Goal: Task Accomplishment & Management: Manage account settings

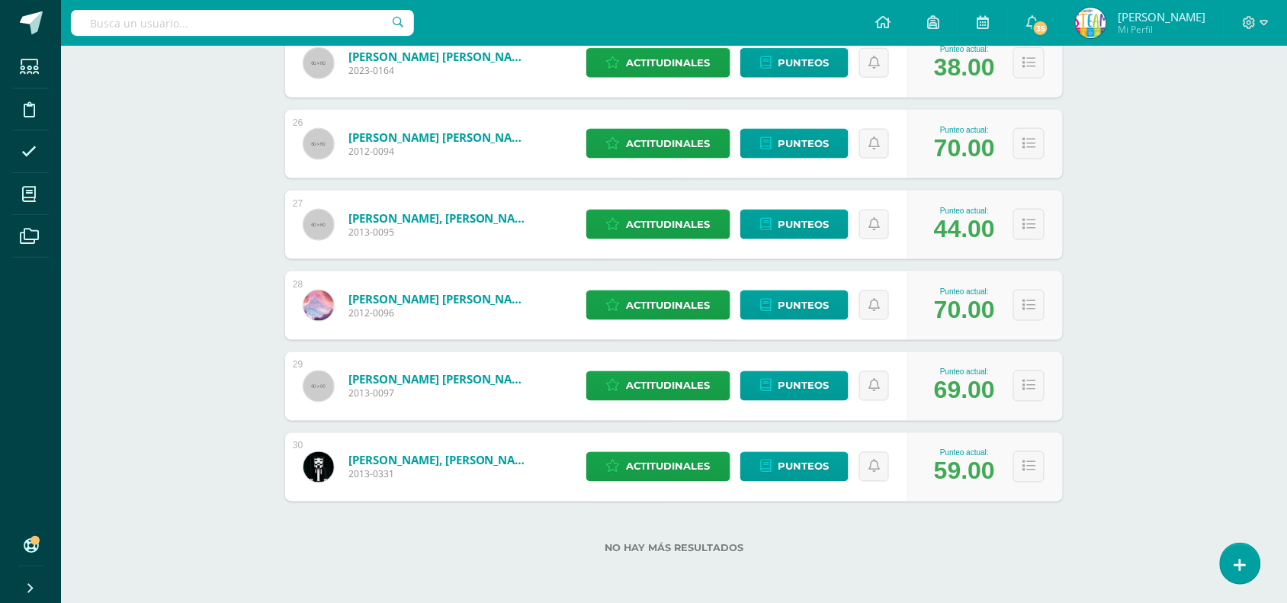
scroll to position [2243, 0]
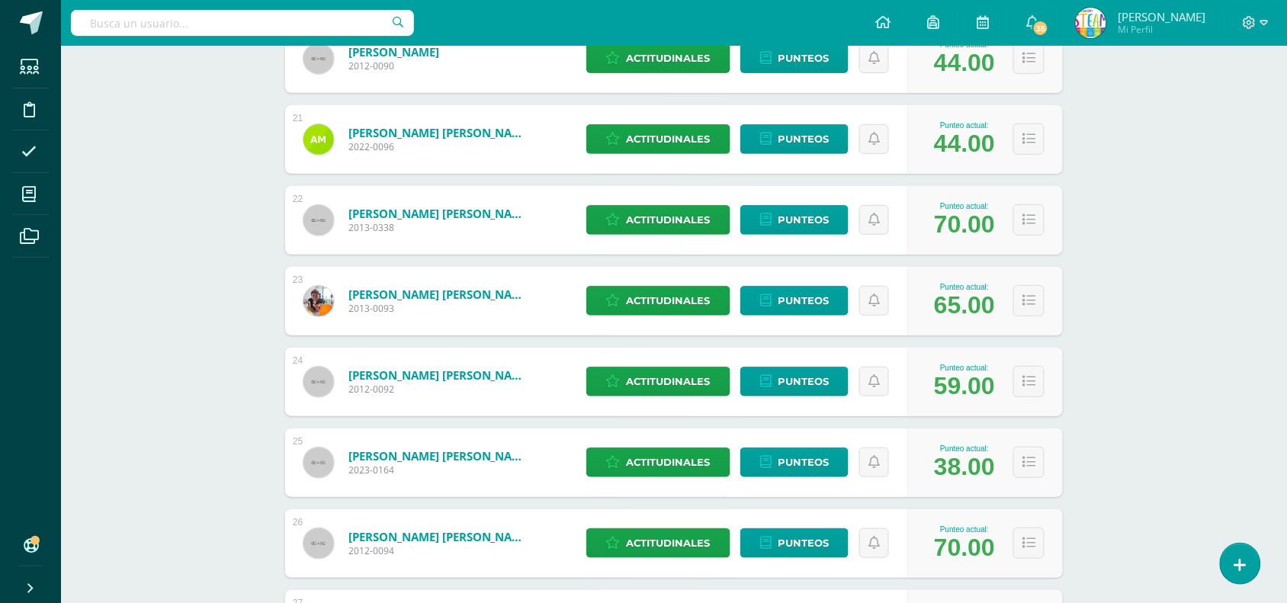
scroll to position [1785, 0]
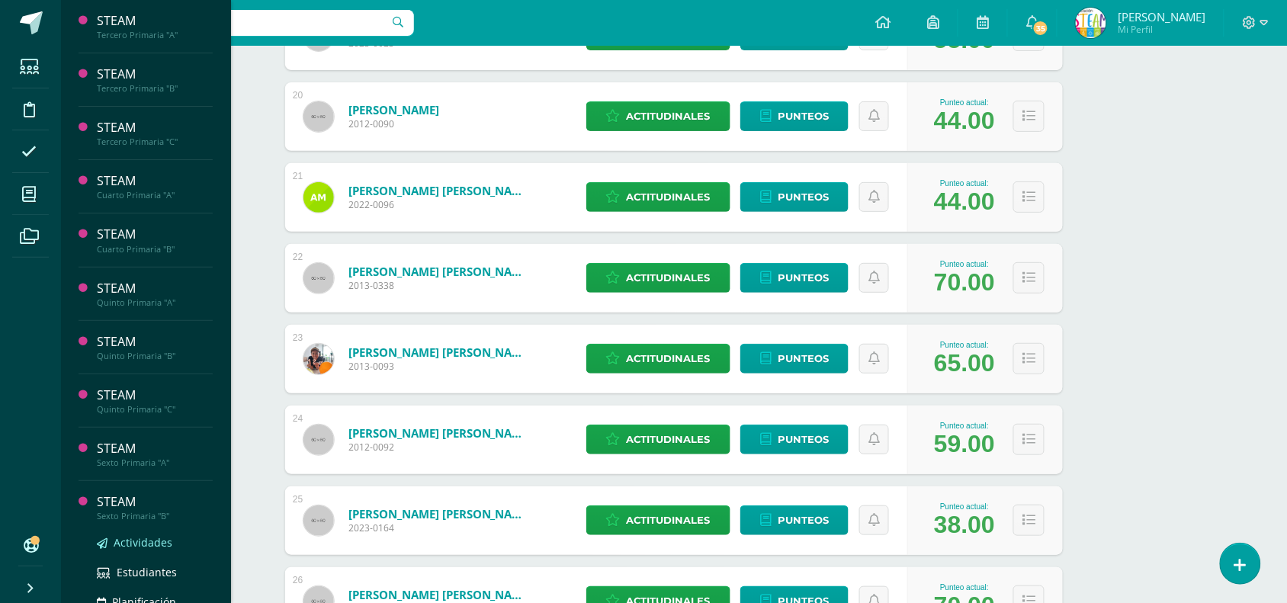
click at [130, 540] on span "Actividades" at bounding box center [143, 542] width 59 height 14
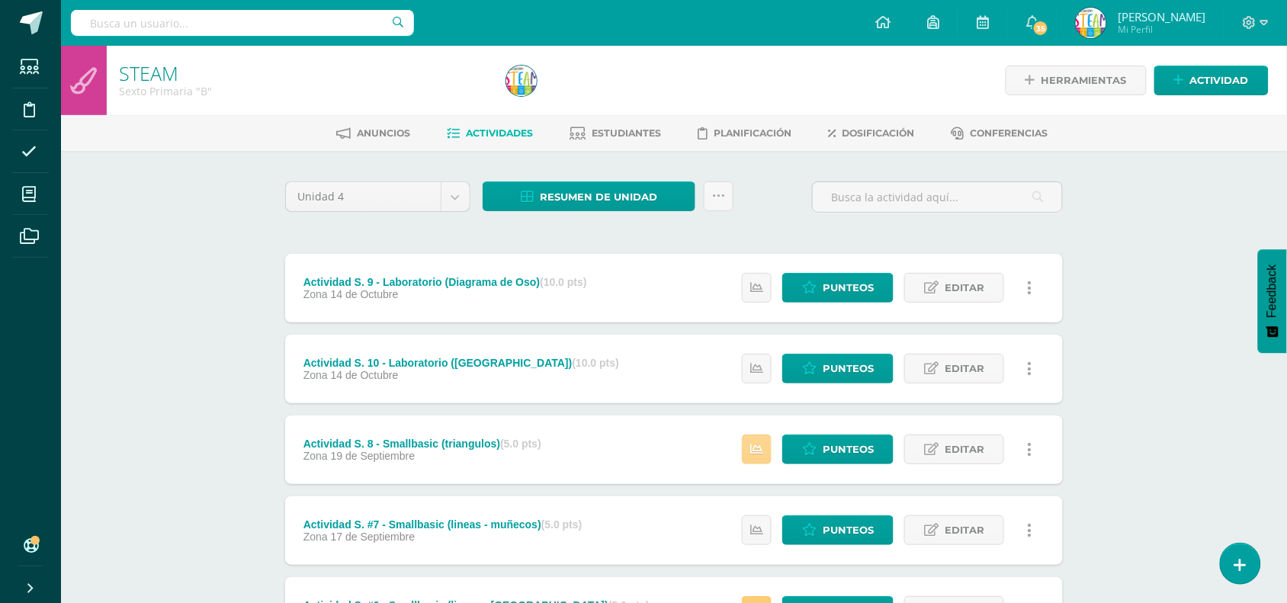
click at [755, 454] on icon at bounding box center [756, 449] width 13 height 13
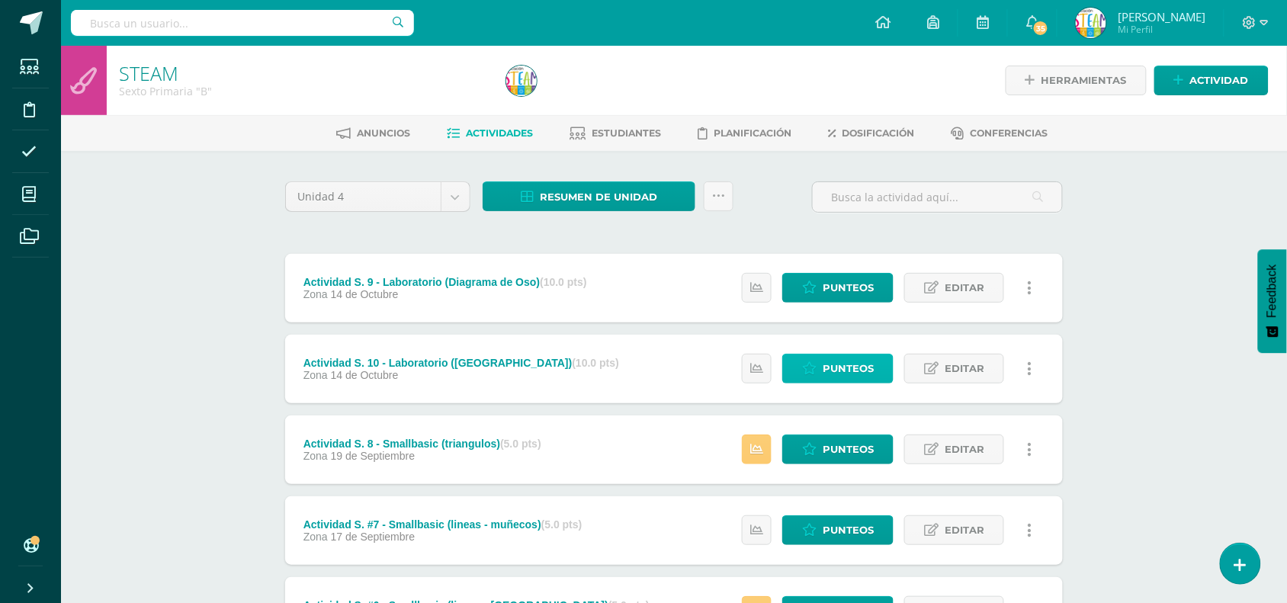
click at [854, 367] on span "Punteos" at bounding box center [848, 369] width 51 height 28
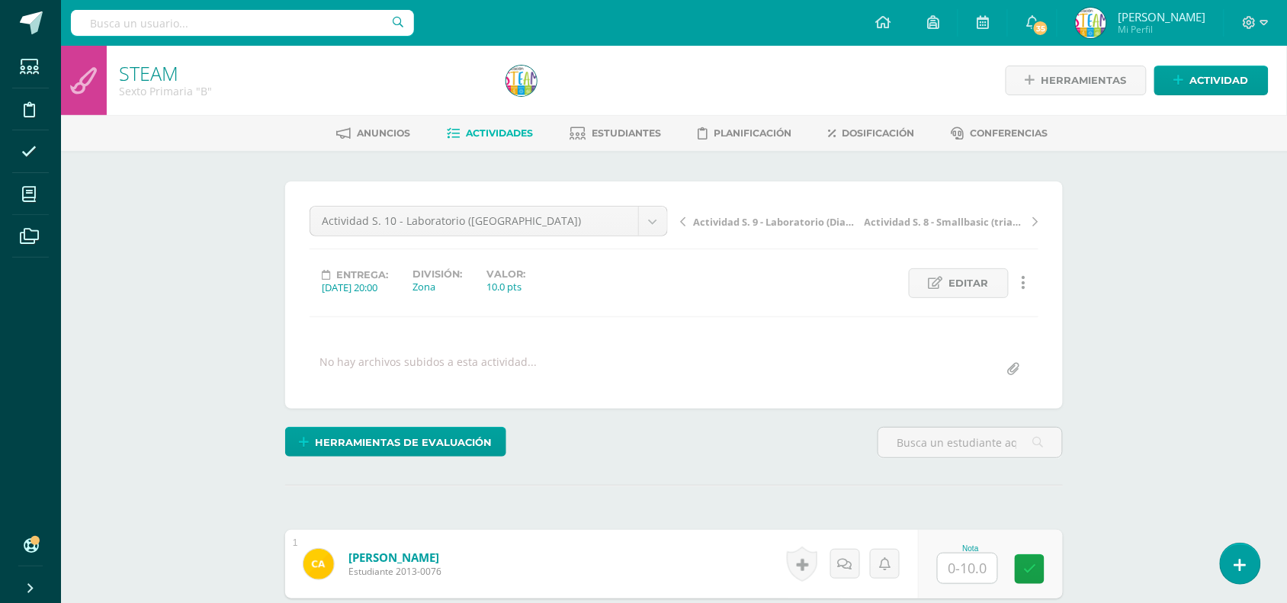
scroll to position [1, 0]
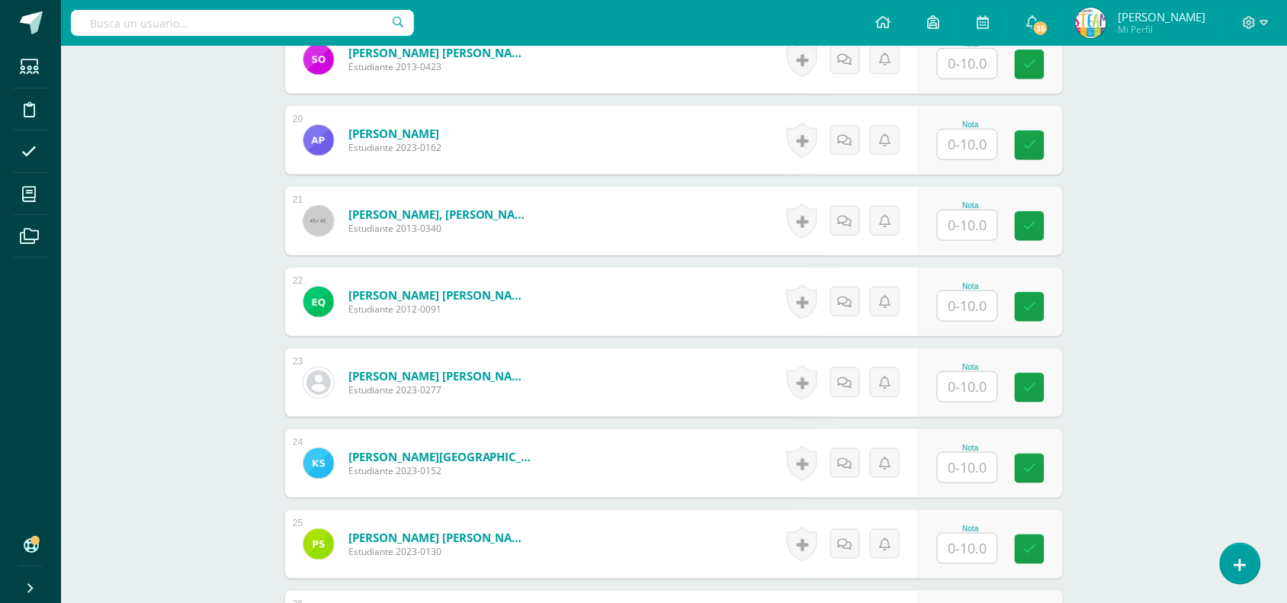
scroll to position [1961, 0]
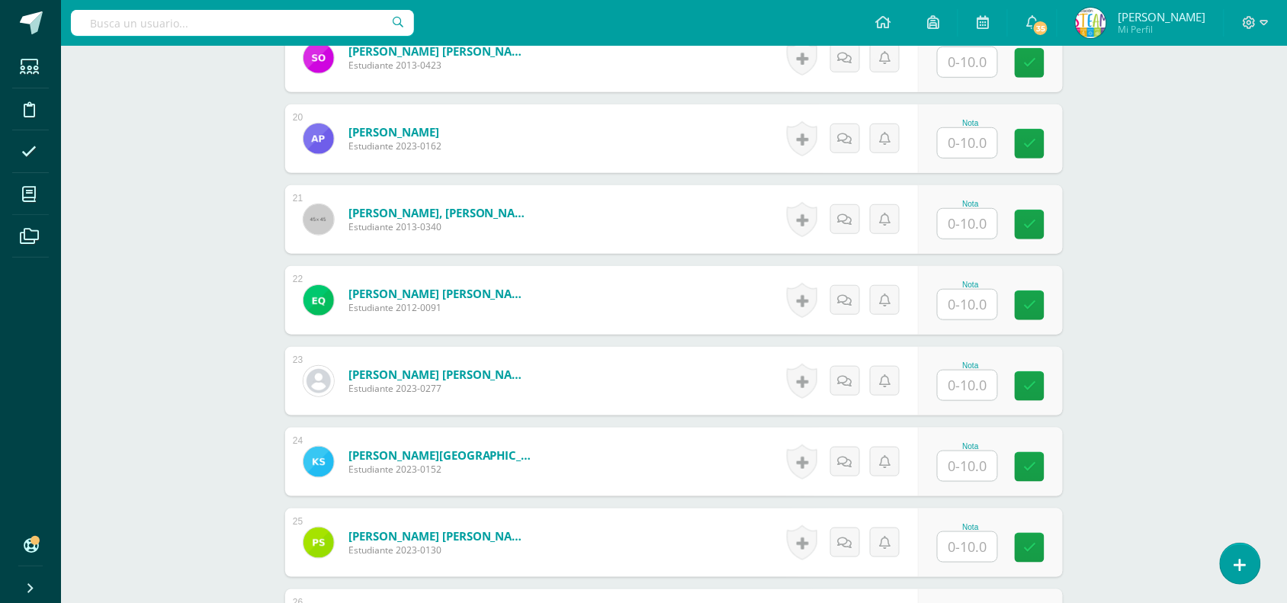
click at [955, 561] on input "text" at bounding box center [967, 547] width 59 height 30
type input "10"
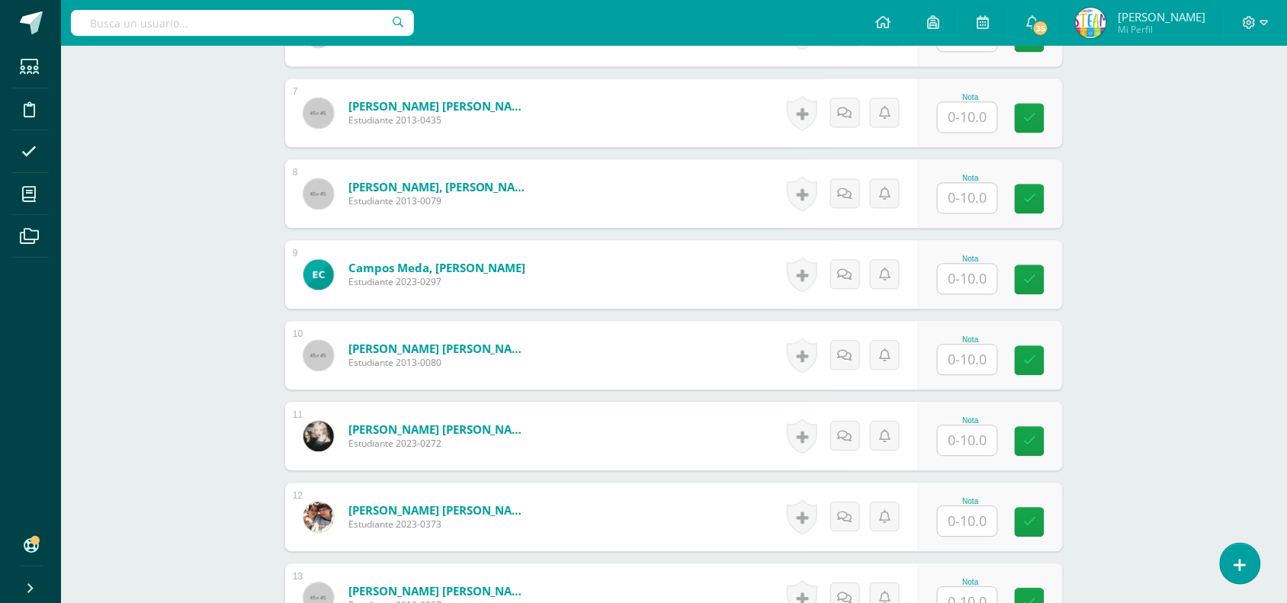
scroll to position [932, 0]
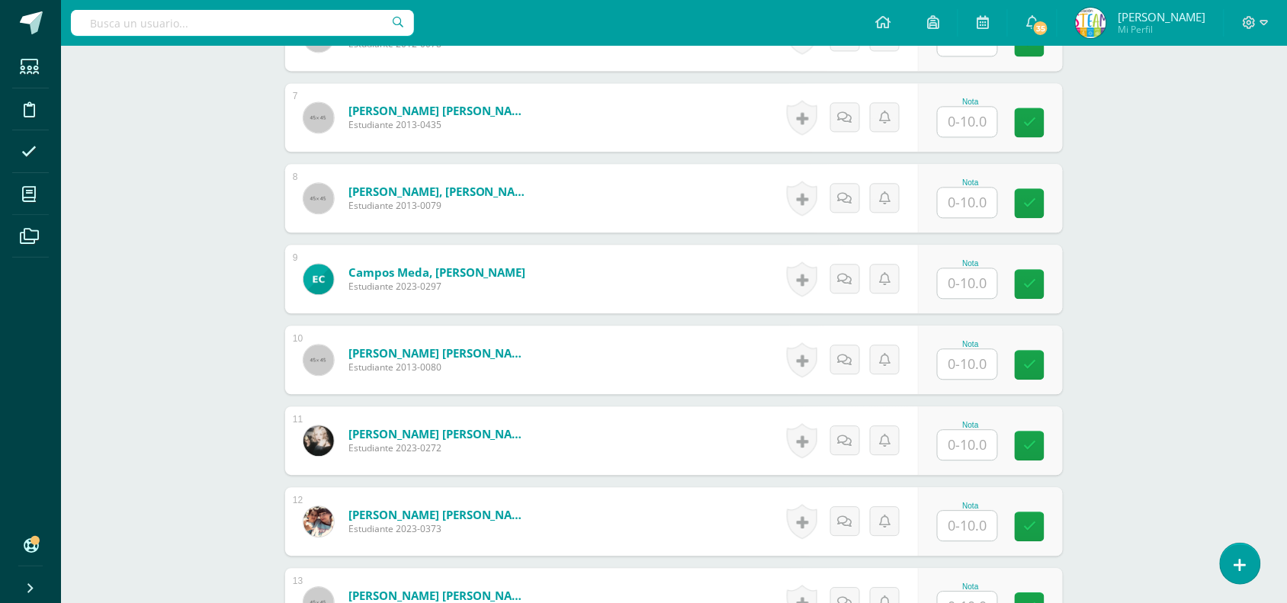
click at [968, 124] on input "text" at bounding box center [967, 122] width 59 height 30
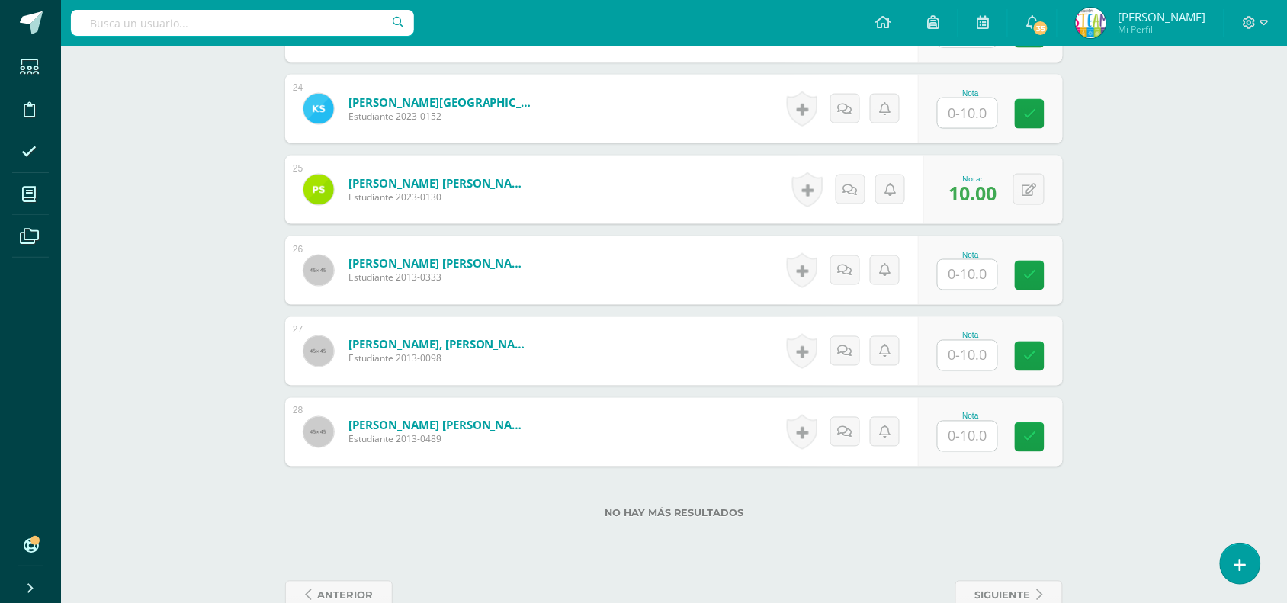
scroll to position [2353, 0]
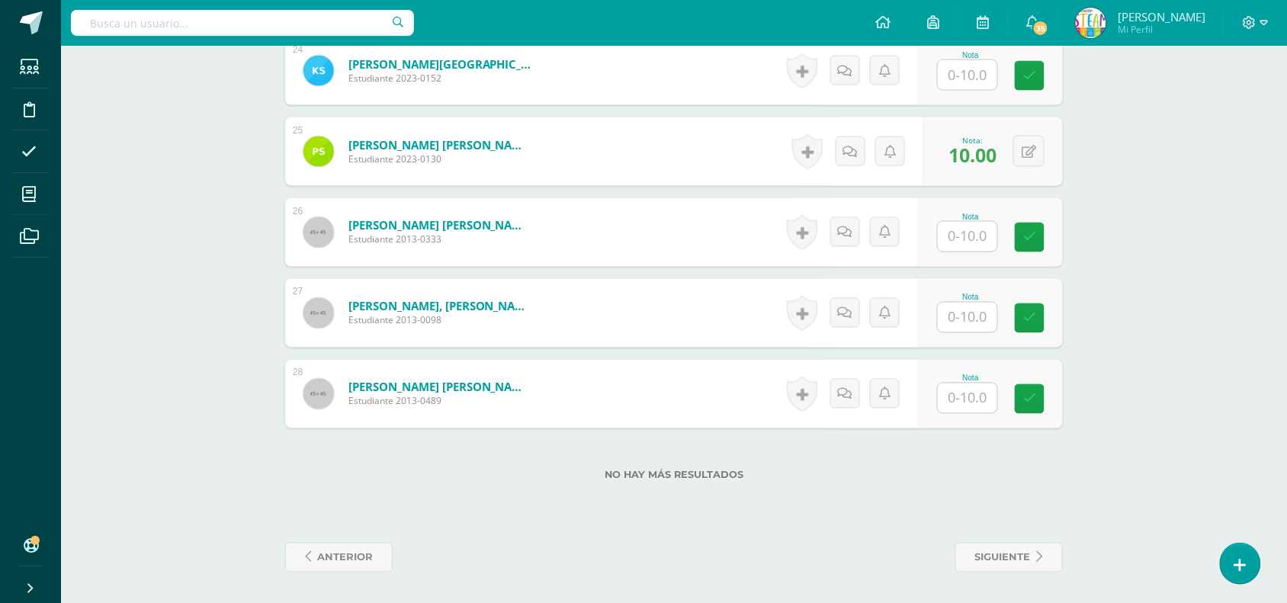
type input "10"
click at [974, 248] on input "text" at bounding box center [967, 237] width 59 height 30
type input "10"
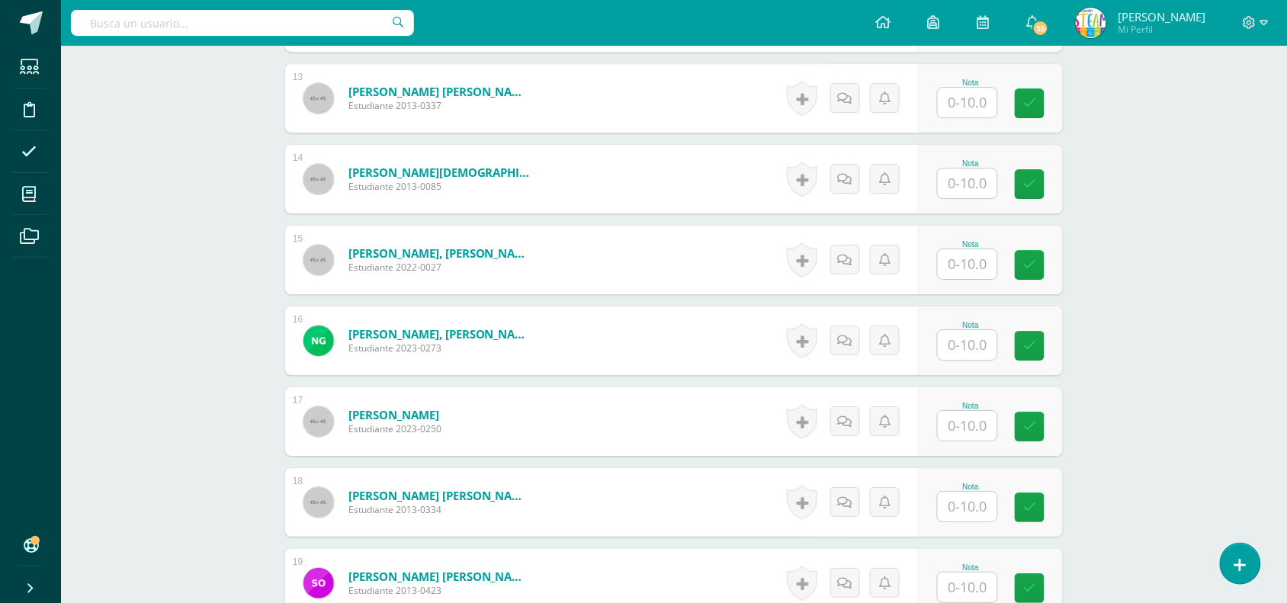
scroll to position [1421, 0]
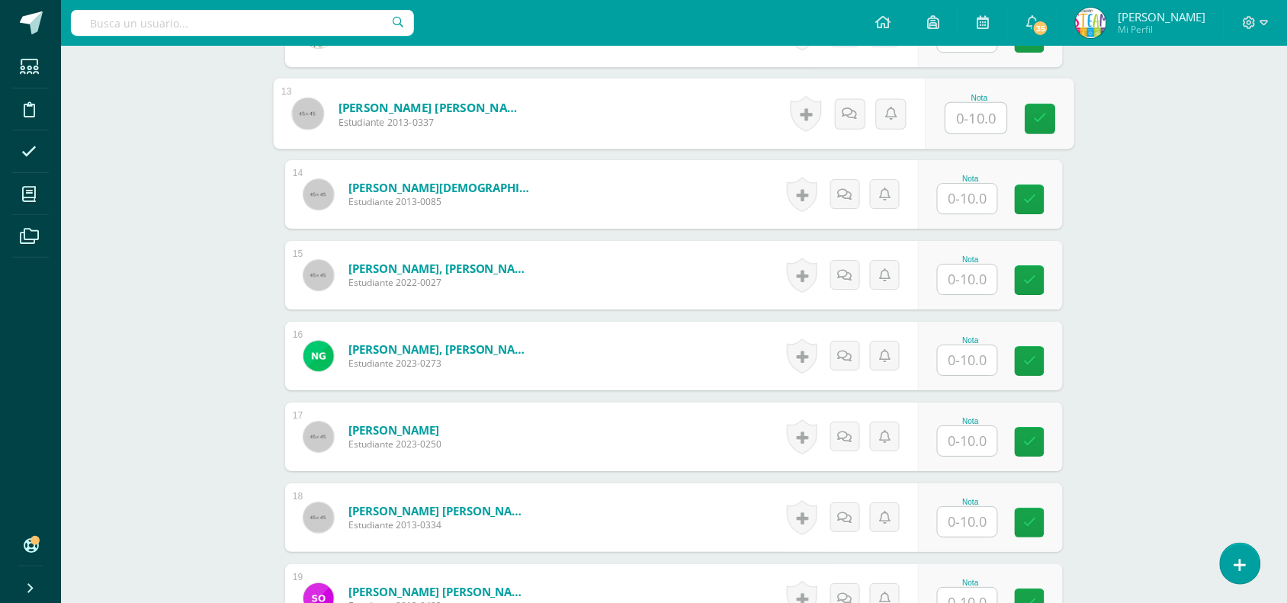
click at [965, 114] on input "text" at bounding box center [976, 118] width 61 height 31
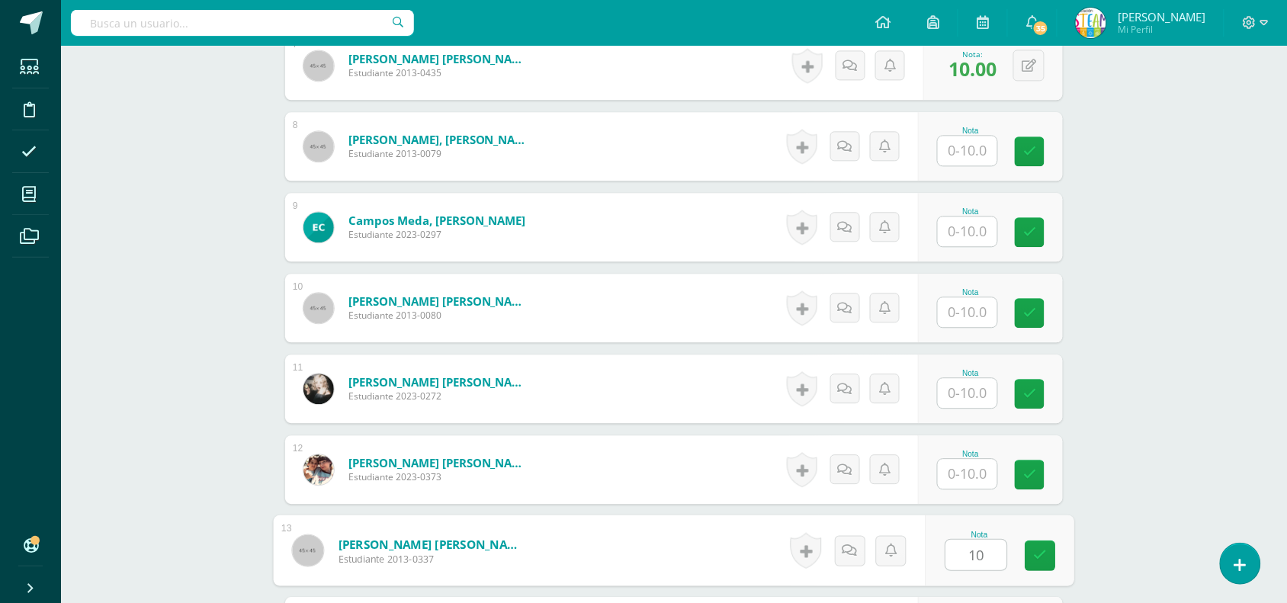
scroll to position [982, 0]
type input "10"
click at [966, 146] on input "text" at bounding box center [967, 152] width 59 height 30
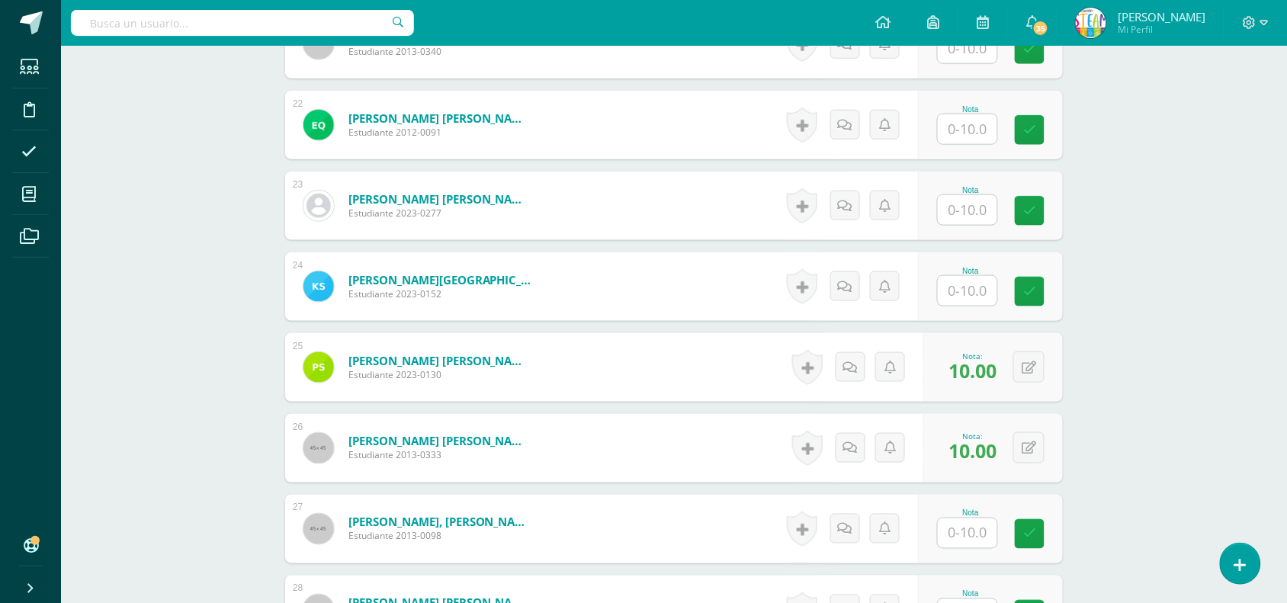
scroll to position [2132, 0]
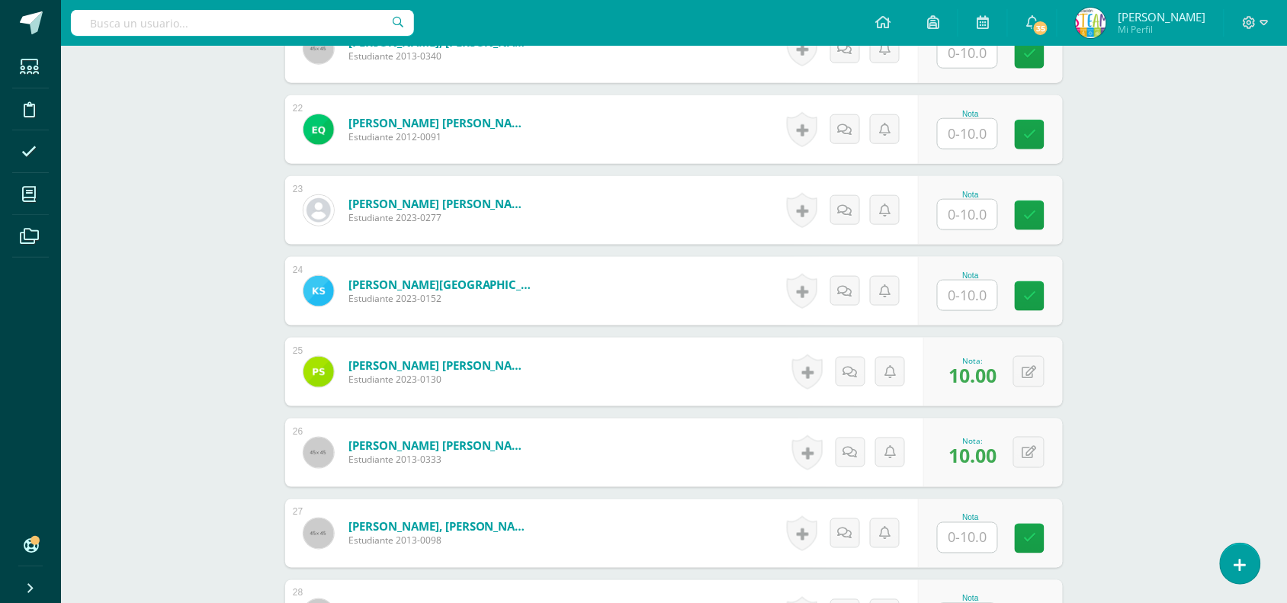
type input "10"
click at [953, 214] on input "text" at bounding box center [976, 215] width 61 height 31
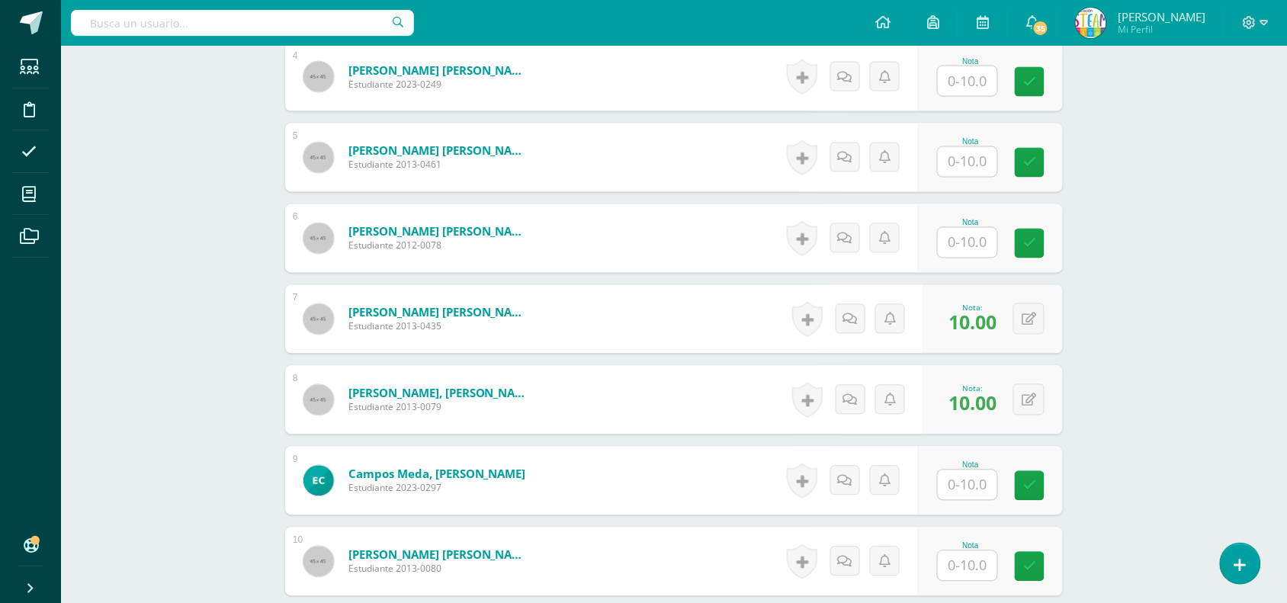
scroll to position [740, 0]
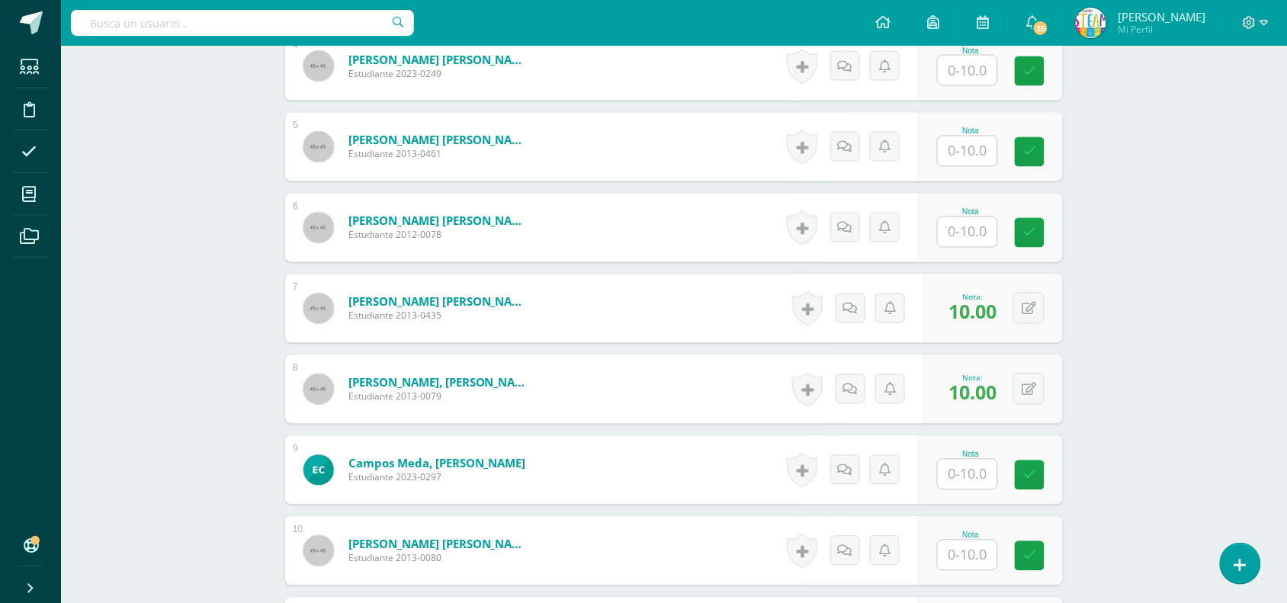
type input "10"
click at [1001, 473] on div "Nota" at bounding box center [970, 471] width 67 height 40
click at [978, 475] on input "text" at bounding box center [967, 475] width 59 height 30
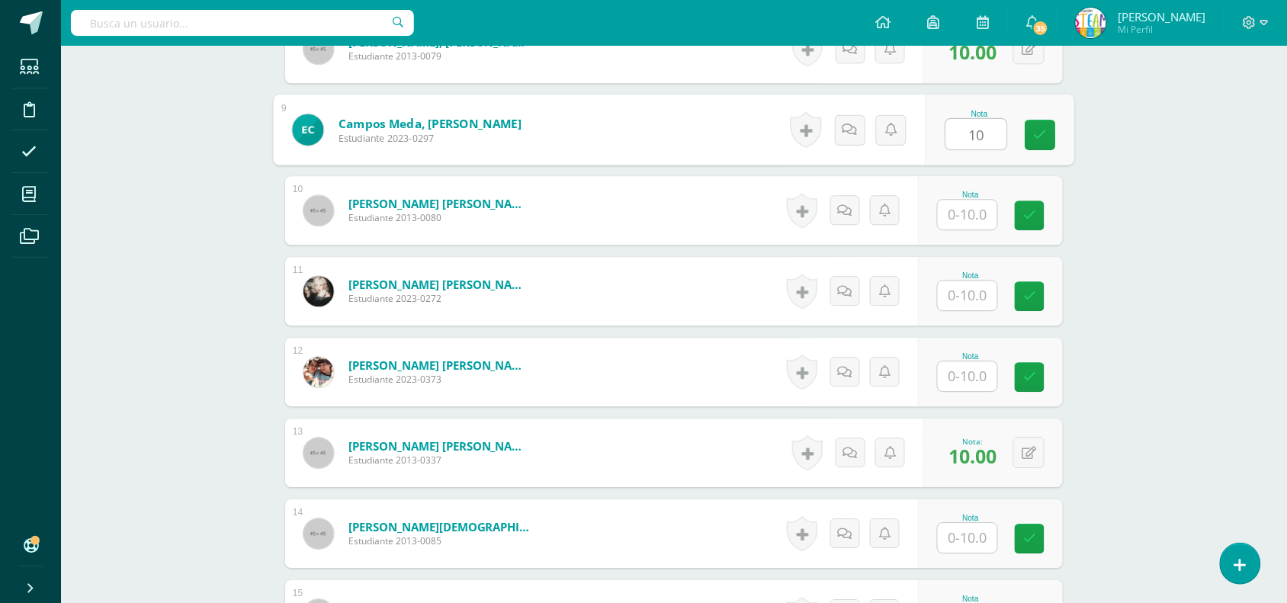
scroll to position [1092, 0]
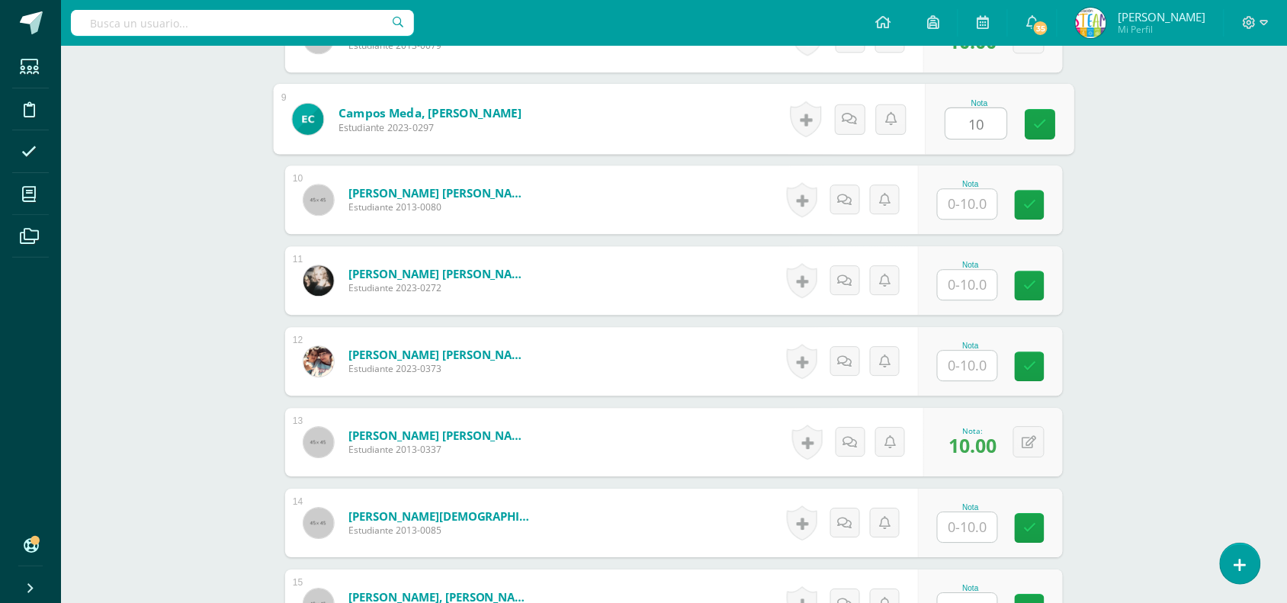
type input "10"
click at [977, 372] on input "text" at bounding box center [967, 366] width 59 height 30
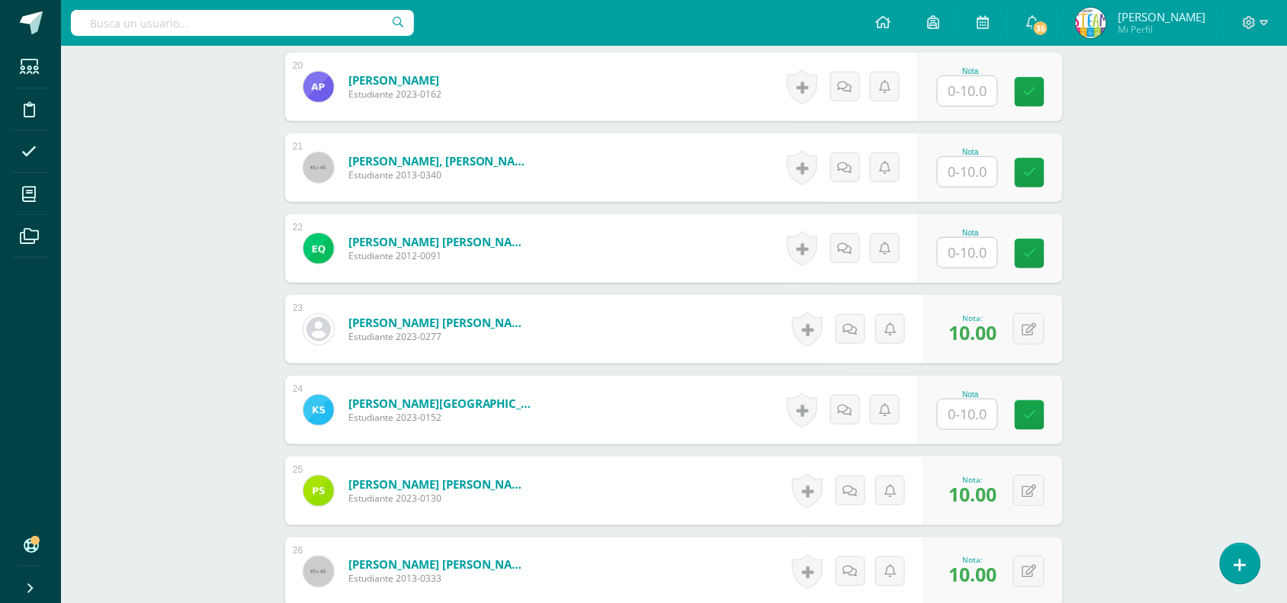
scroll to position [2028, 0]
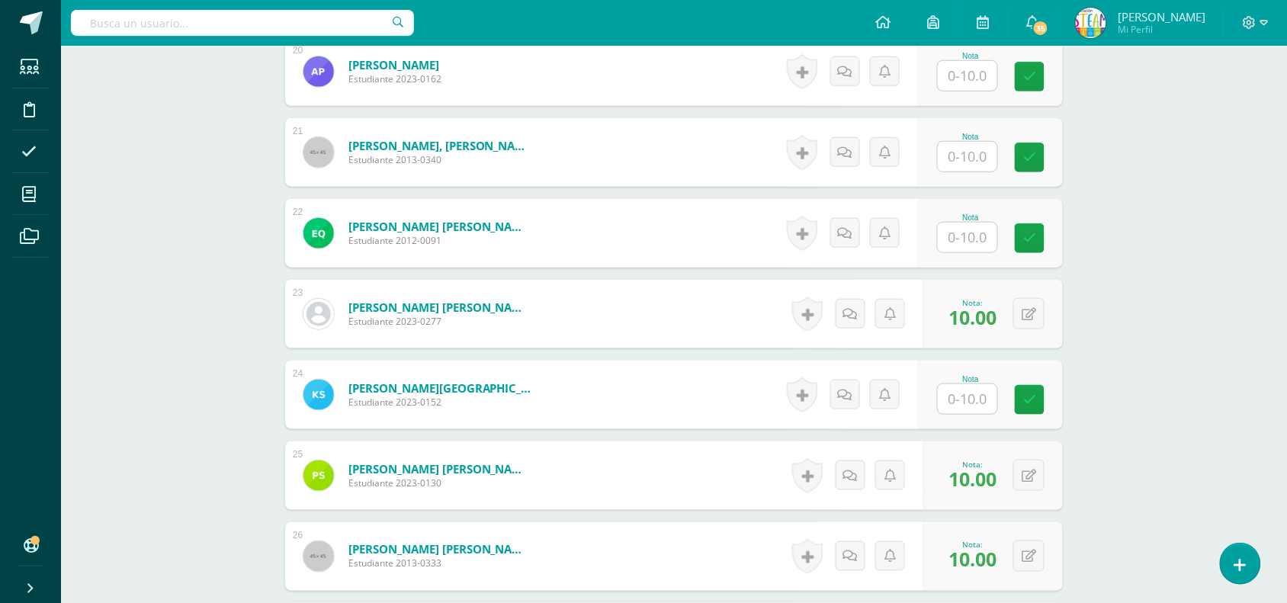
type input "10"
click at [971, 401] on input "text" at bounding box center [967, 399] width 59 height 30
type input "10"
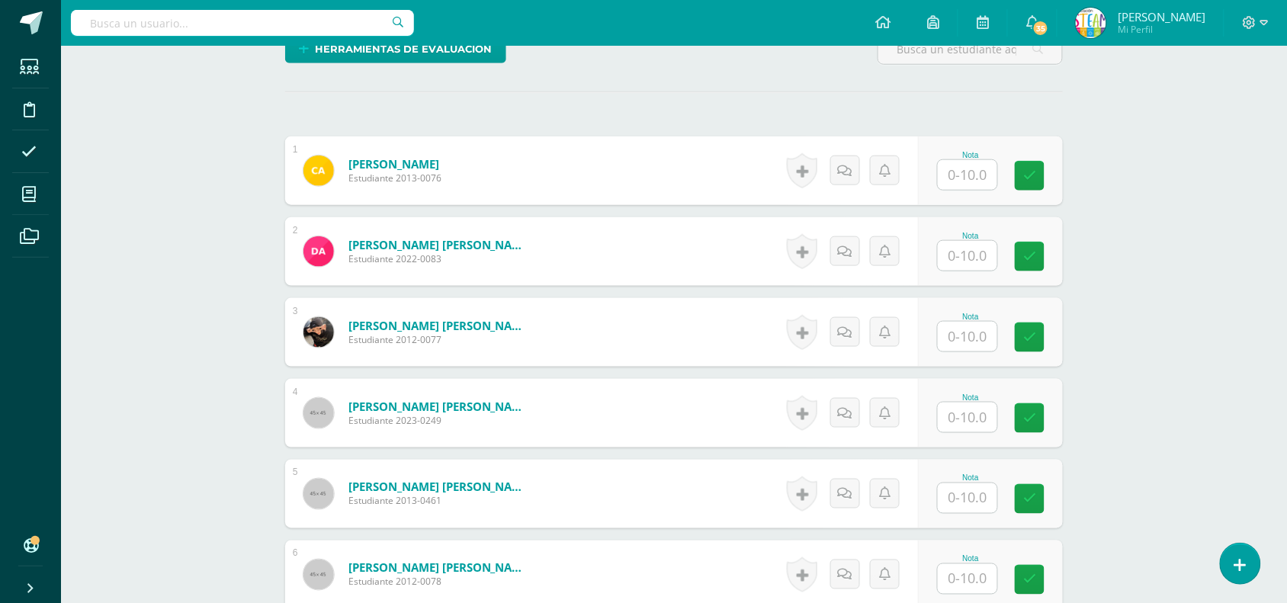
scroll to position [398, 0]
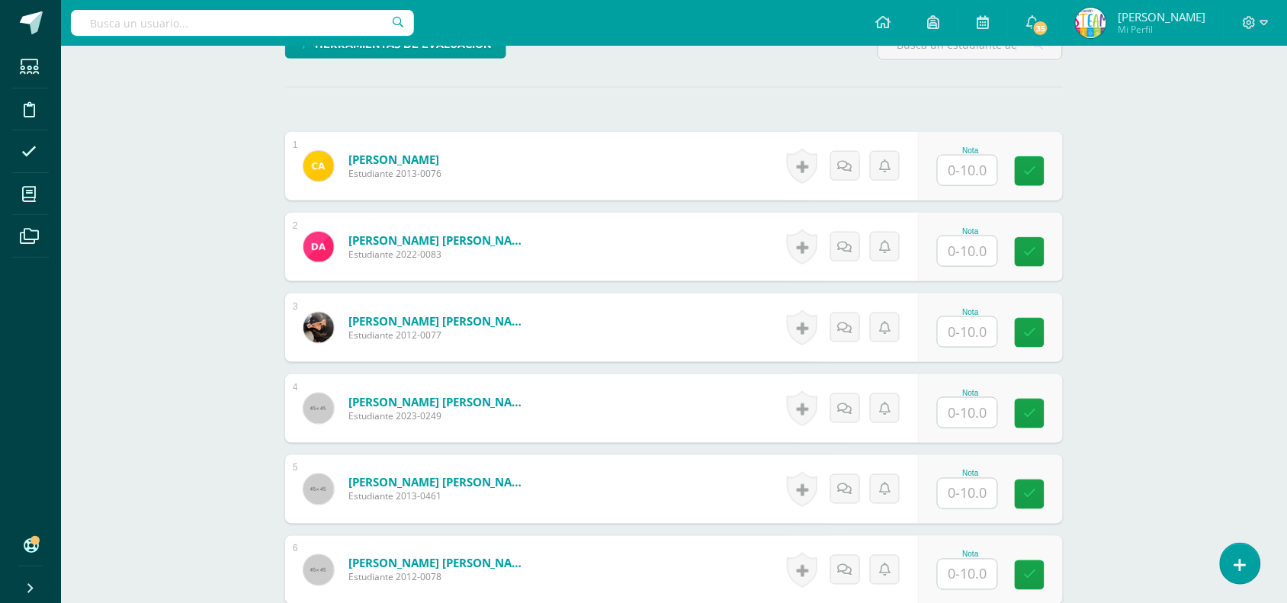
click at [978, 181] on input "text" at bounding box center [967, 171] width 59 height 30
type input "5"
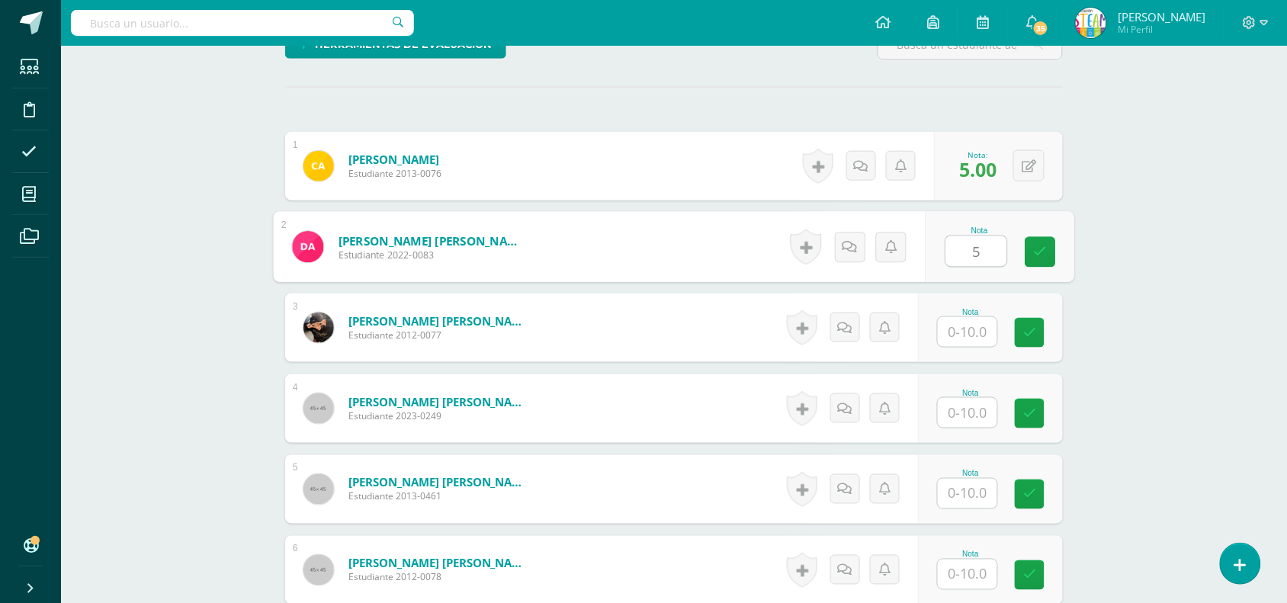
type input "5"
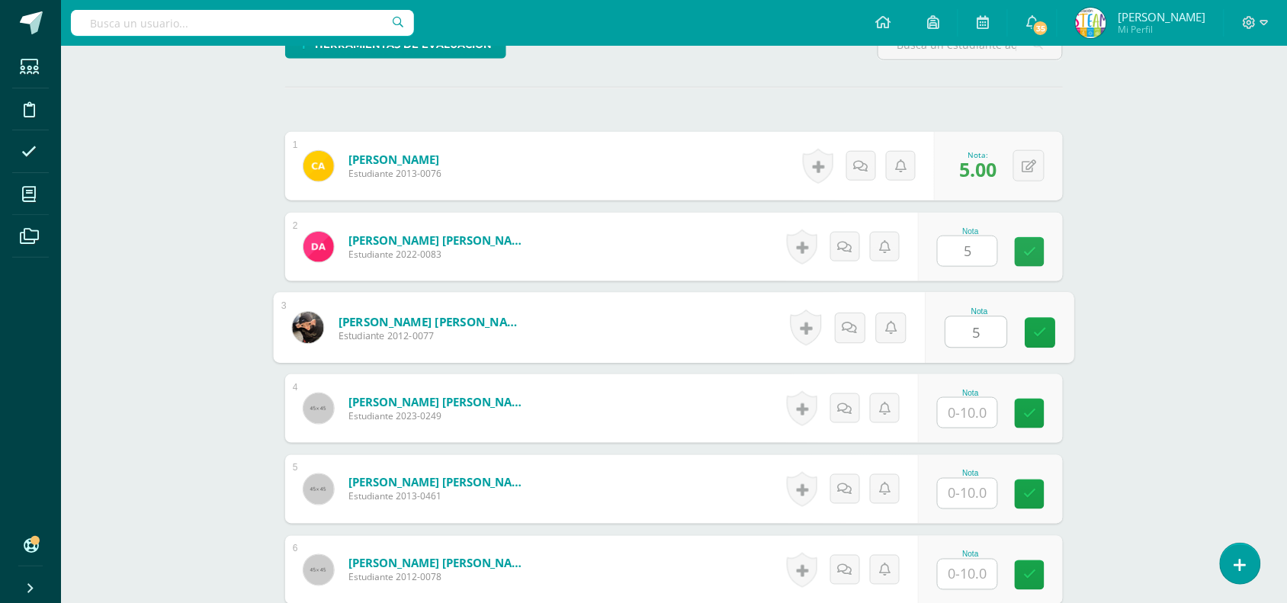
type input "5"
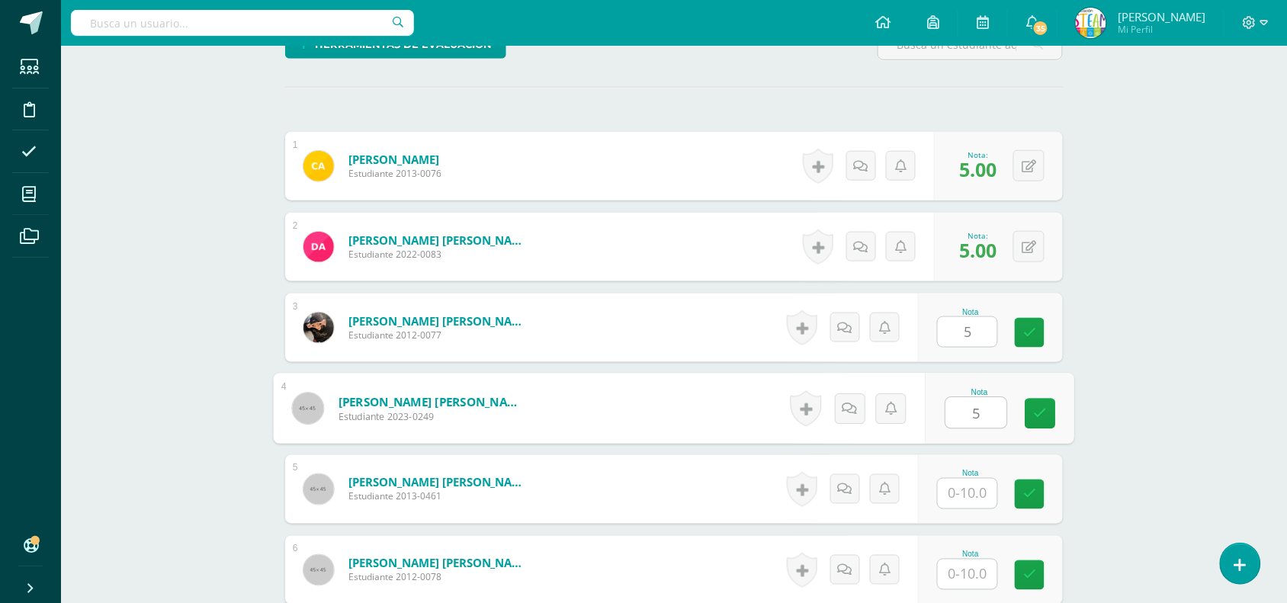
type input "5"
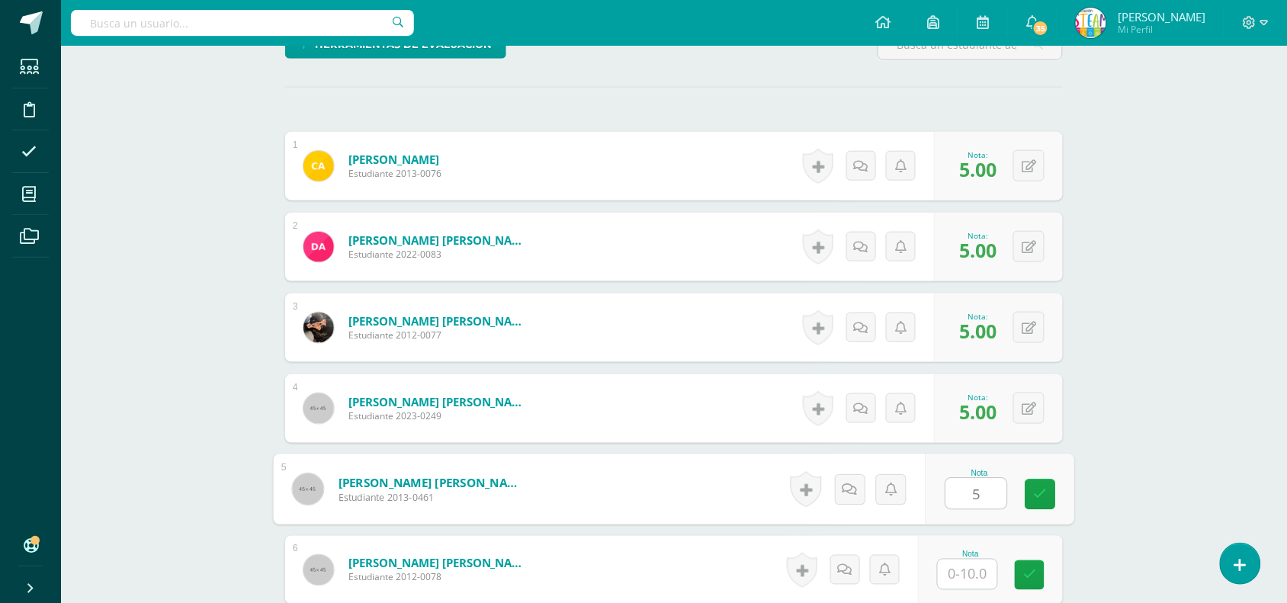
type input "5"
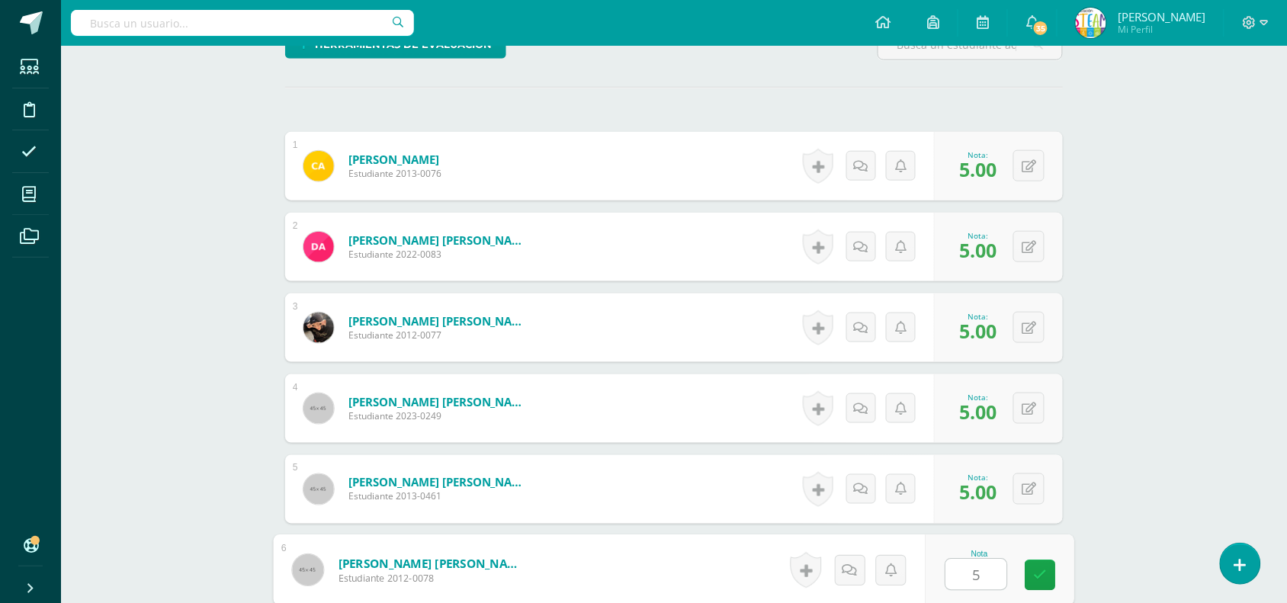
type input "5"
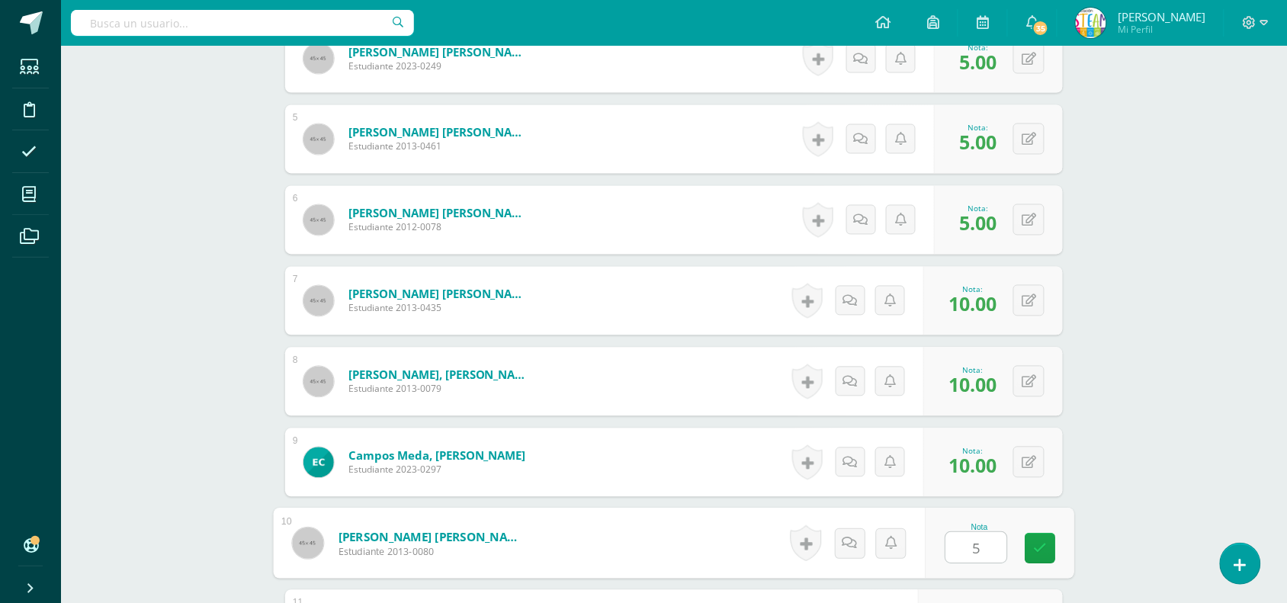
type input "5"
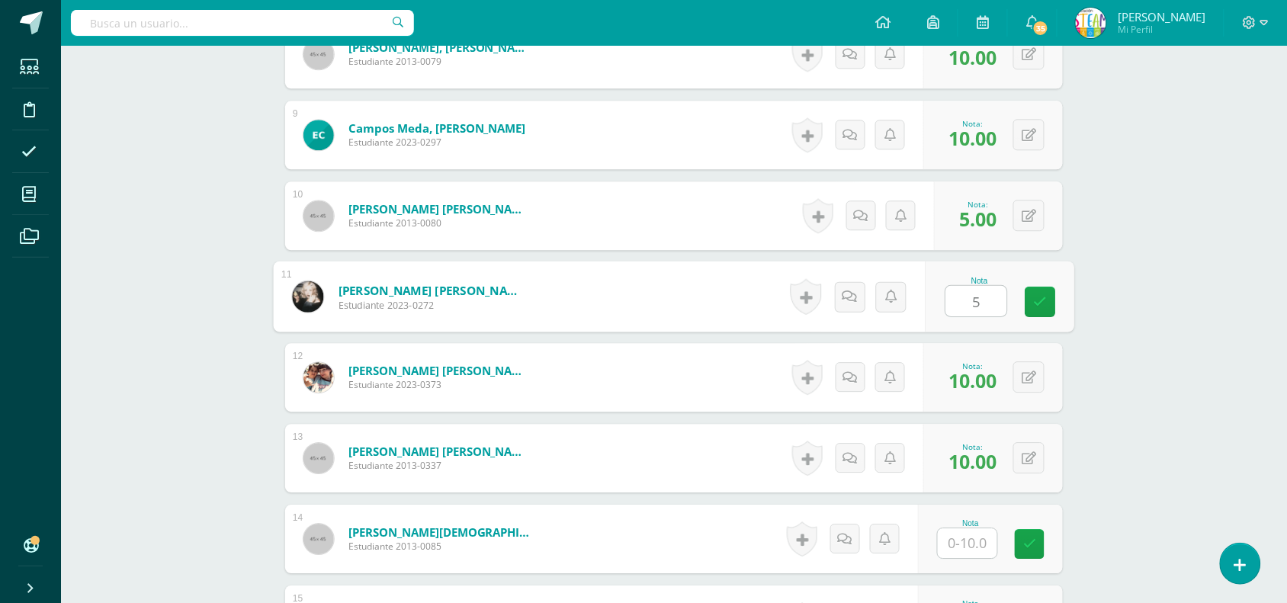
type input "5"
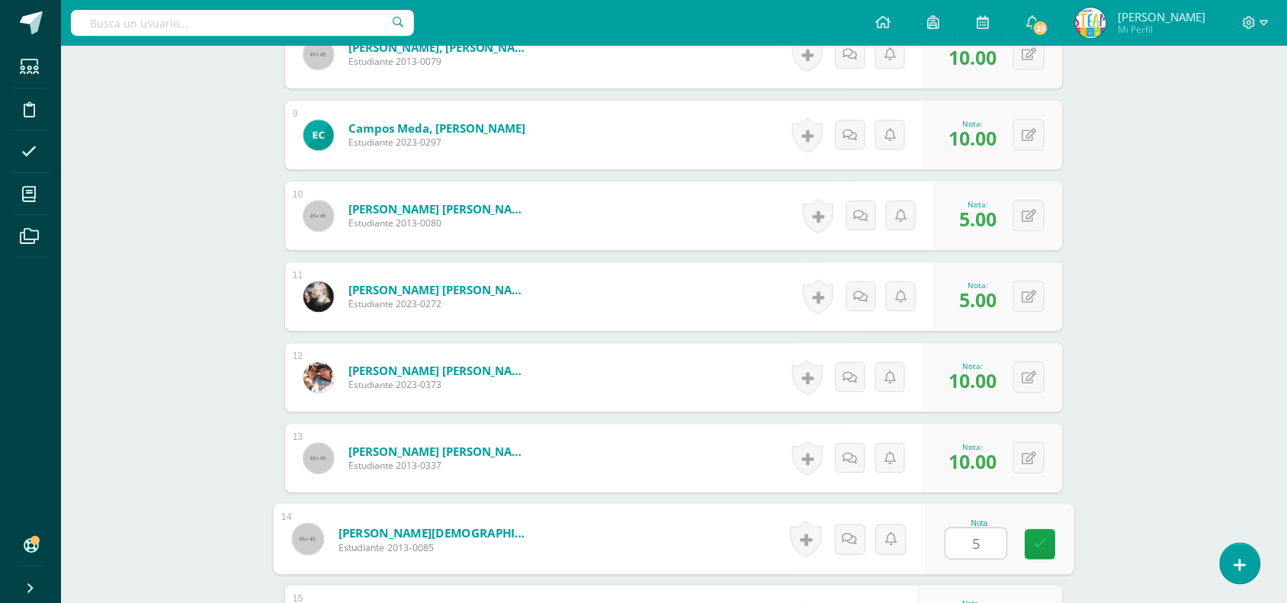
type input "5"
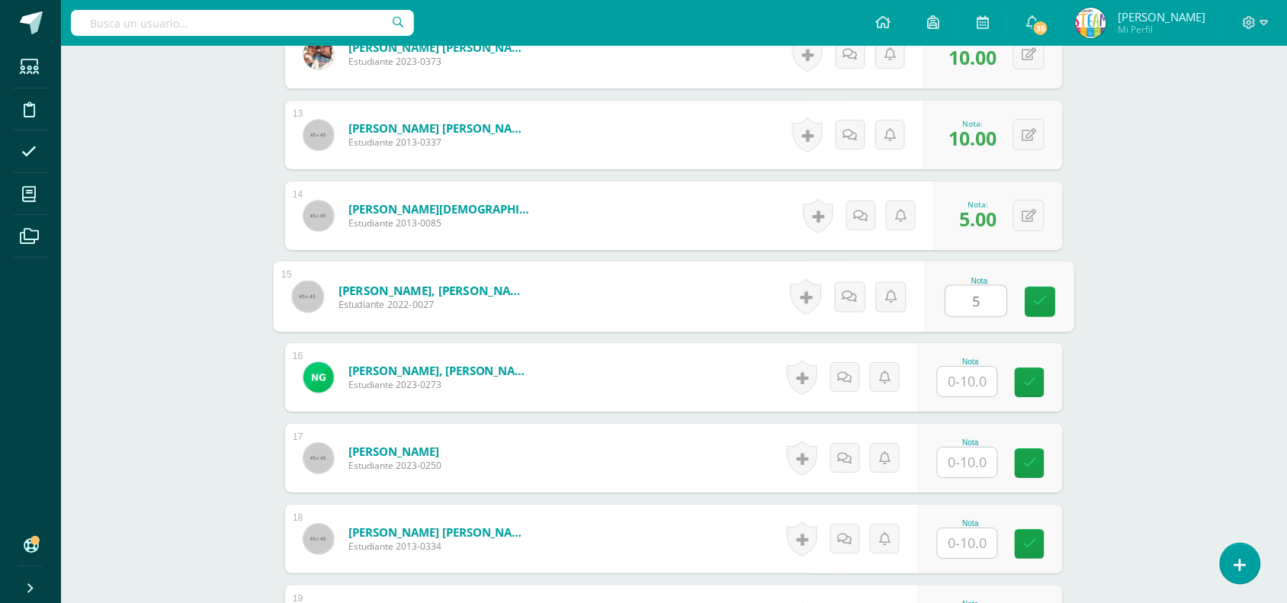
type input "5"
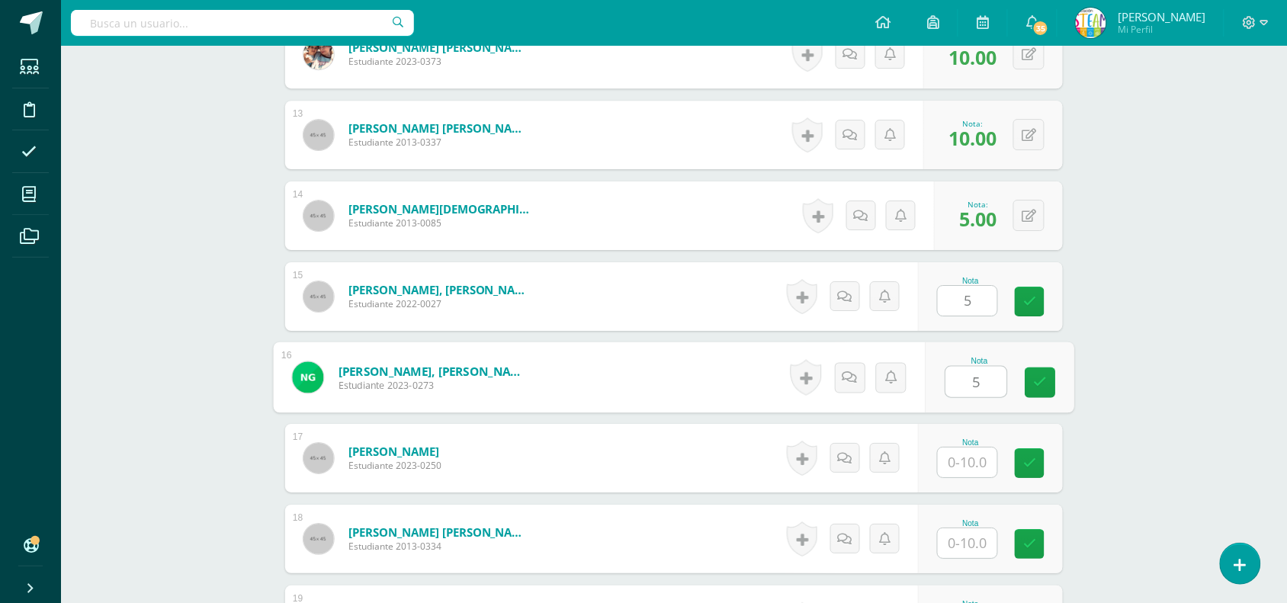
type input "5"
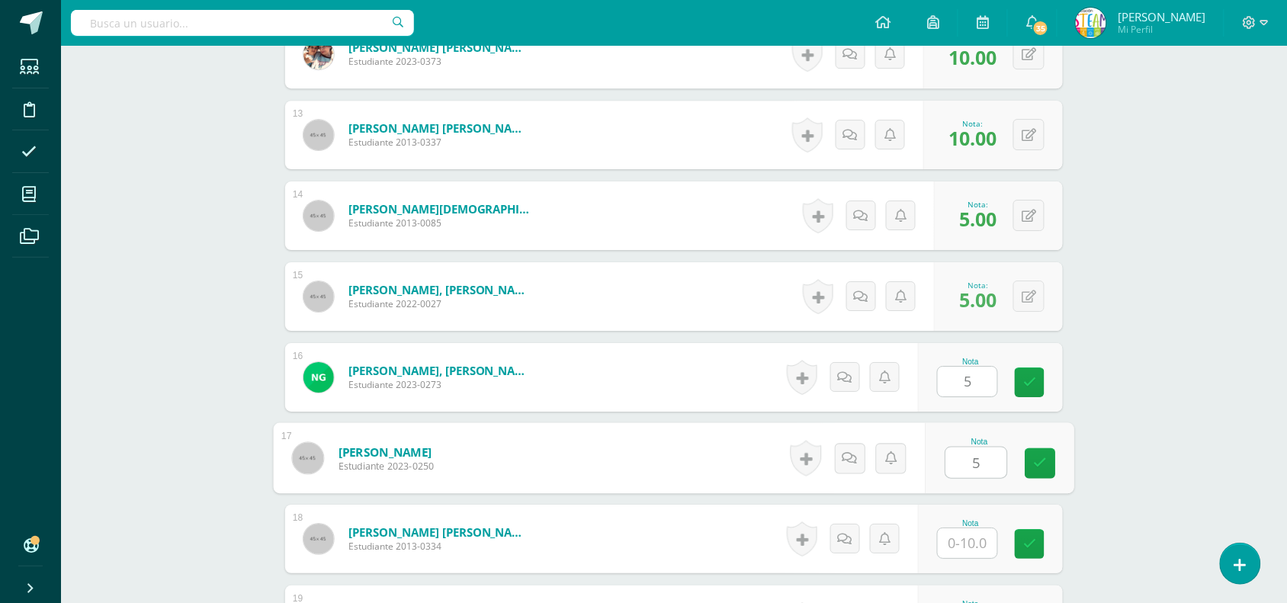
type input "5"
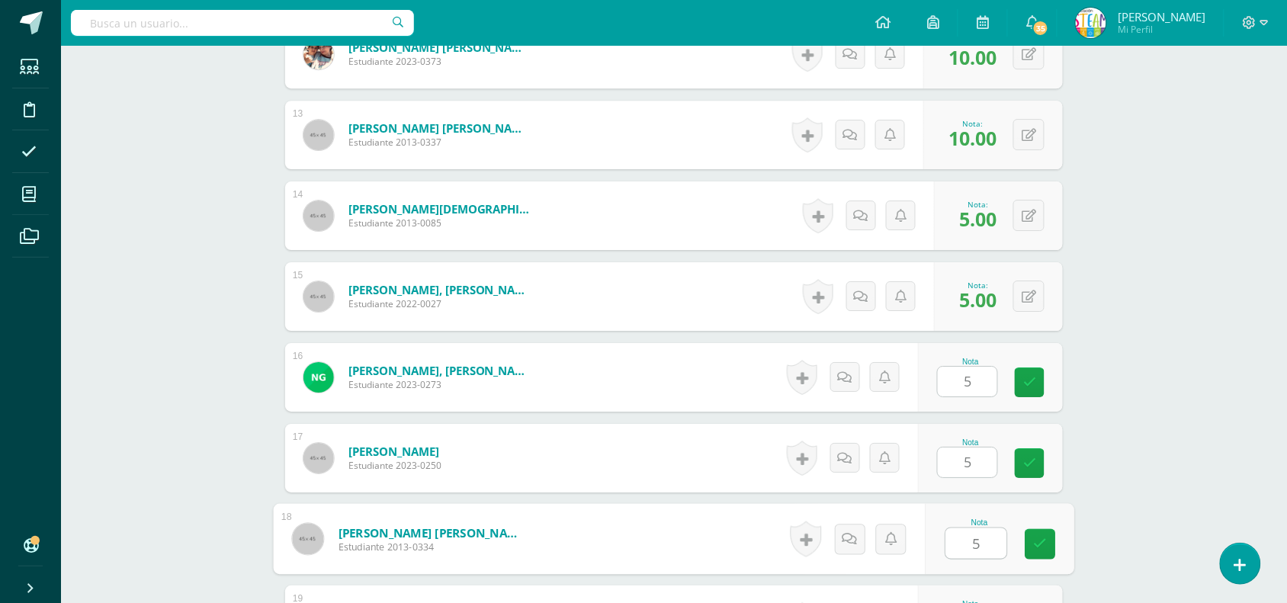
type input "5"
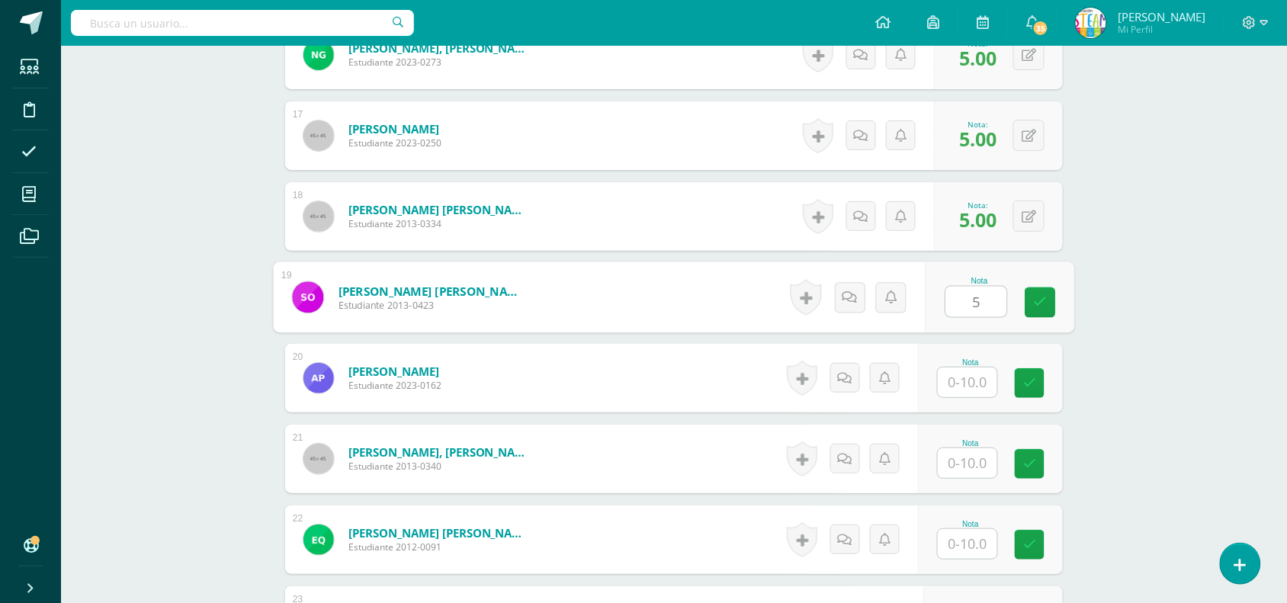
type input "5"
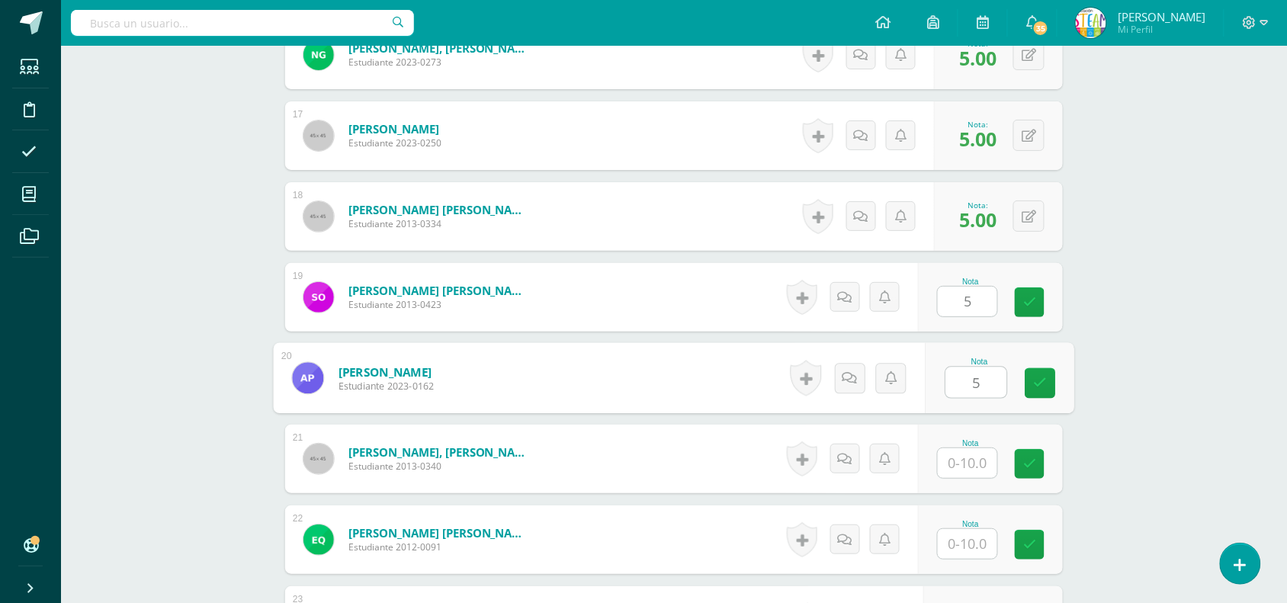
type input "5"
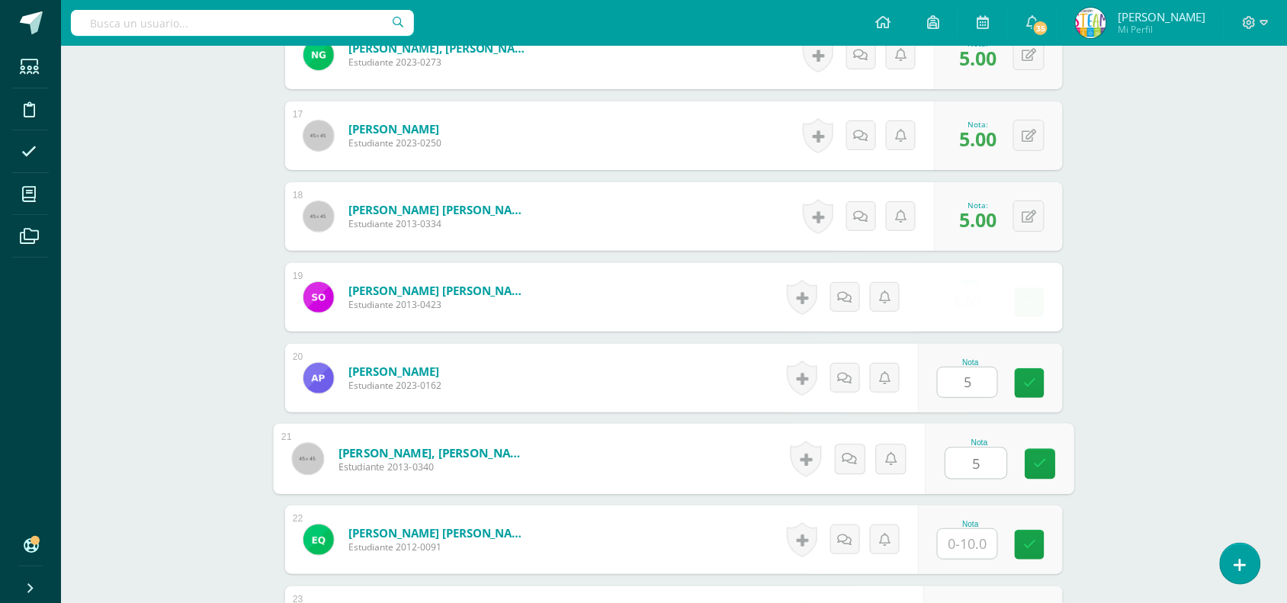
type input "5"
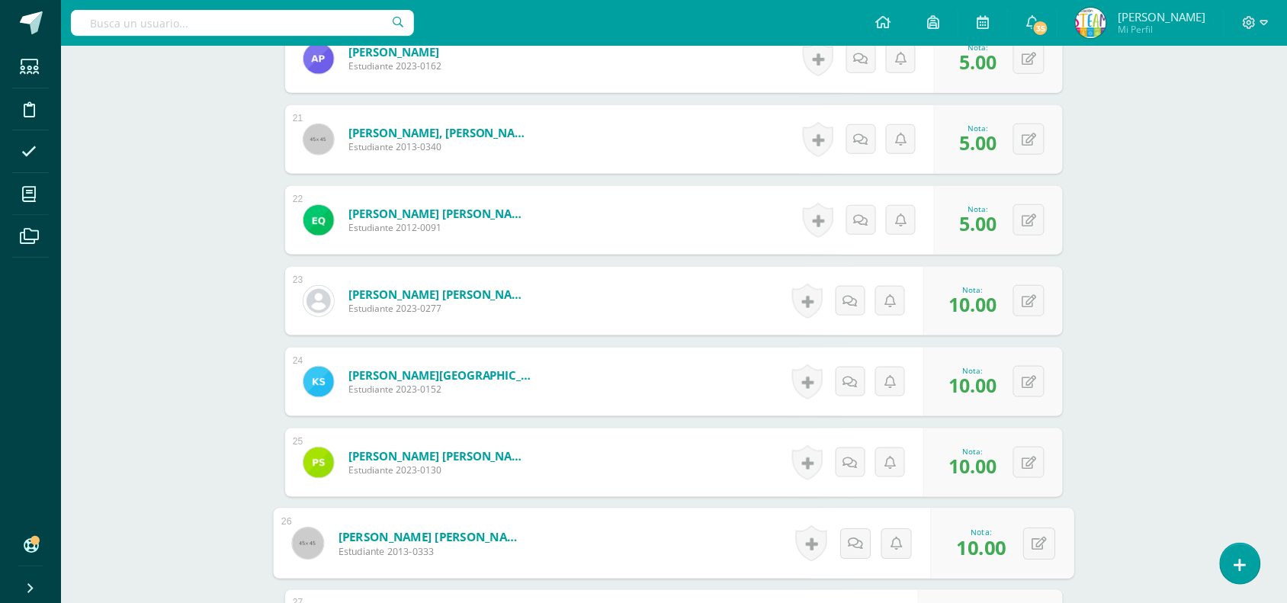
scroll to position [2353, 0]
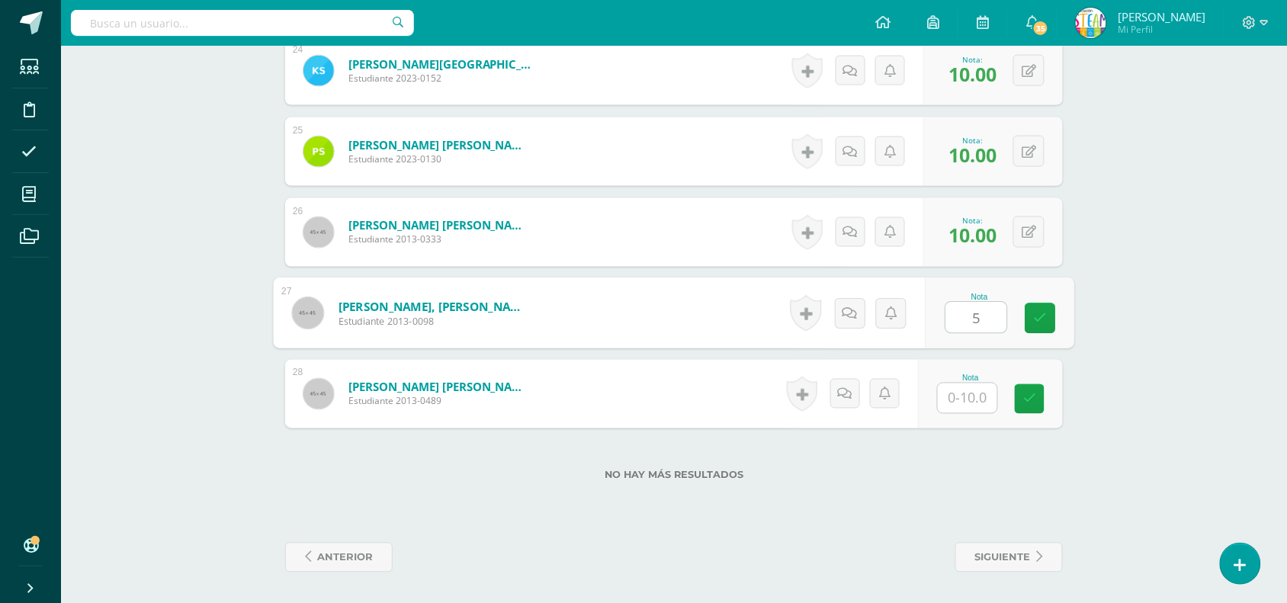
type input "5"
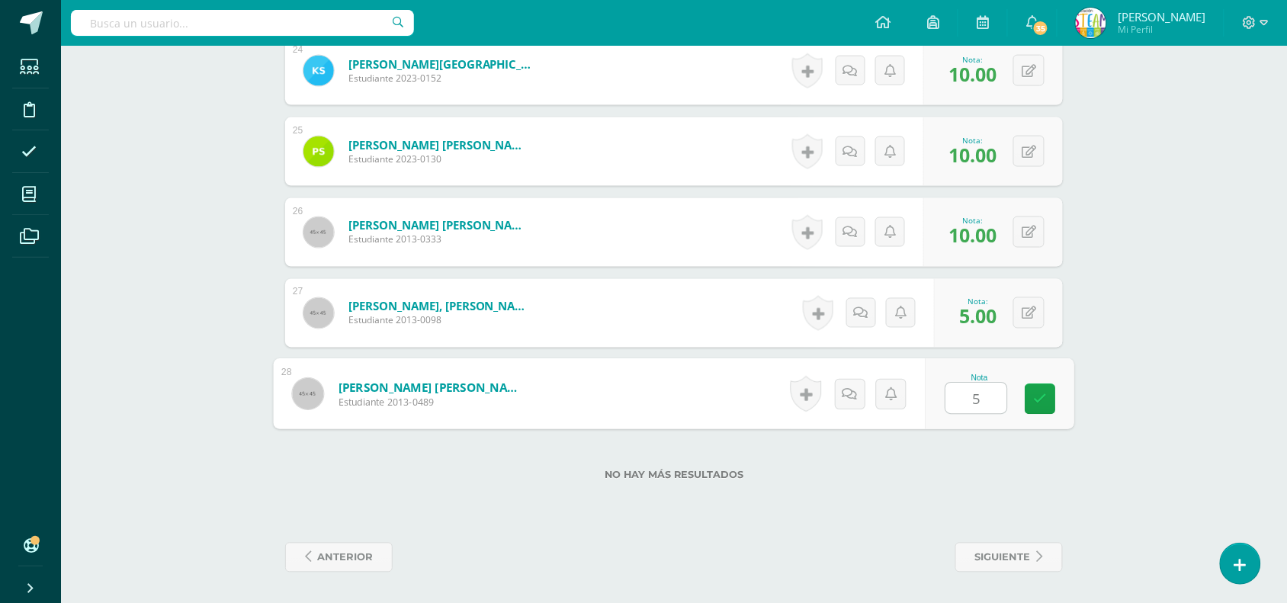
type input "5"
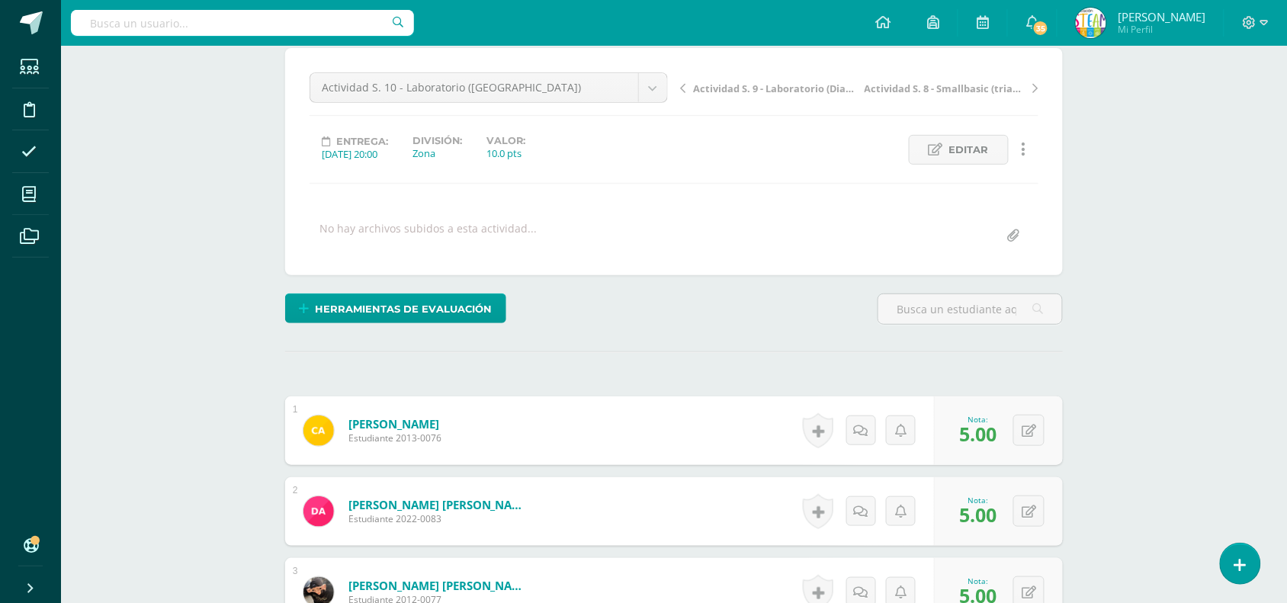
scroll to position [0, 0]
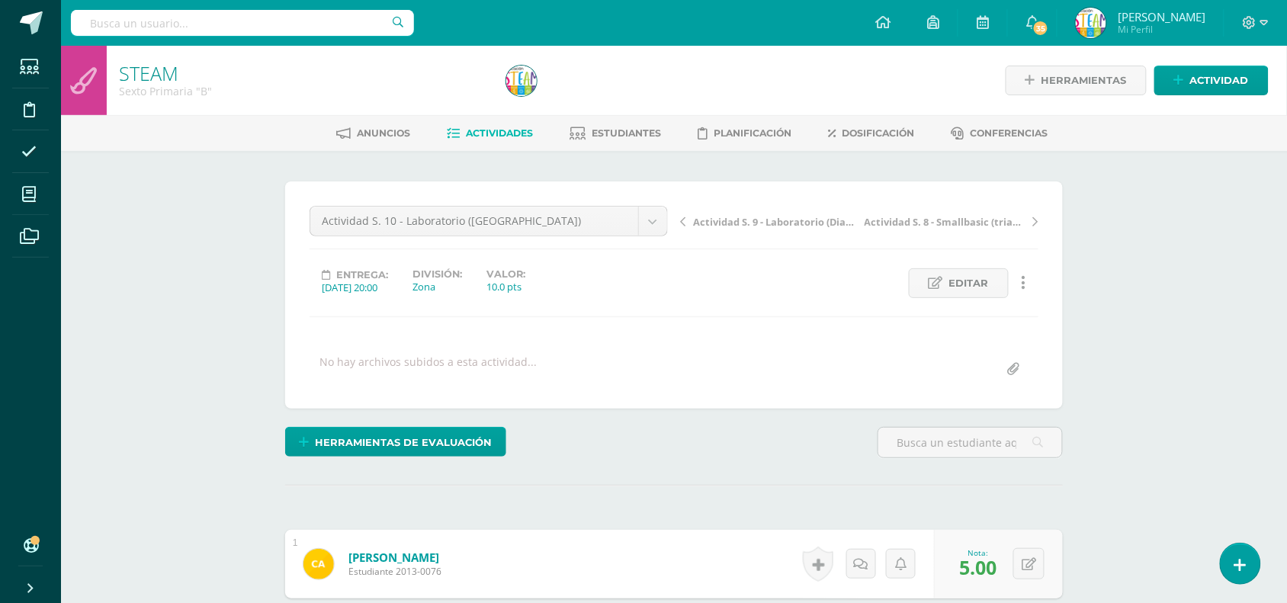
click at [763, 222] on span "Actividad S. 9 - Laboratorio (Diagrama de Oso)" at bounding box center [774, 222] width 162 height 14
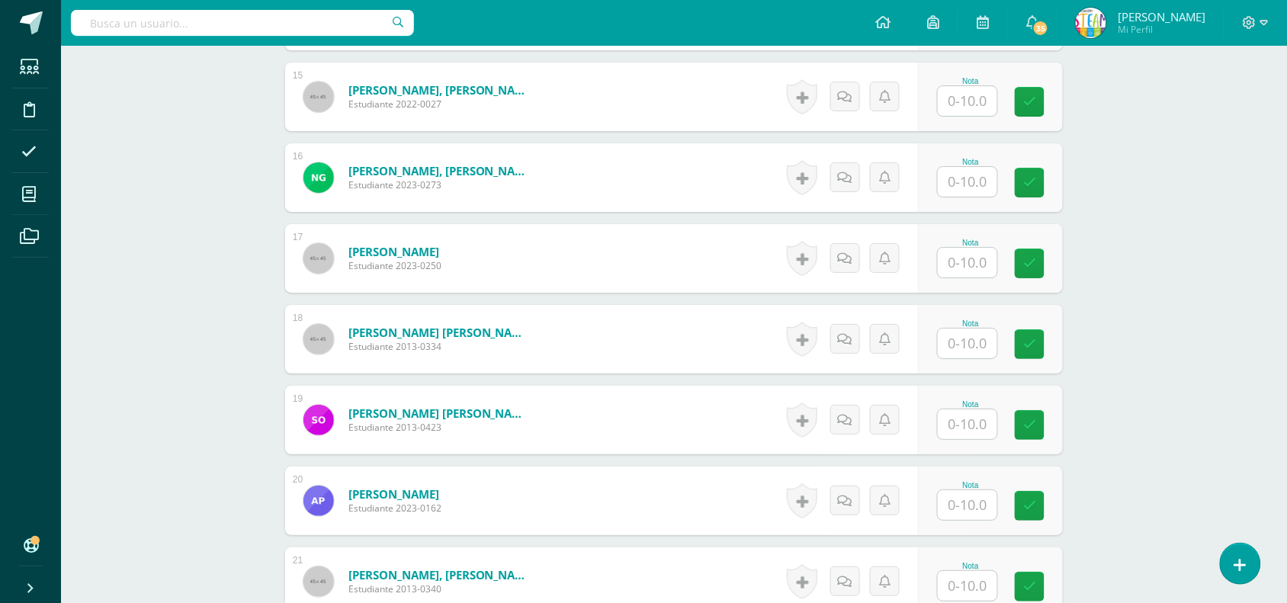
scroll to position [2353, 0]
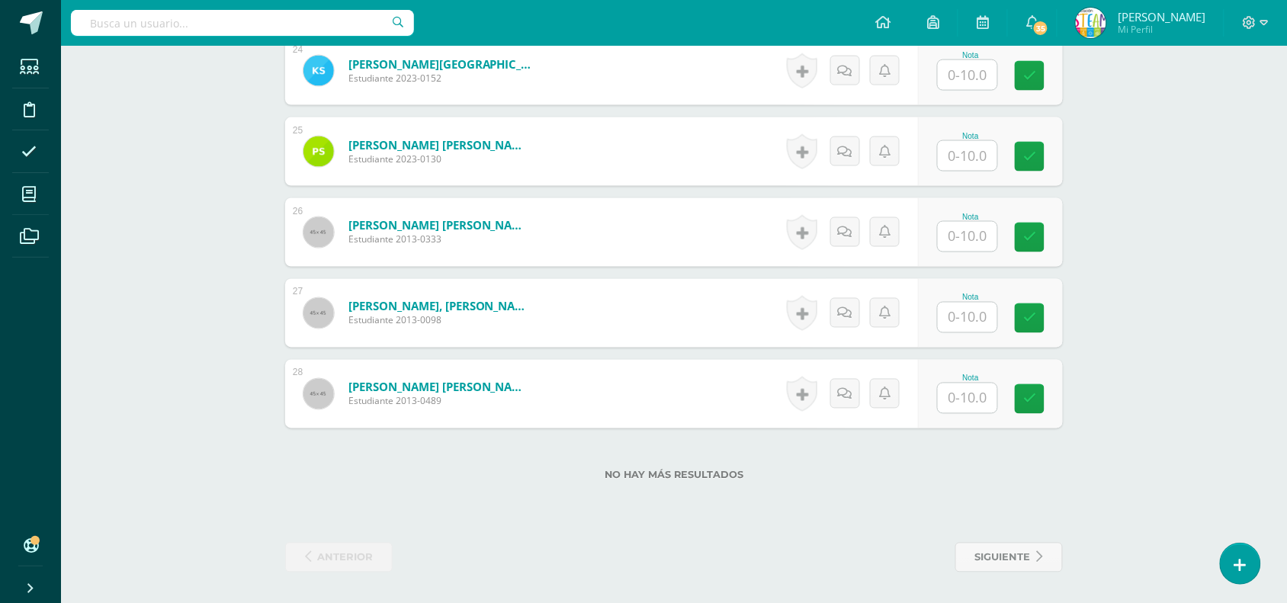
click at [955, 310] on input "text" at bounding box center [967, 318] width 59 height 30
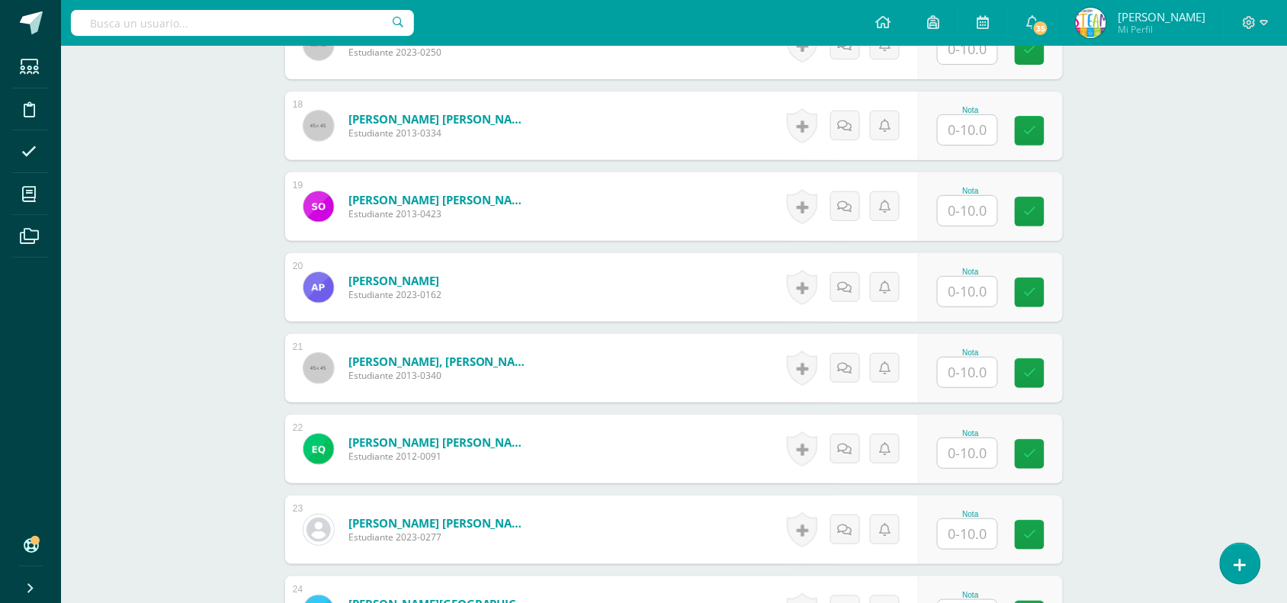
scroll to position [1817, 0]
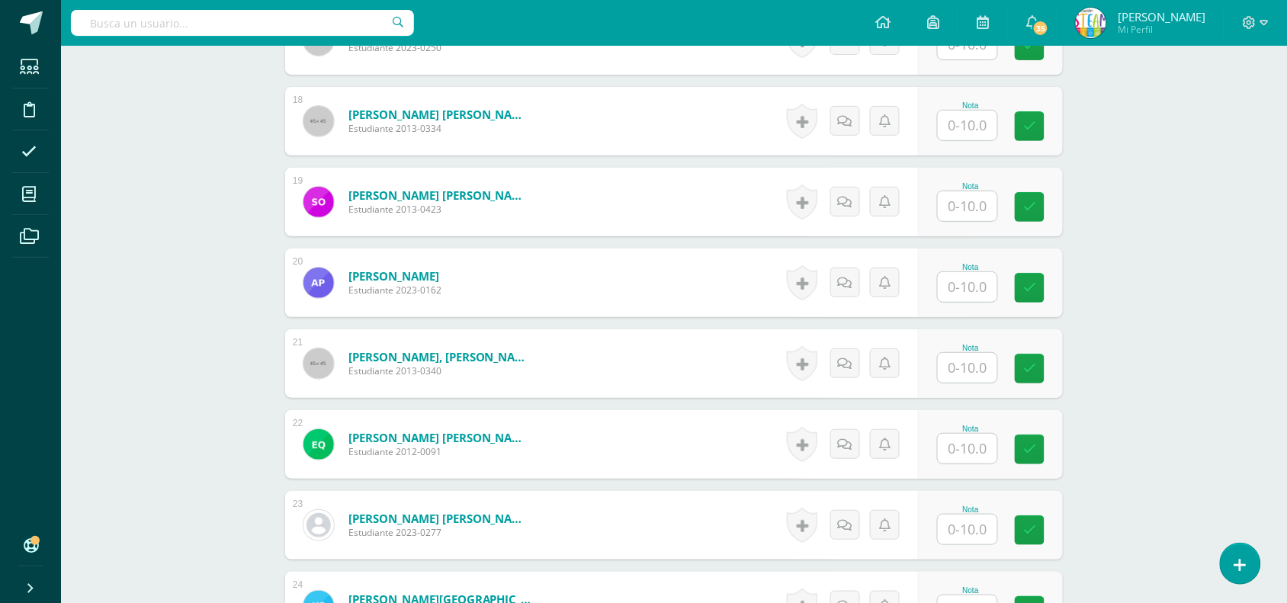
type input "10"
click at [962, 123] on input "text" at bounding box center [967, 126] width 59 height 30
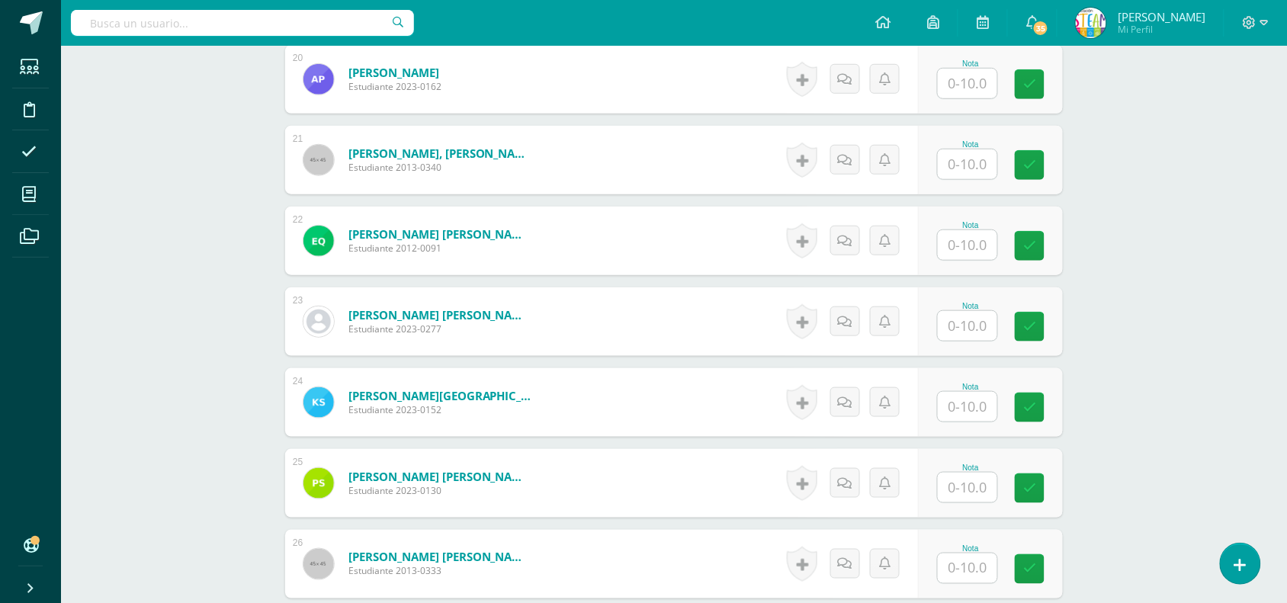
scroll to position [2025, 0]
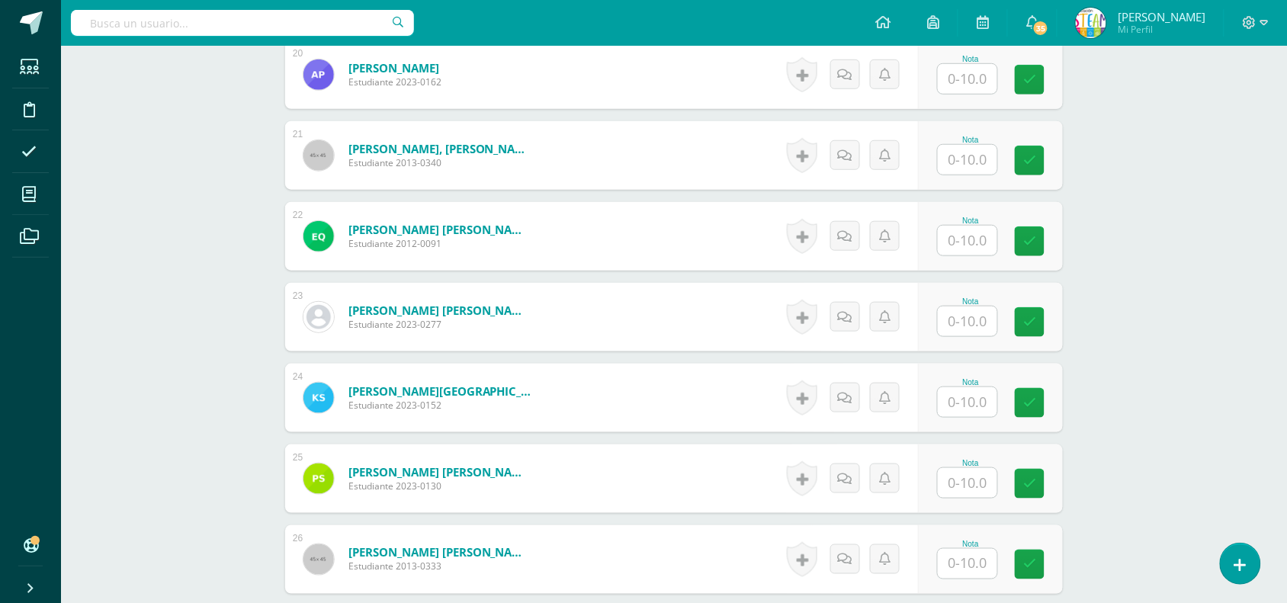
type input "10"
click at [962, 473] on input "text" at bounding box center [967, 483] width 59 height 30
type input "10"
click at [985, 317] on input "text" at bounding box center [967, 322] width 59 height 30
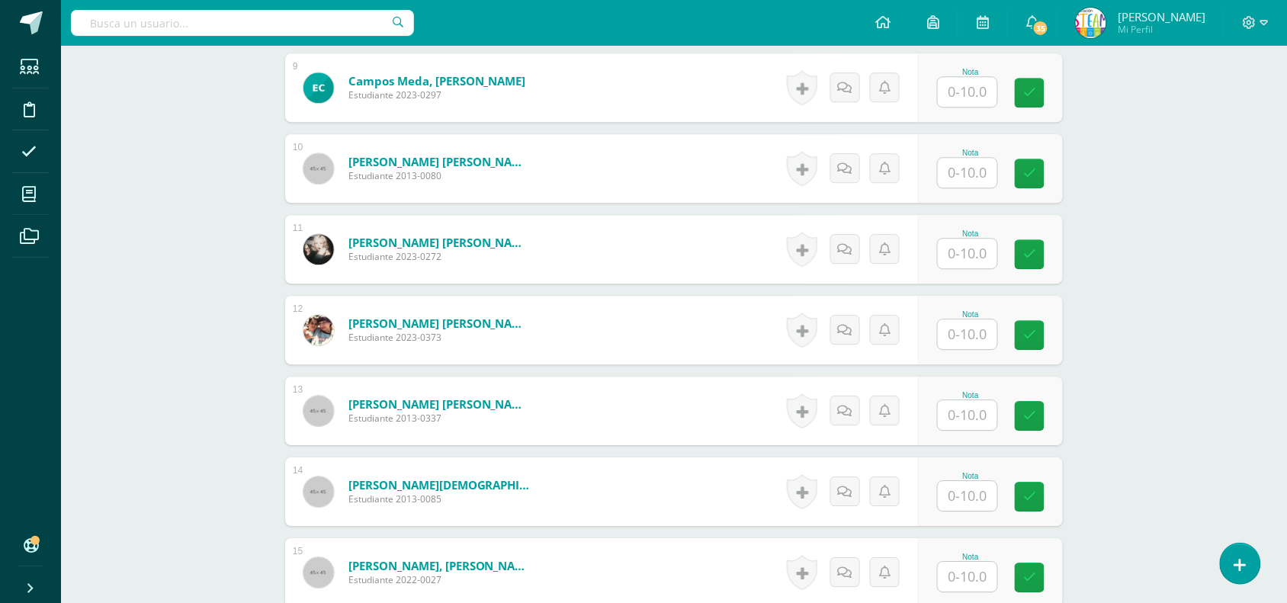
scroll to position [1114, 0]
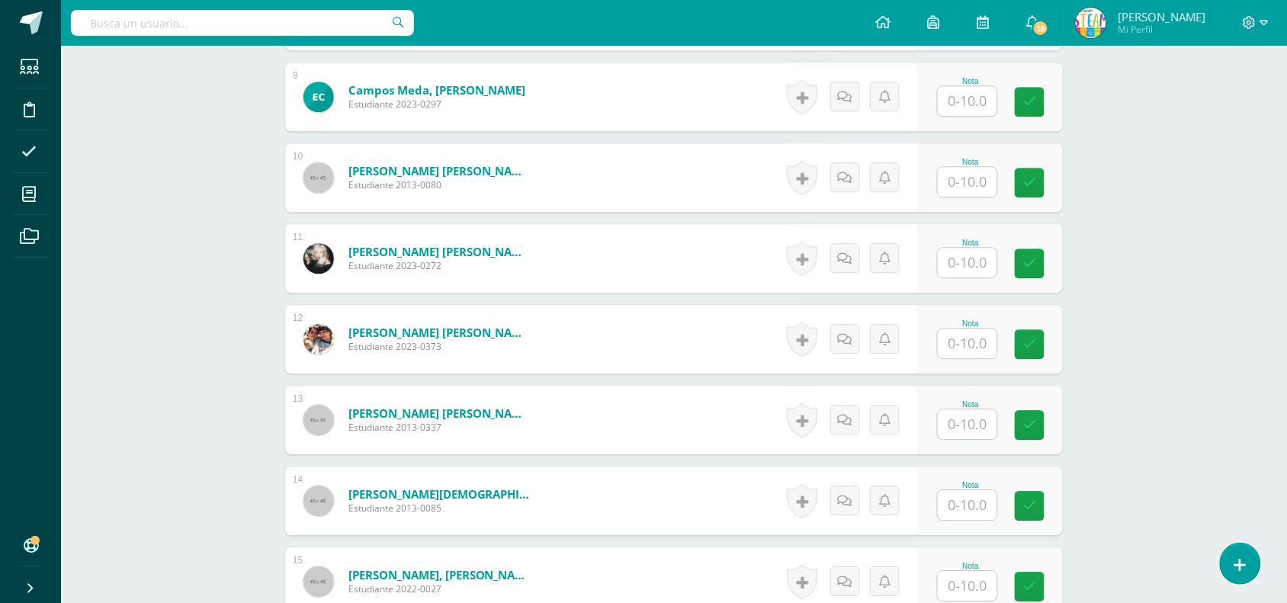
type input "10"
click at [974, 343] on input "text" at bounding box center [967, 344] width 59 height 30
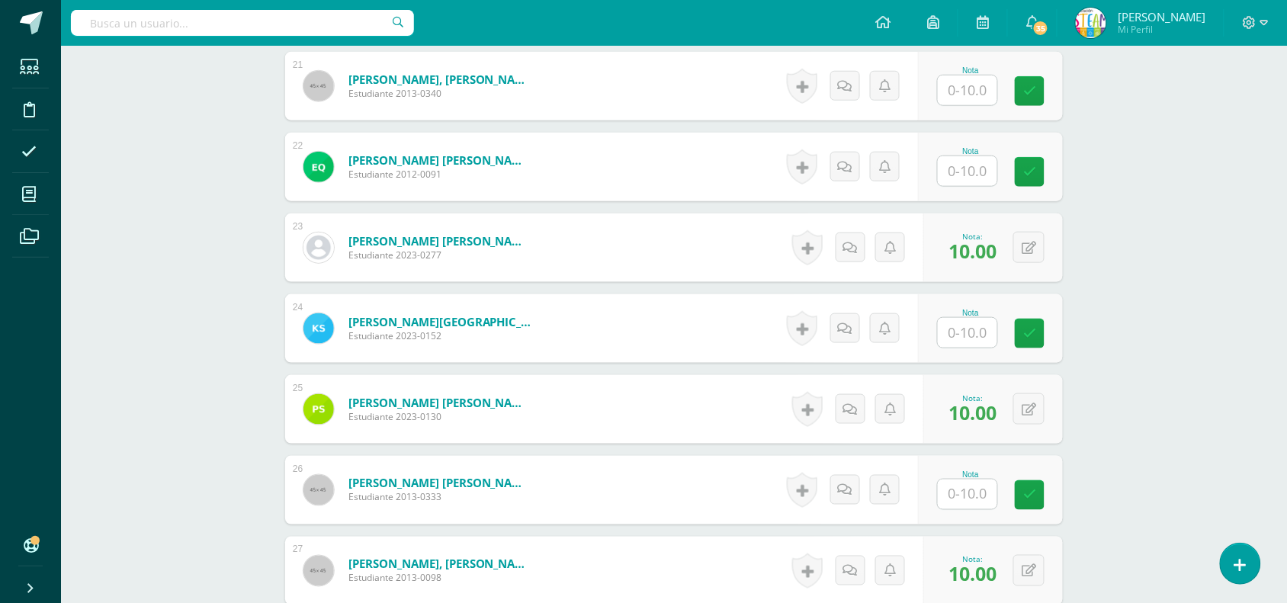
scroll to position [2099, 0]
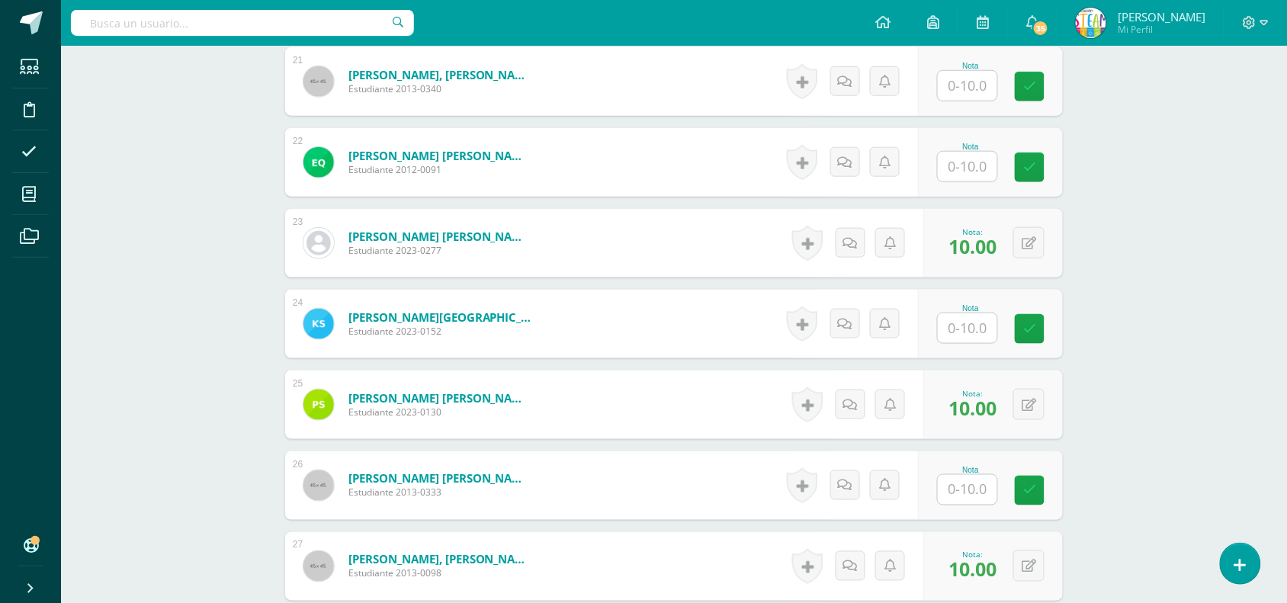
type input "10"
click at [963, 486] on input "text" at bounding box center [967, 490] width 59 height 30
type input "10"
click at [962, 336] on input "text" at bounding box center [967, 328] width 59 height 30
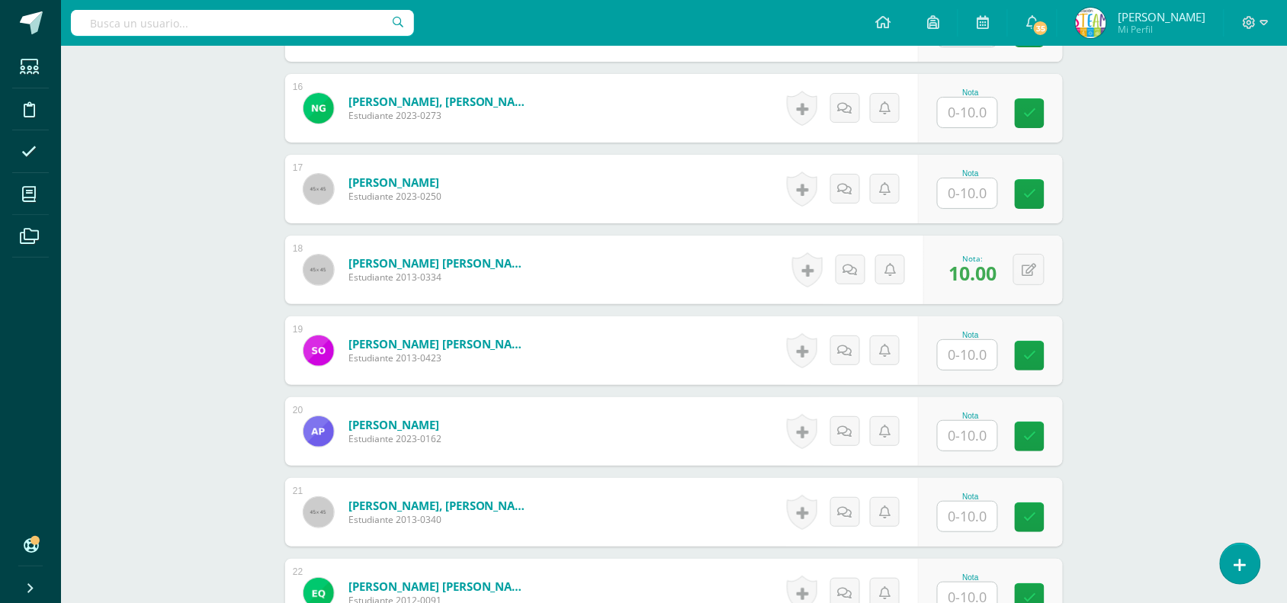
scroll to position [1649, 0]
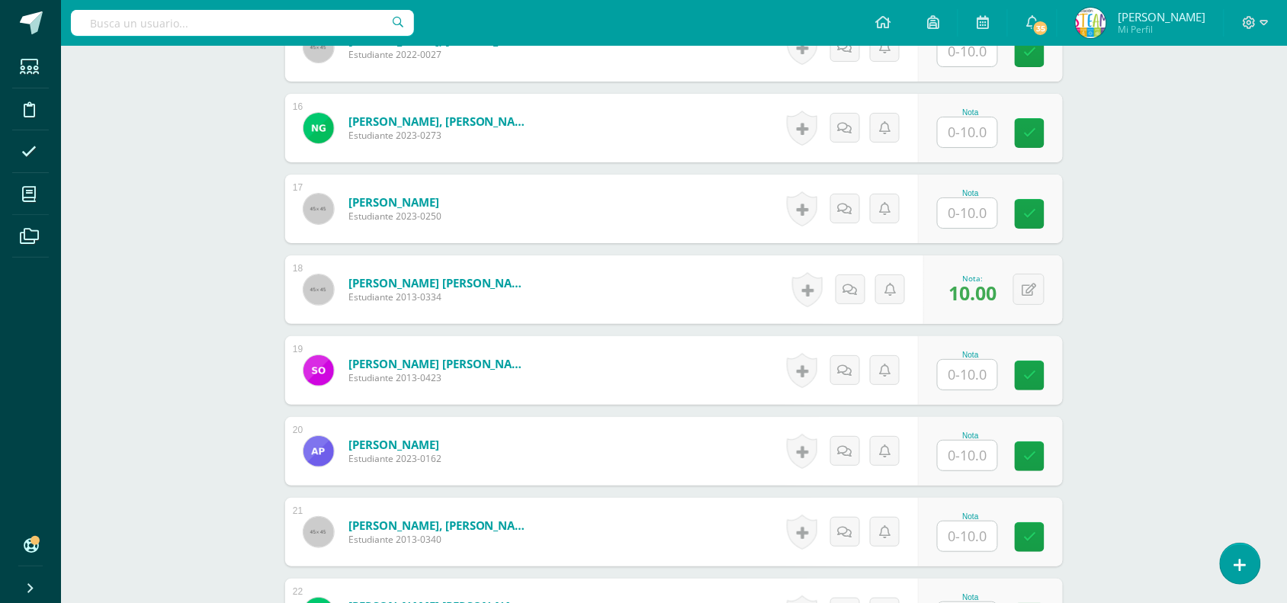
type input "10"
click at [951, 207] on input "text" at bounding box center [976, 213] width 61 height 31
type input "10"
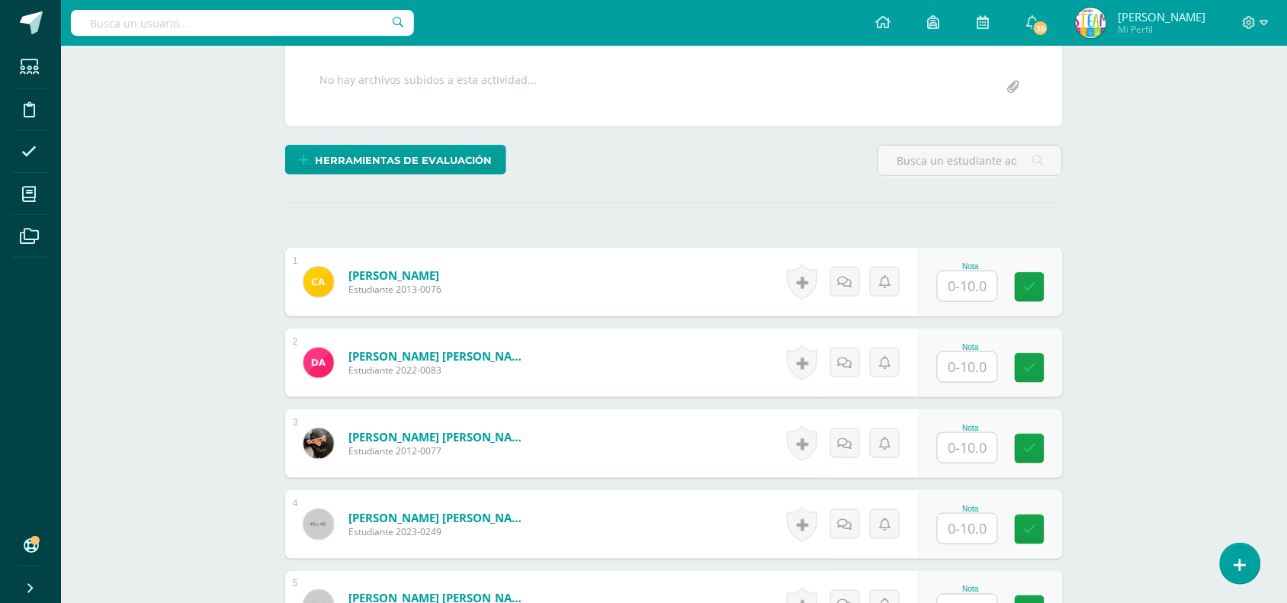
scroll to position [292, 0]
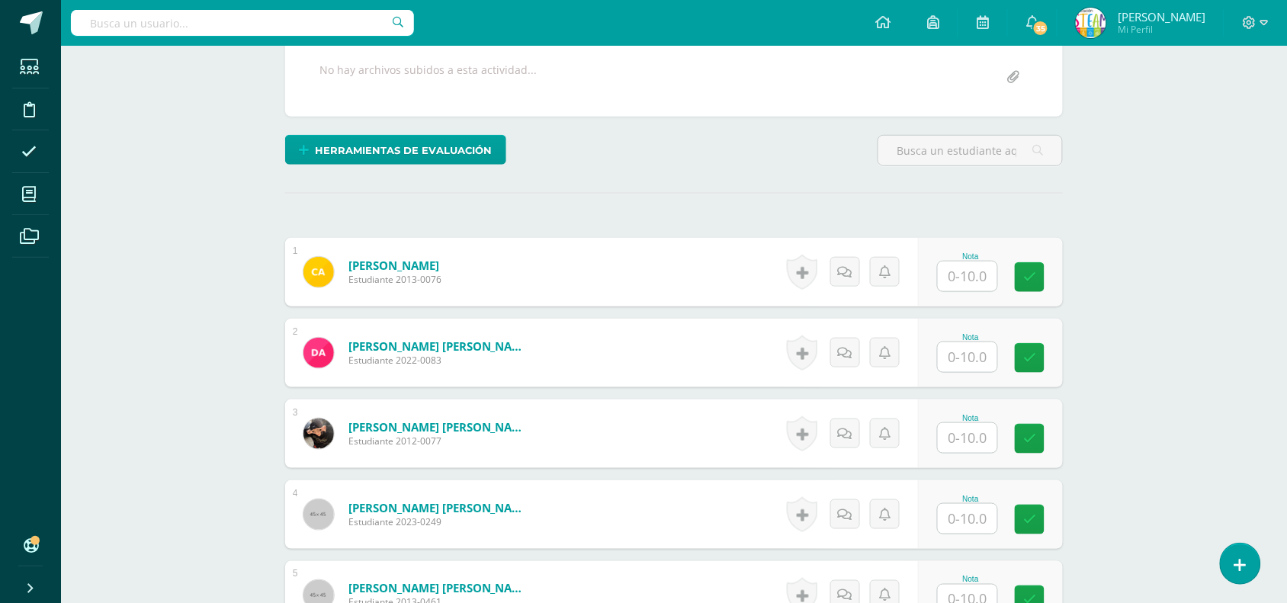
click at [968, 282] on input "text" at bounding box center [967, 277] width 59 height 30
type input "5"
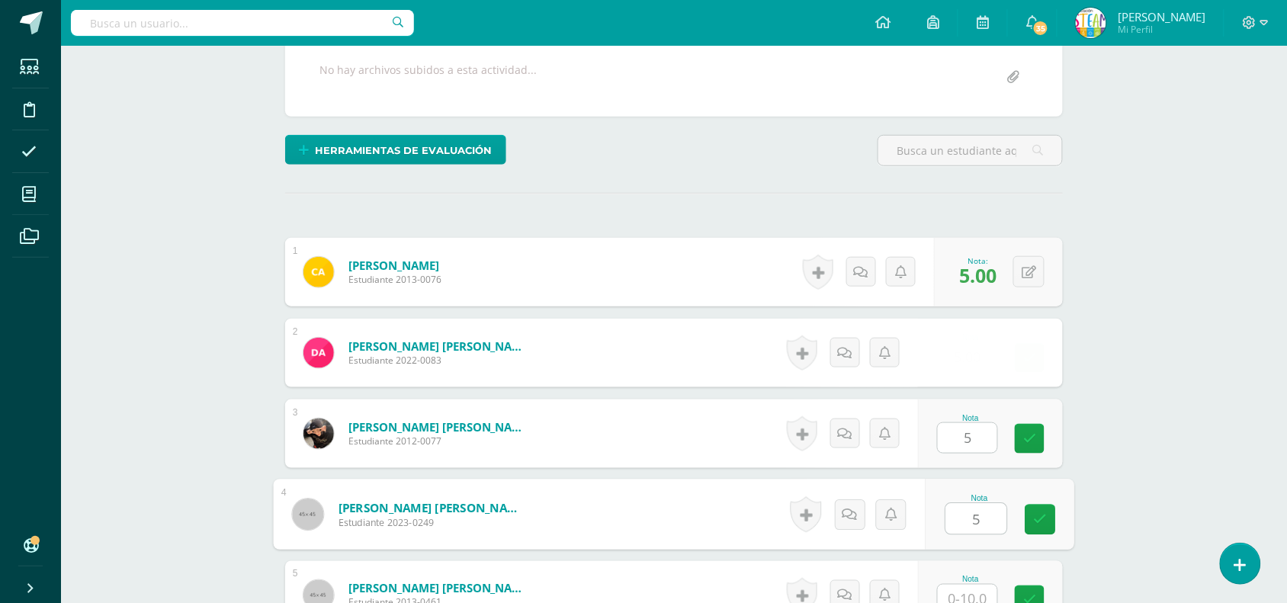
type input "5"
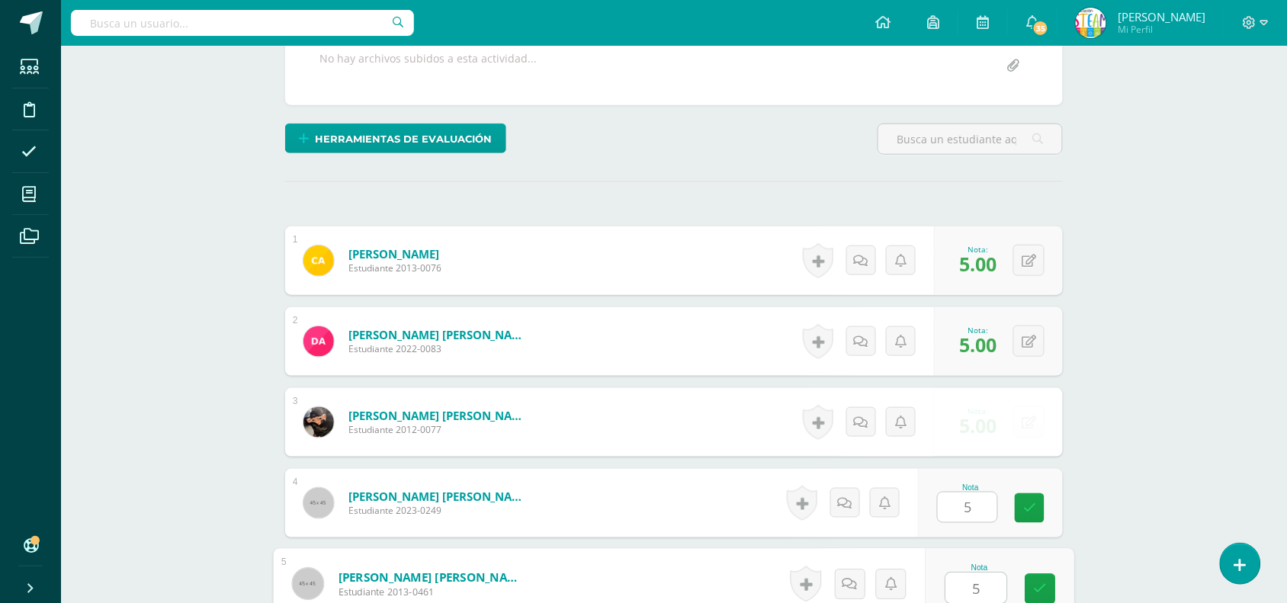
type input "5"
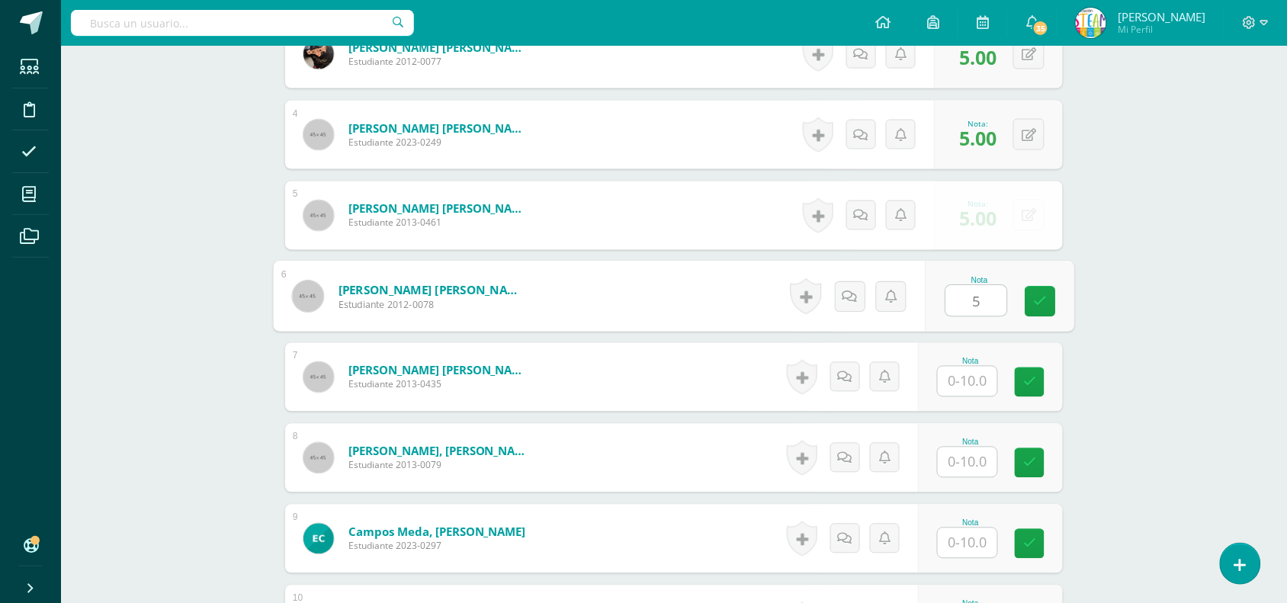
type input "5"
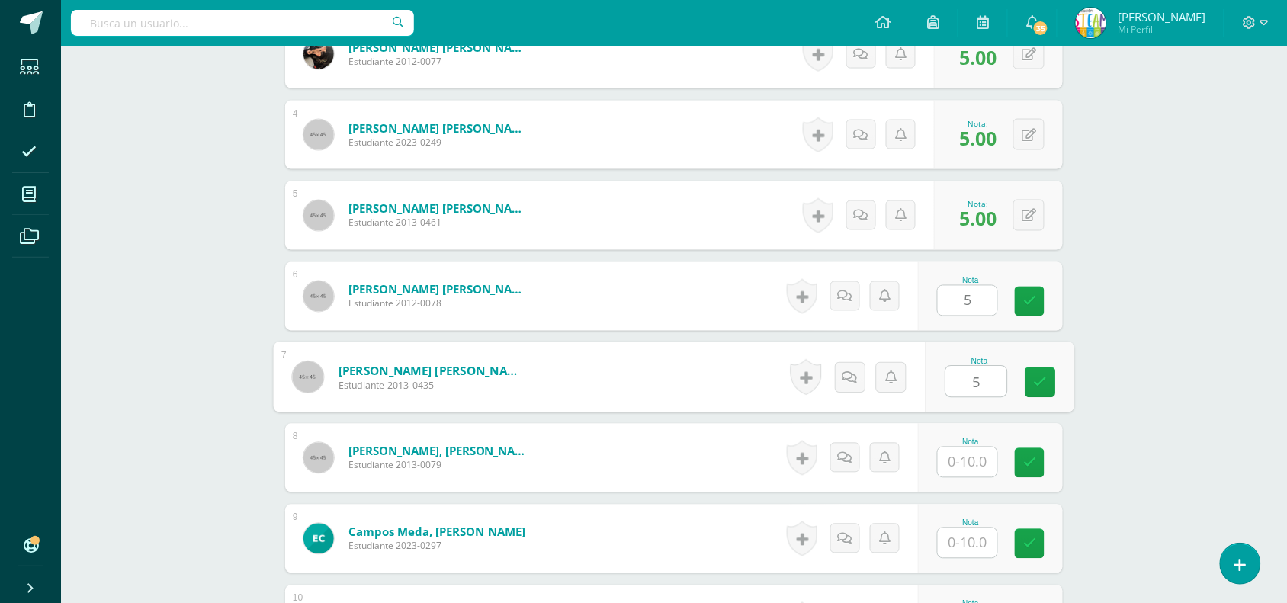
type input "5"
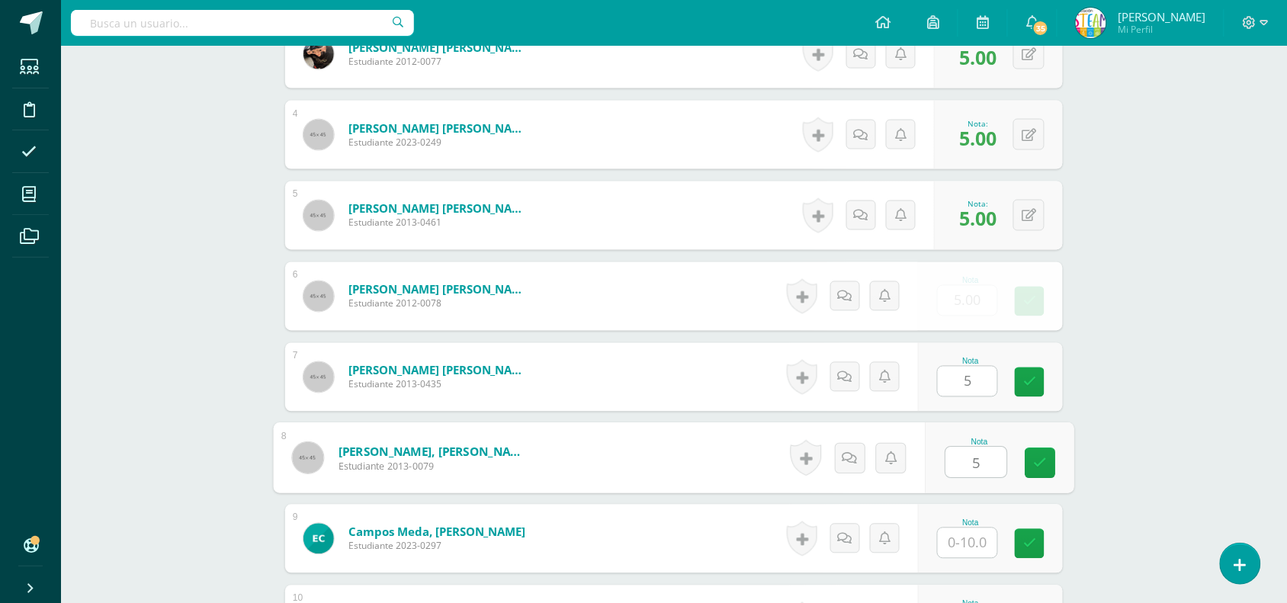
type input "5"
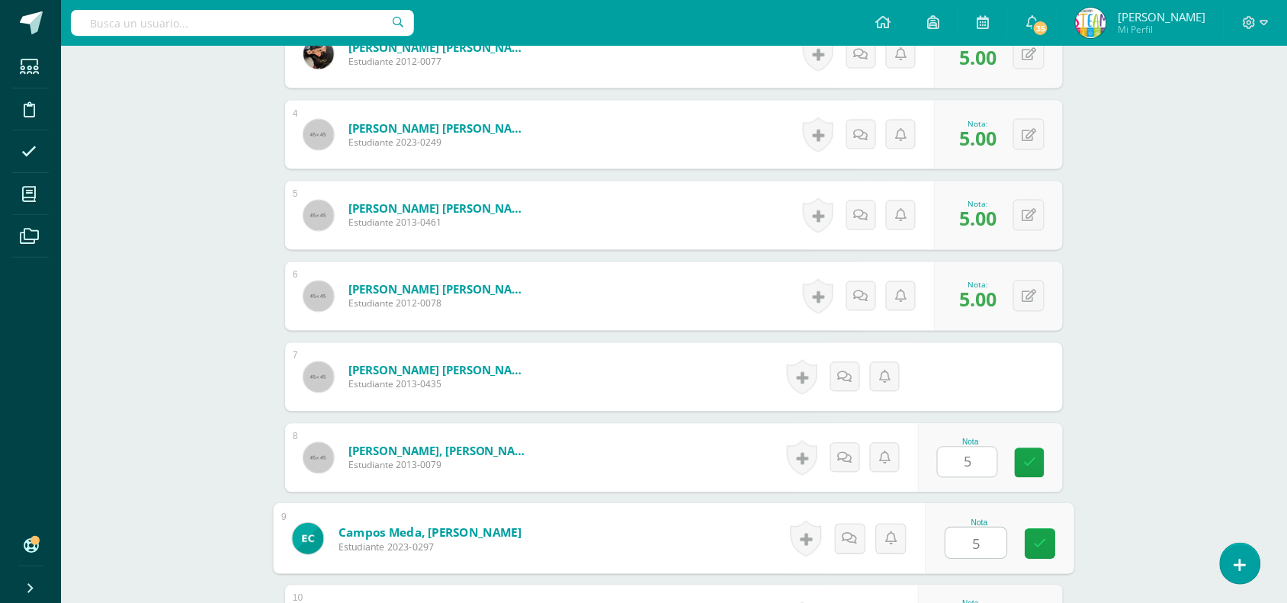
type input "5"
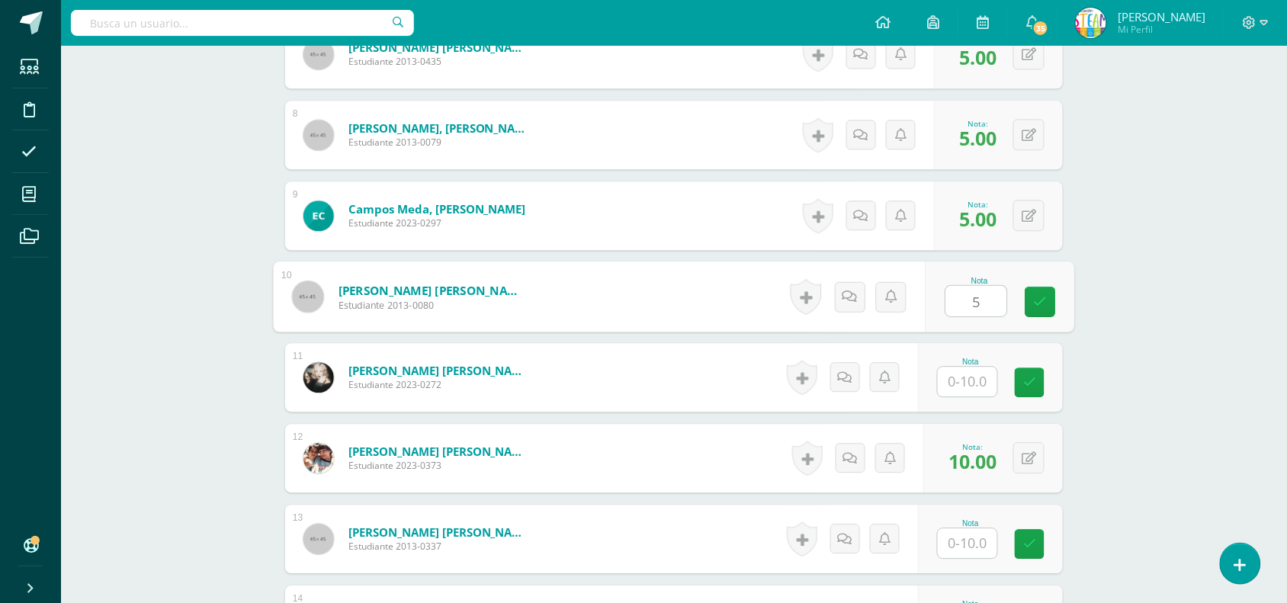
type input "5"
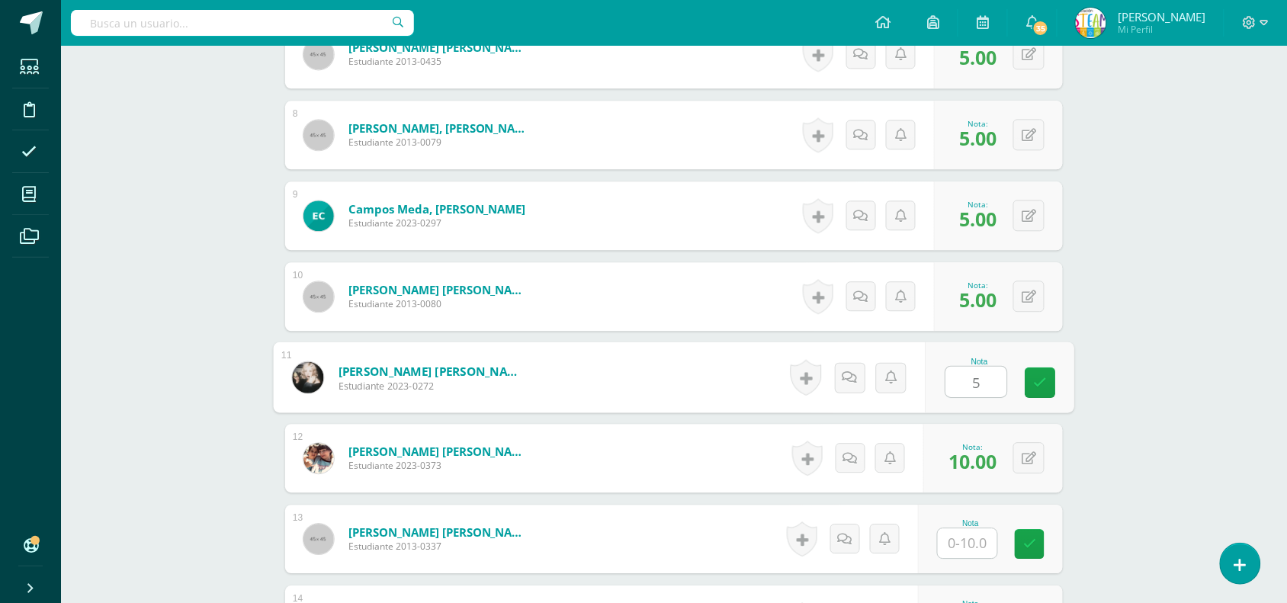
type input "5"
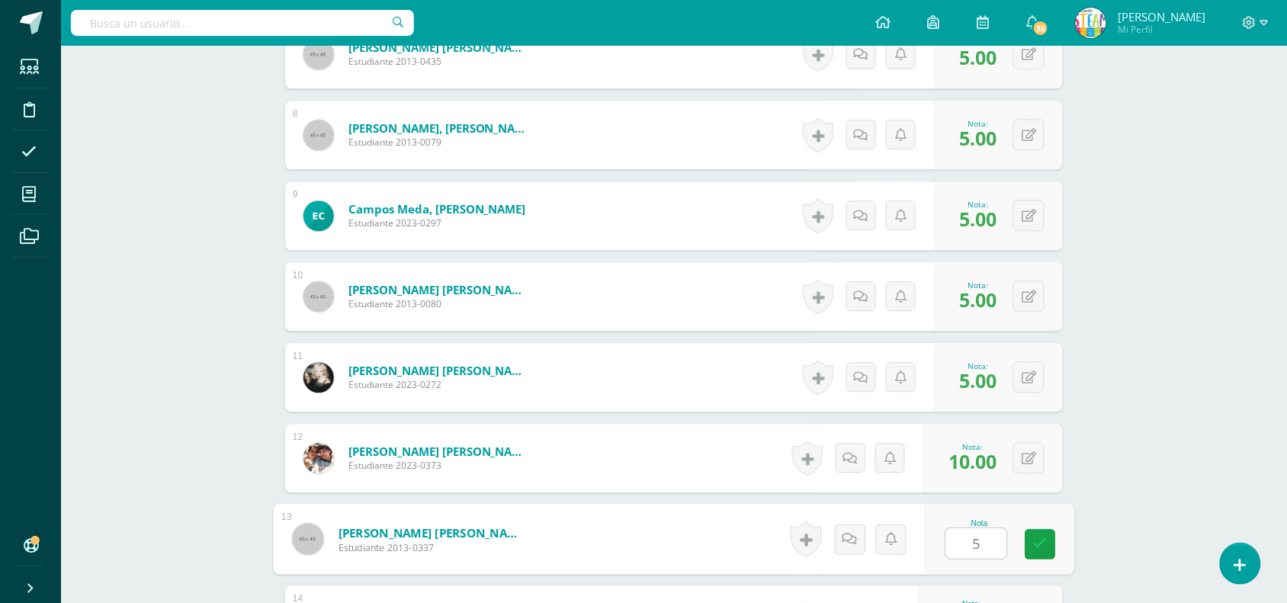
type input "5"
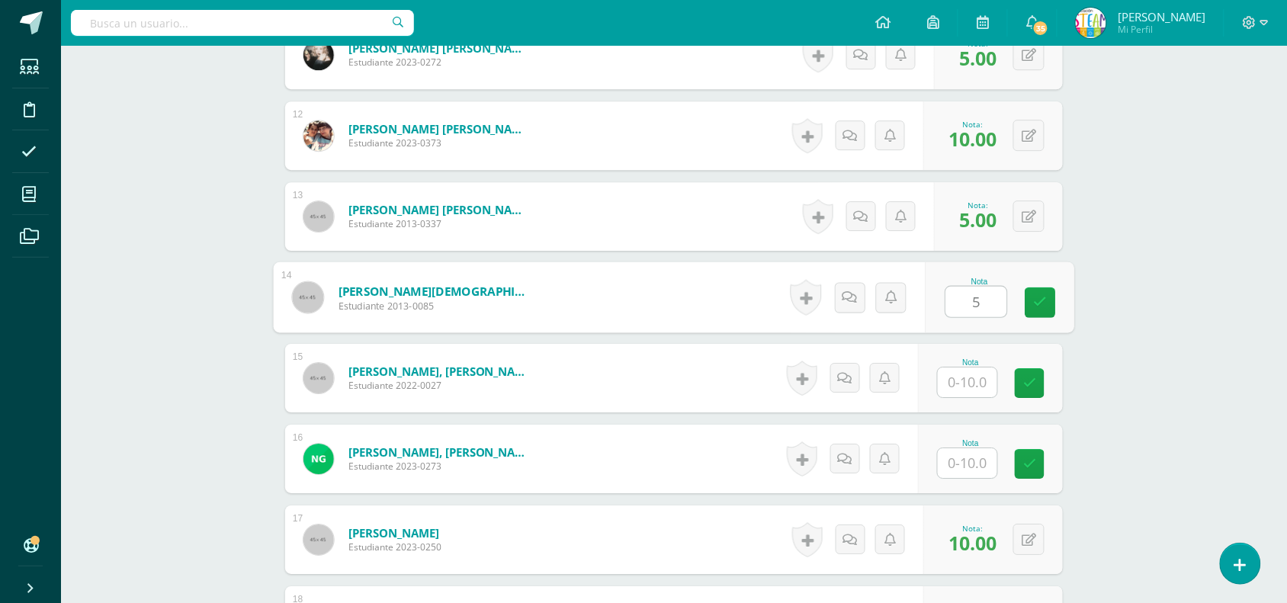
type input "5"
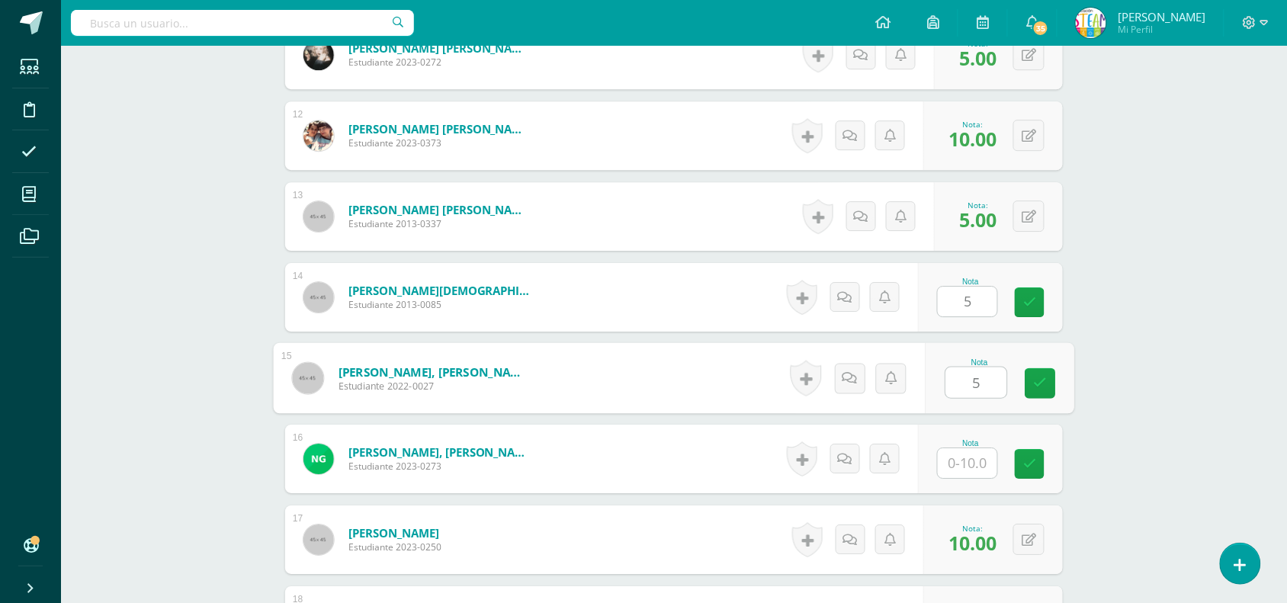
type input "5"
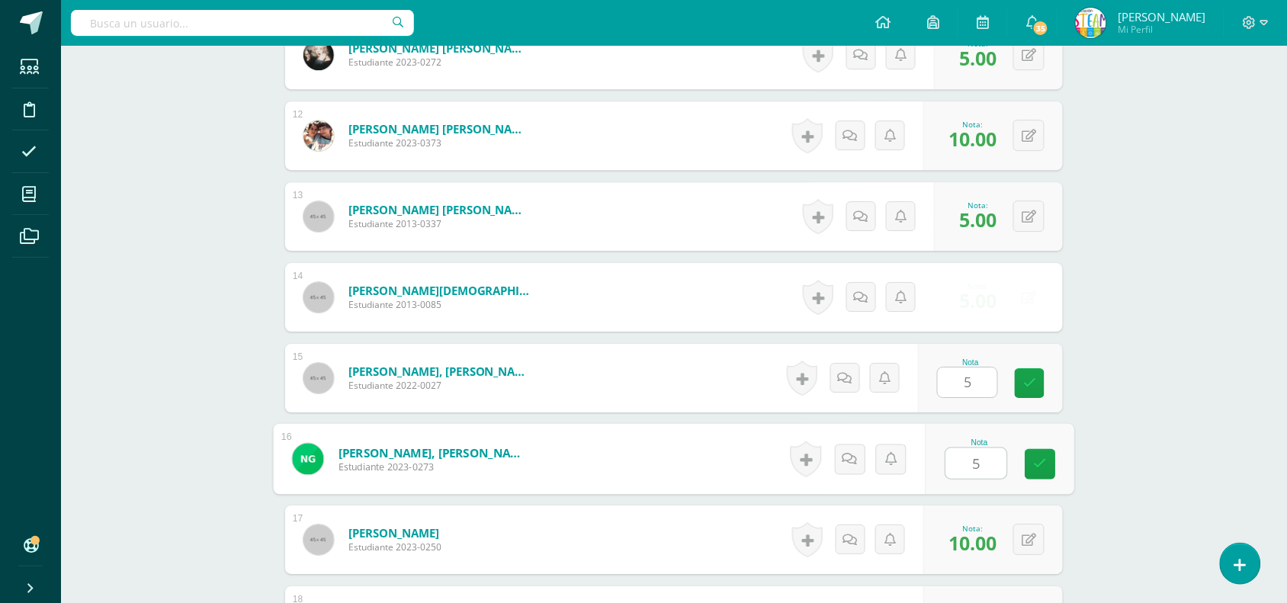
type input "5"
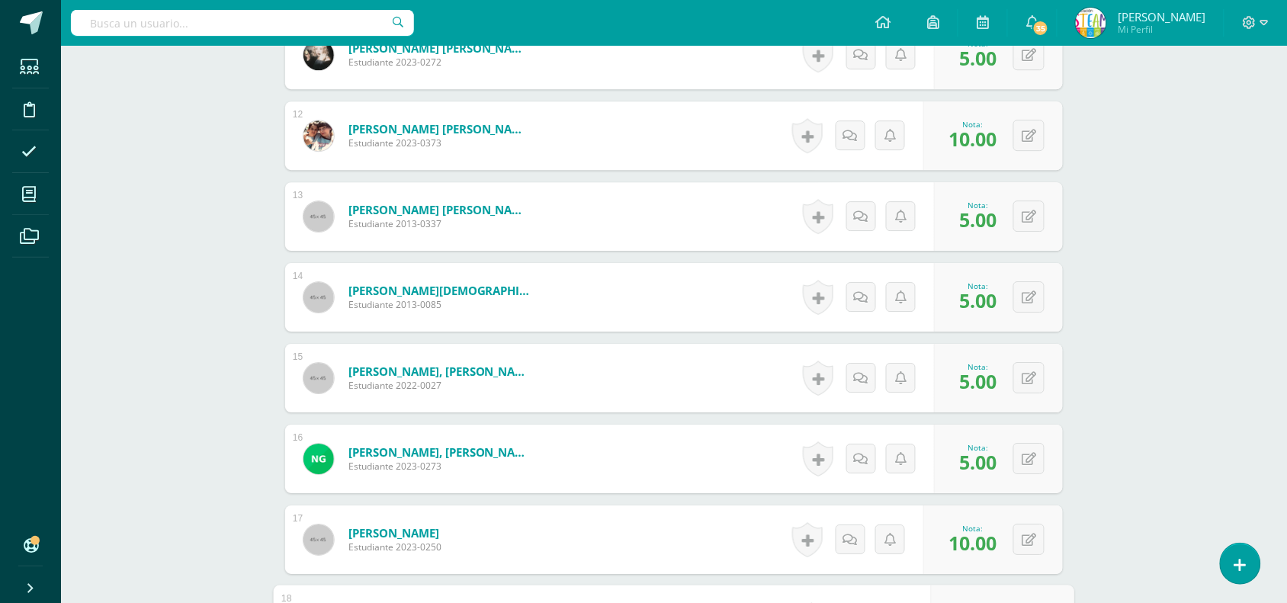
scroll to position [1637, 0]
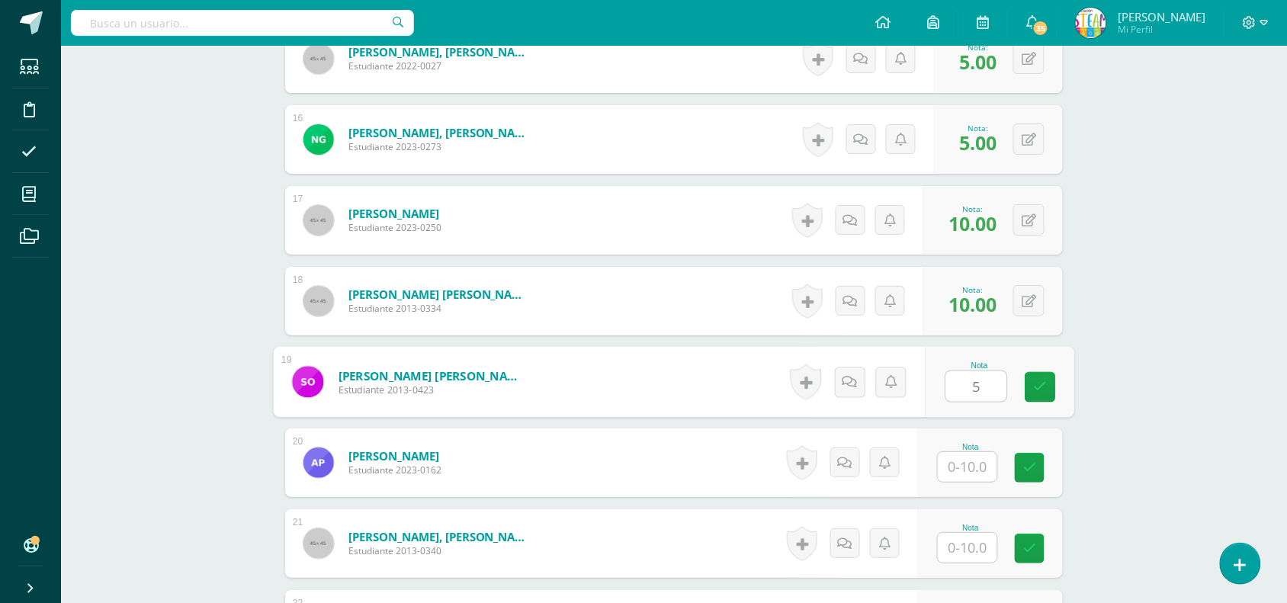
type input "5"
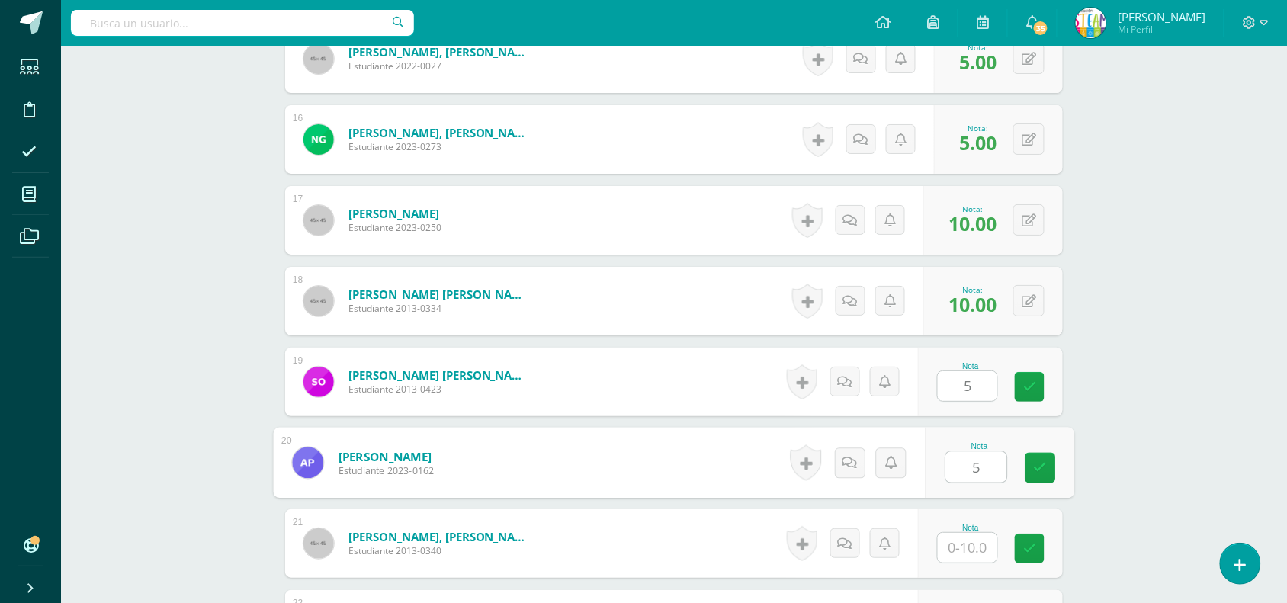
type input "5"
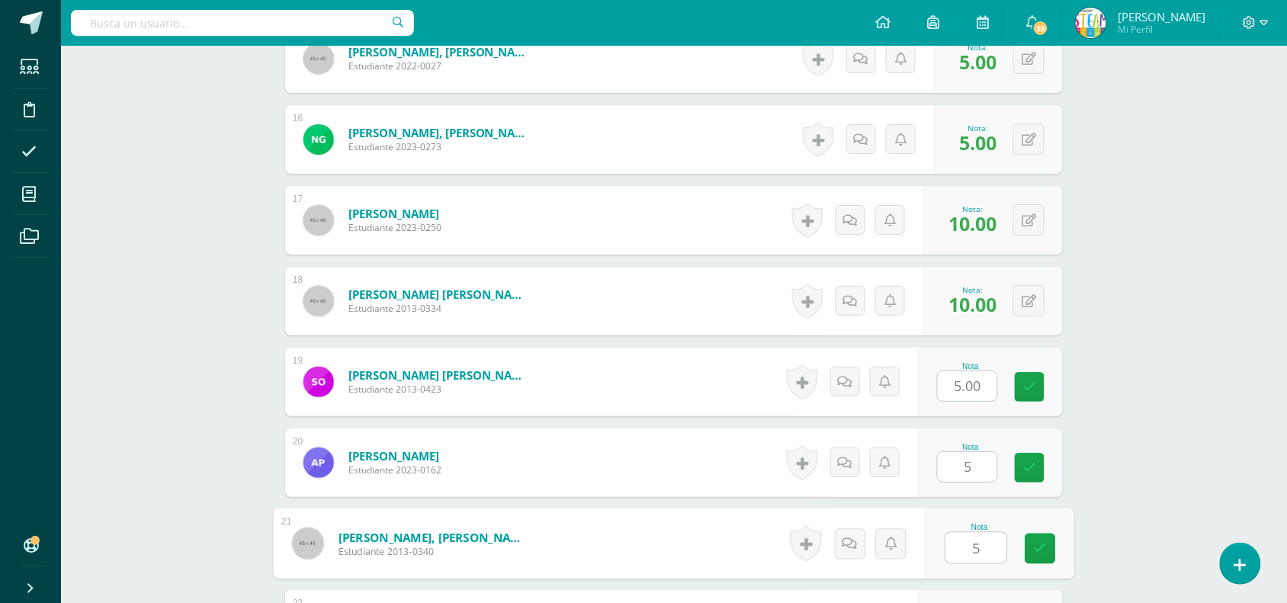
type input "5"
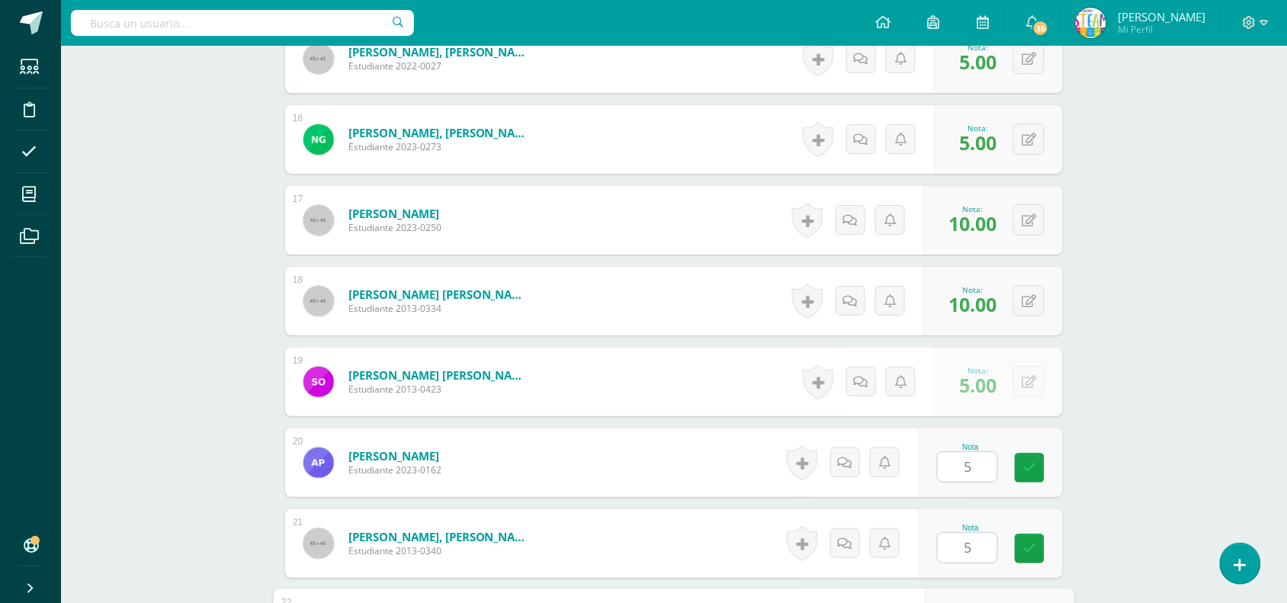
scroll to position [1964, 0]
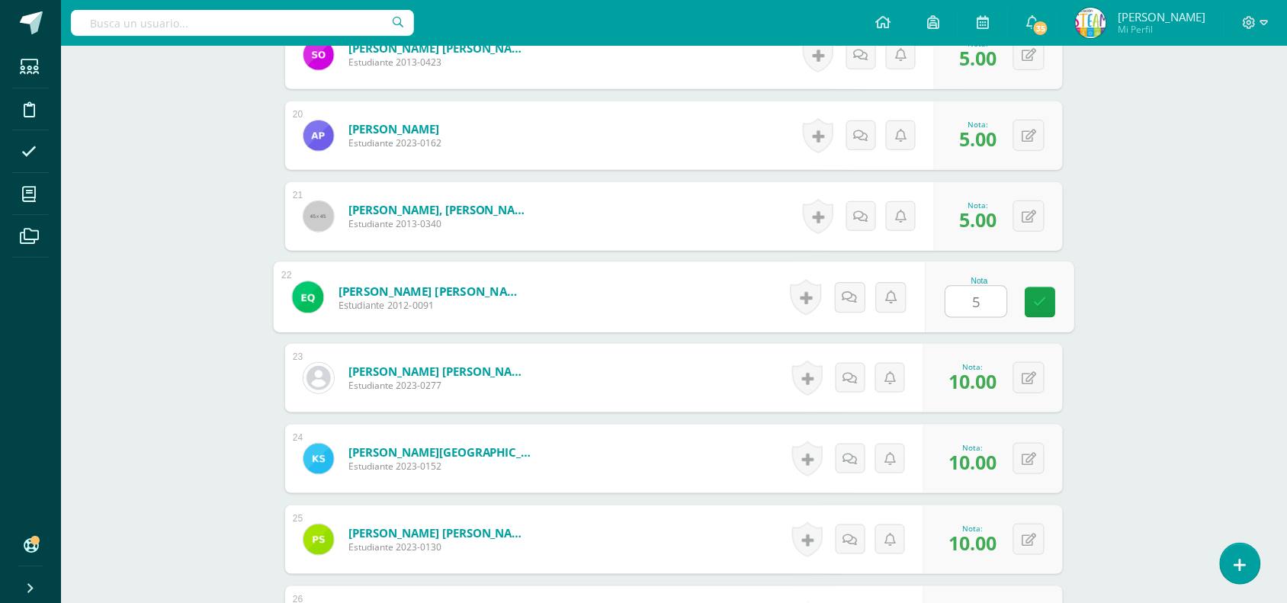
type input "5"
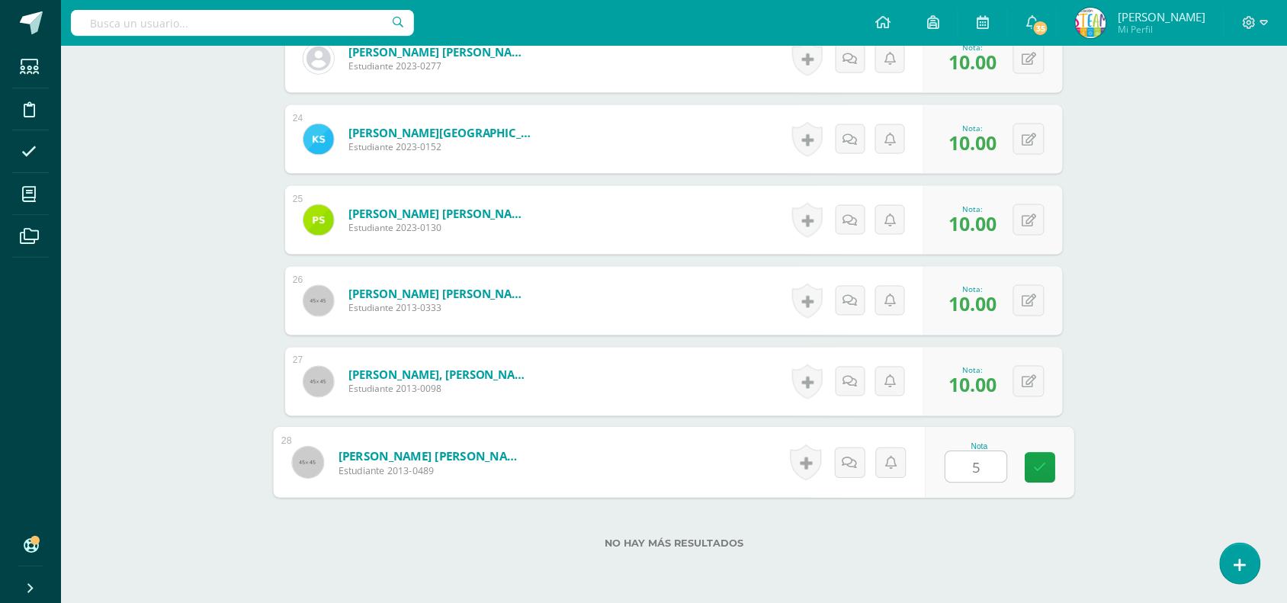
type input "5"
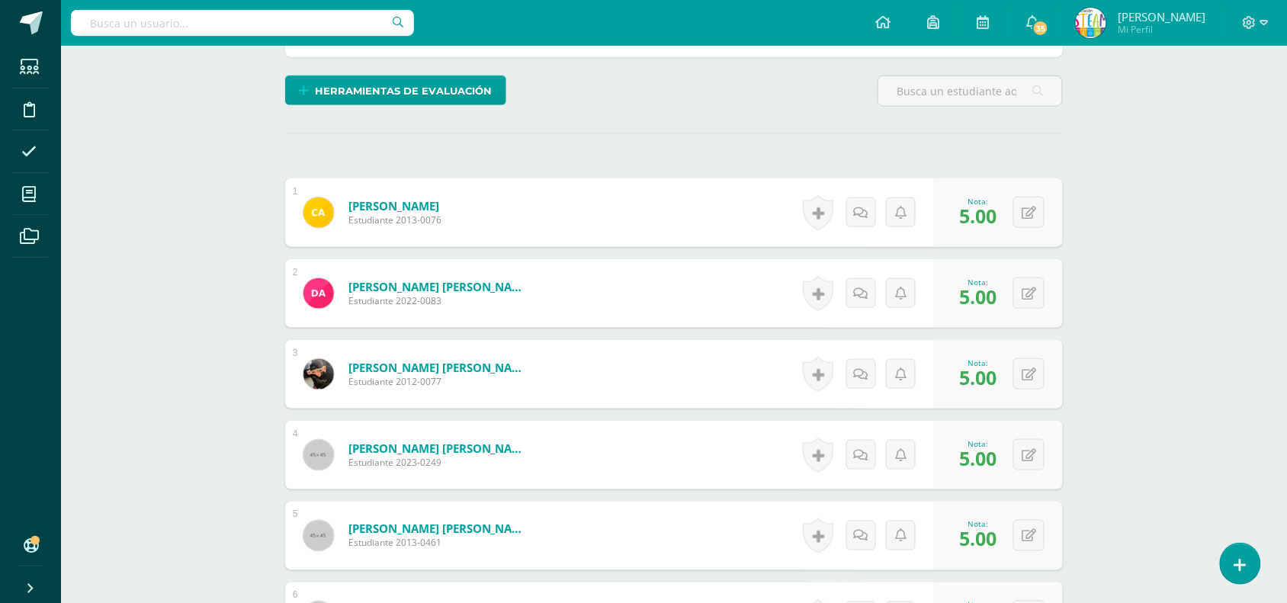
scroll to position [29, 0]
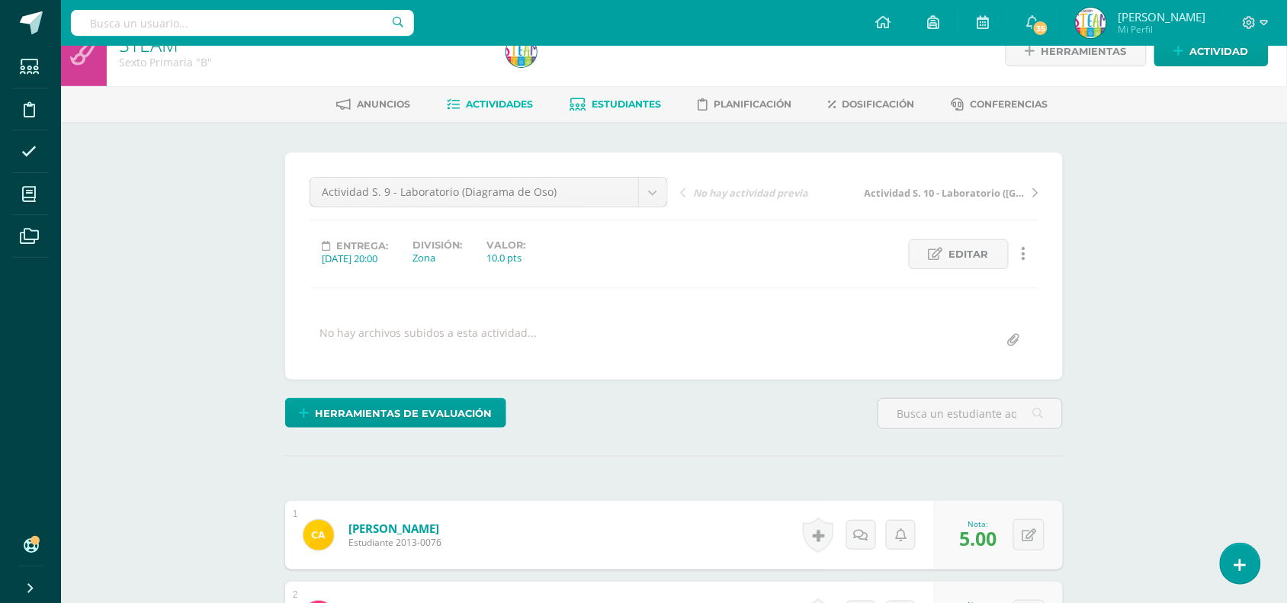
click at [641, 98] on span "Estudiantes" at bounding box center [627, 103] width 69 height 11
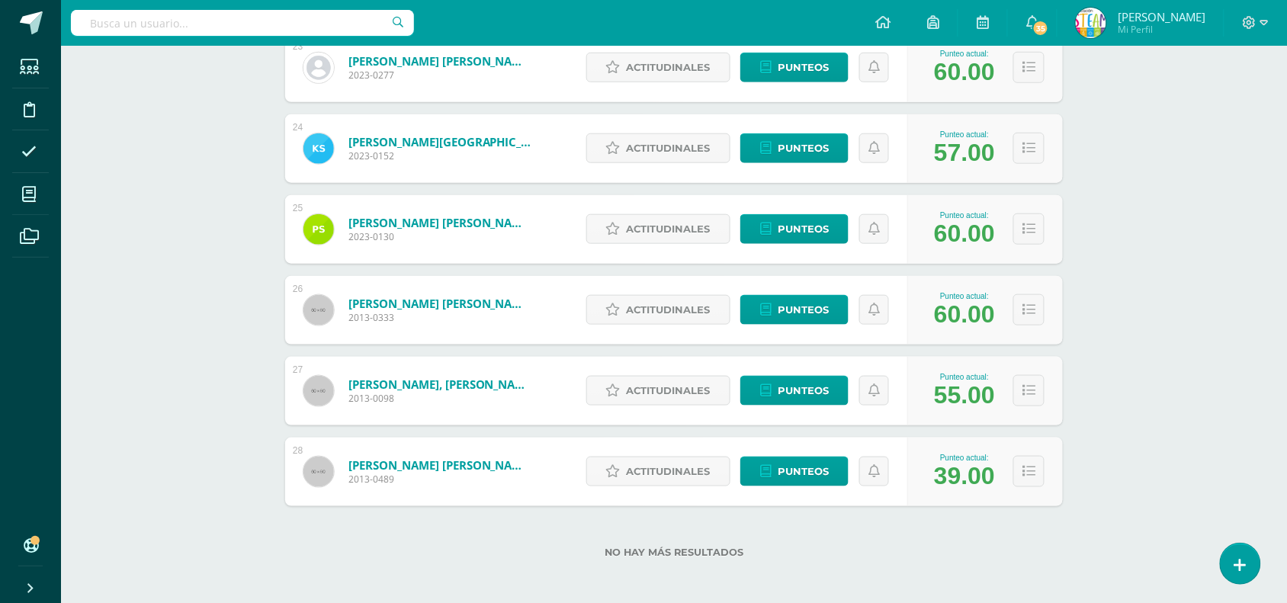
scroll to position [2080, 0]
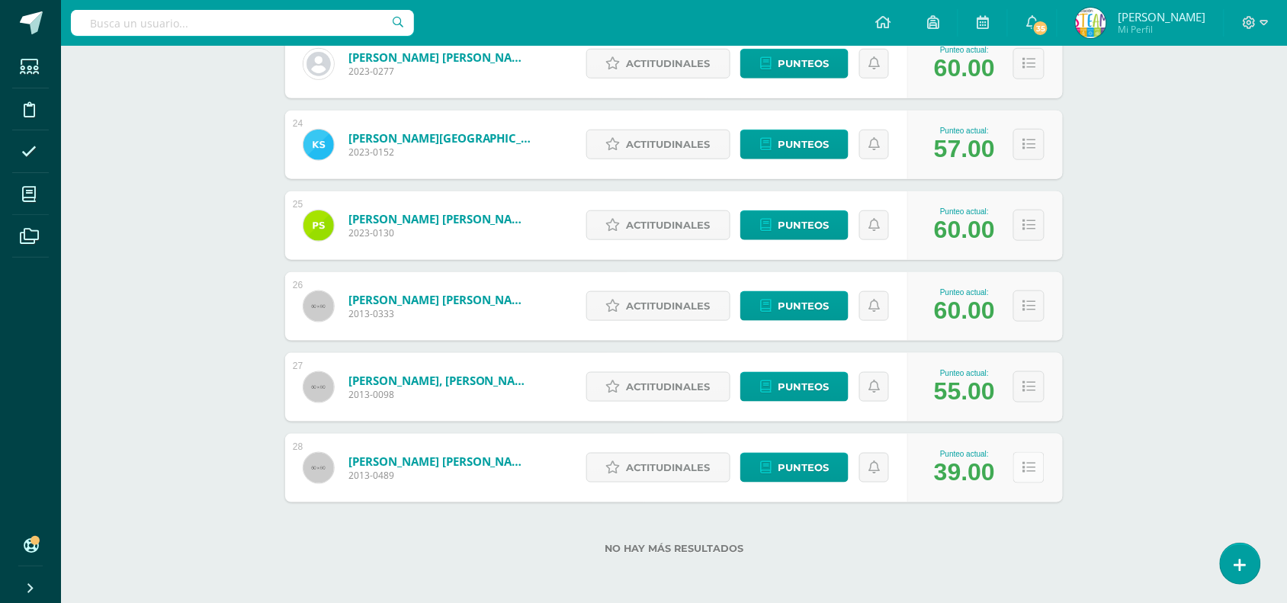
click at [1023, 471] on icon at bounding box center [1029, 467] width 13 height 13
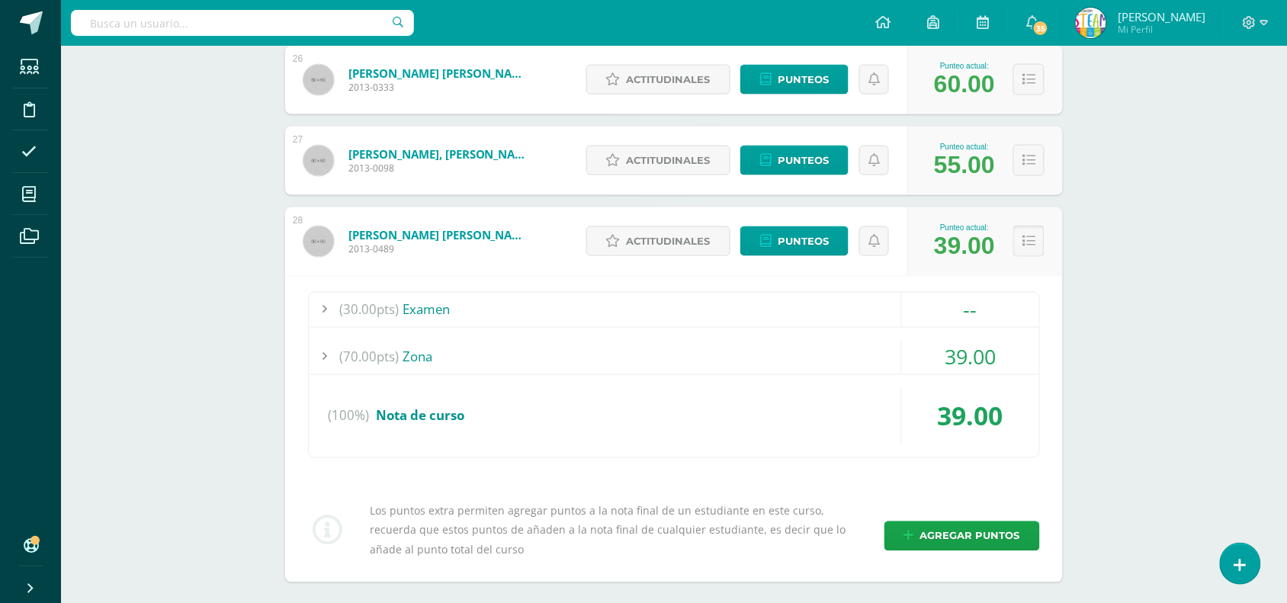
scroll to position [2388, 0]
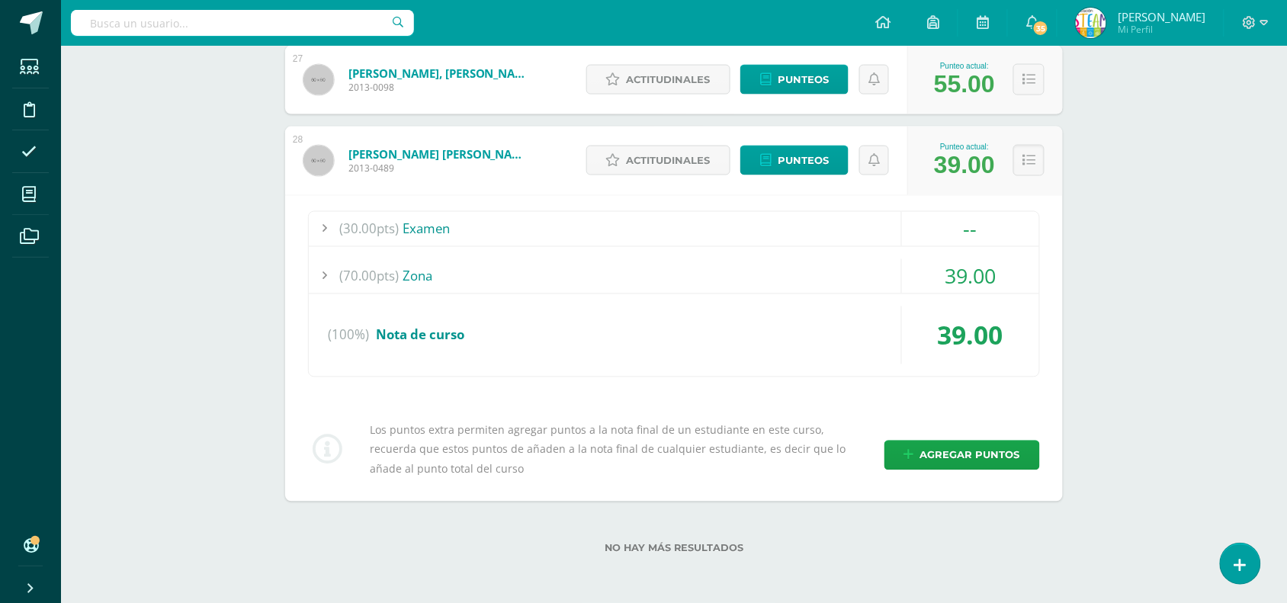
click at [978, 277] on div "39.00" at bounding box center [970, 276] width 137 height 34
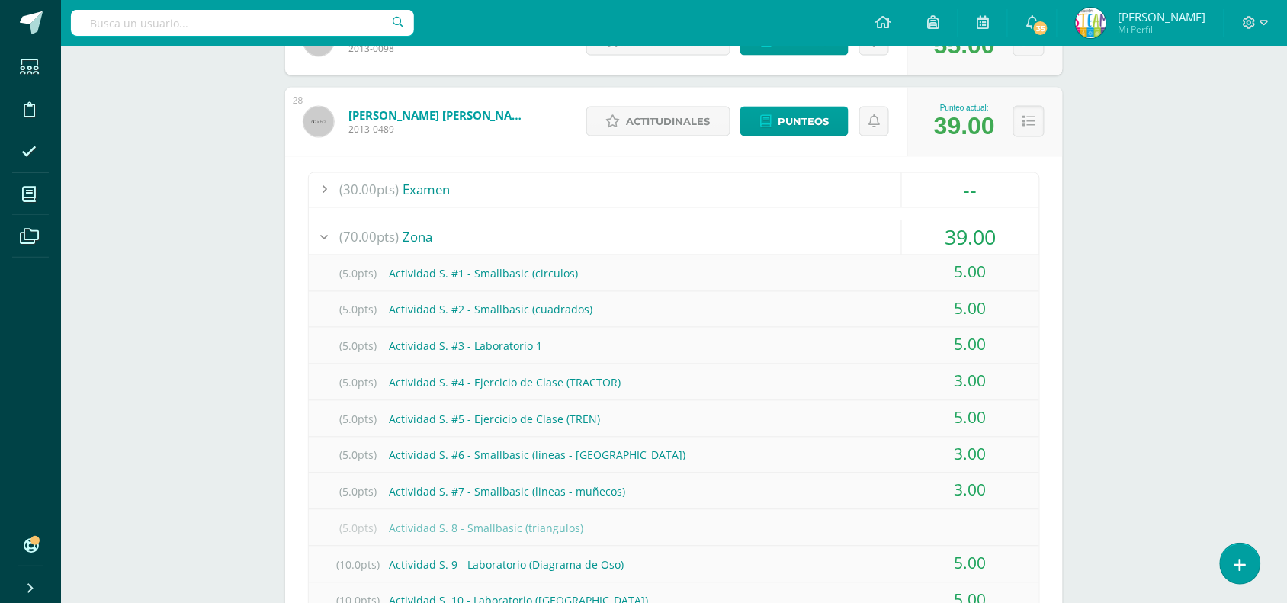
scroll to position [2465, 0]
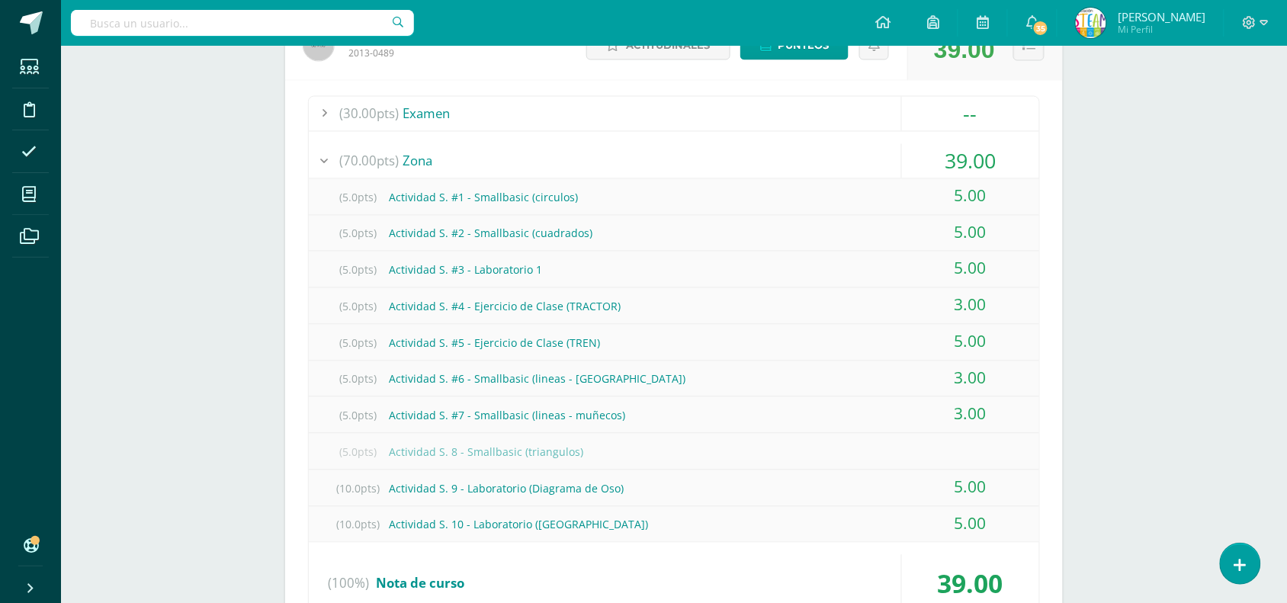
scroll to position [2541, 0]
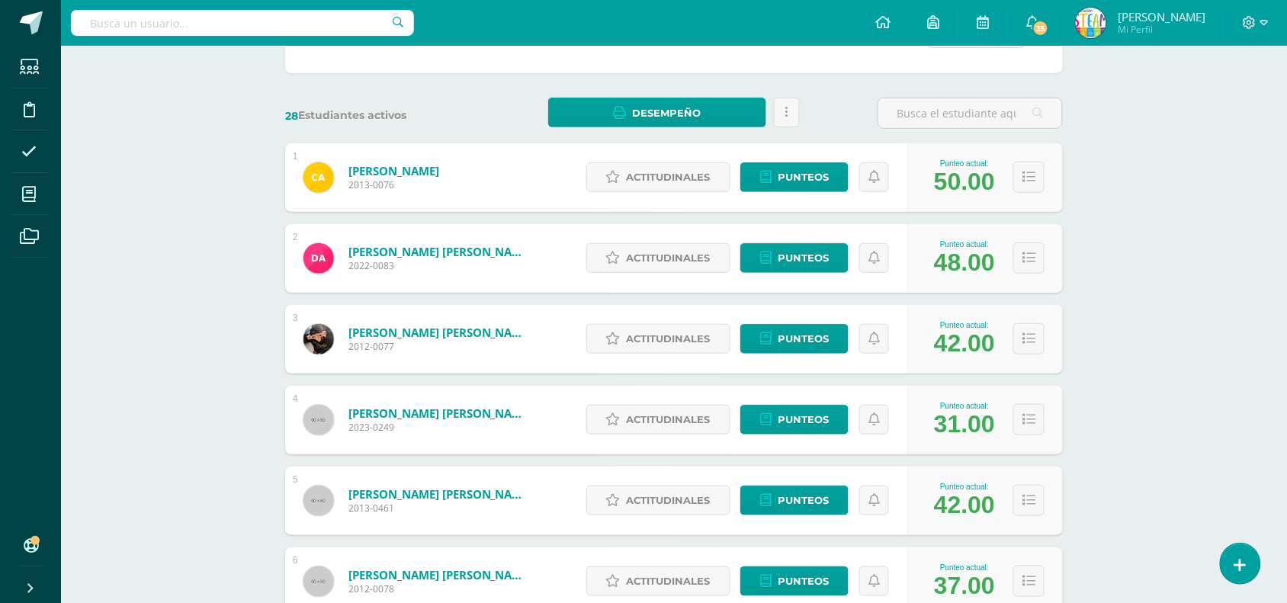
scroll to position [0, 0]
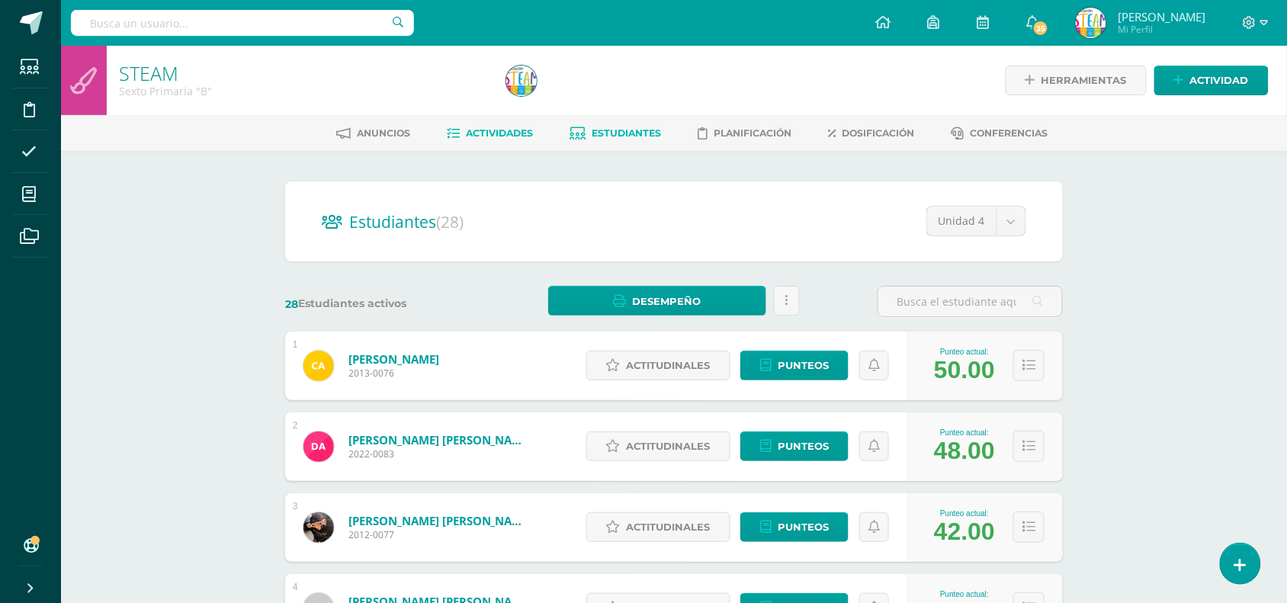
click at [494, 122] on link "Actividades" at bounding box center [491, 133] width 86 height 24
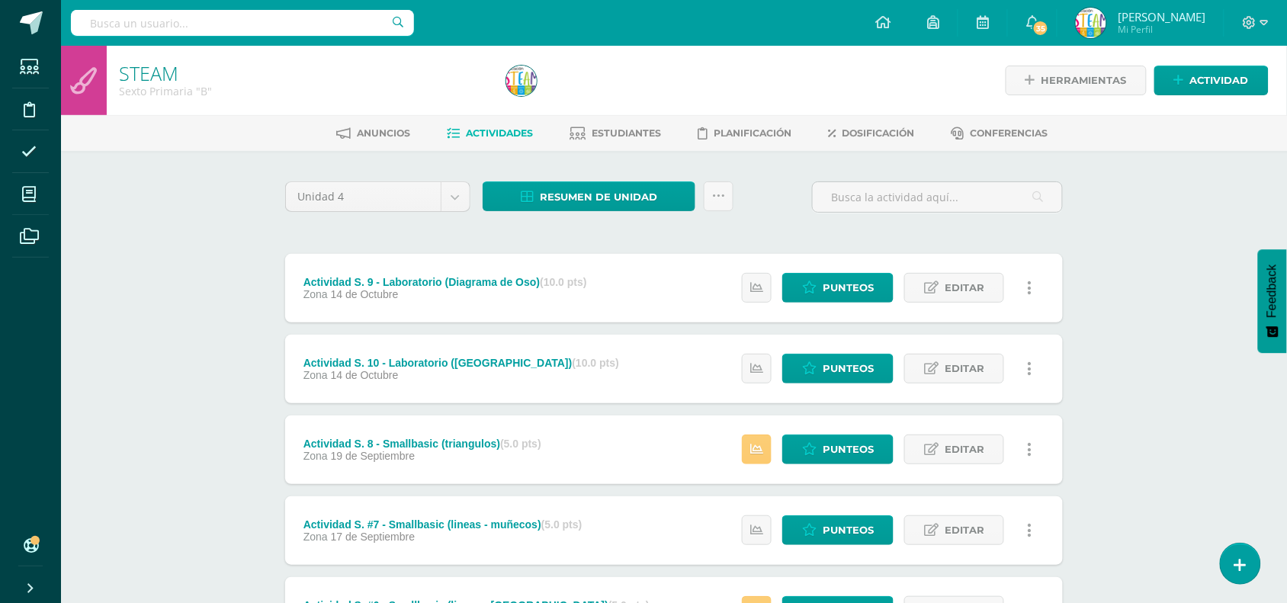
click at [233, 448] on div "STEAM Sexto Primaria "B" Herramientas Detalle de asistencias Actividad Anuncios…" at bounding box center [674, 596] width 1226 height 1100
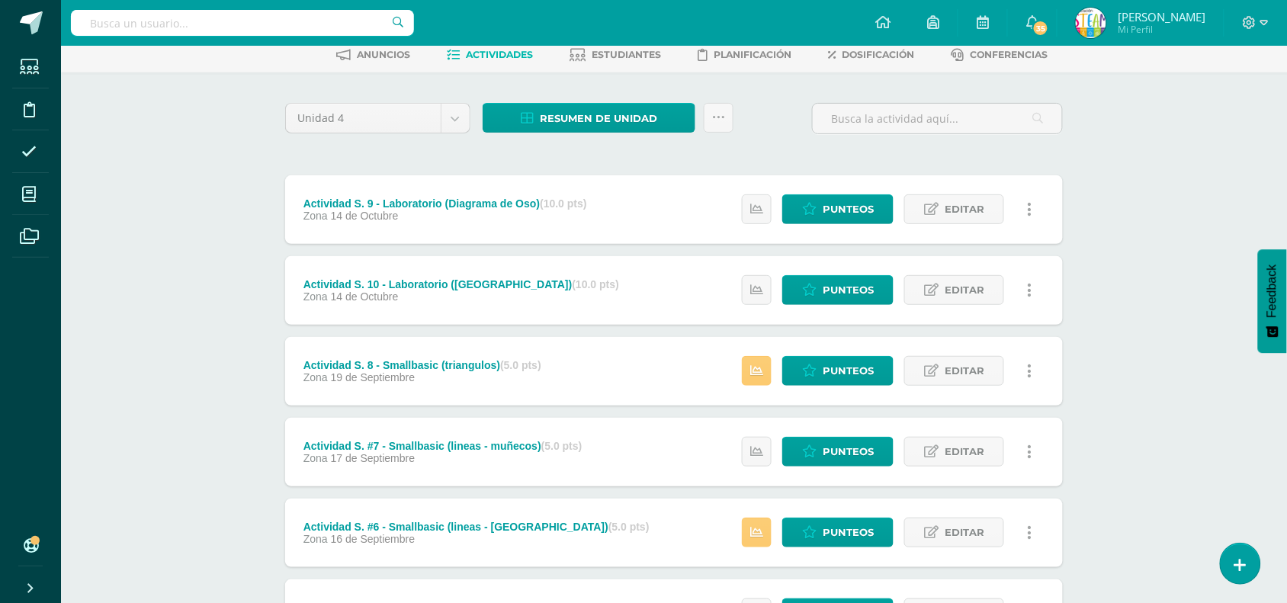
scroll to position [114, 0]
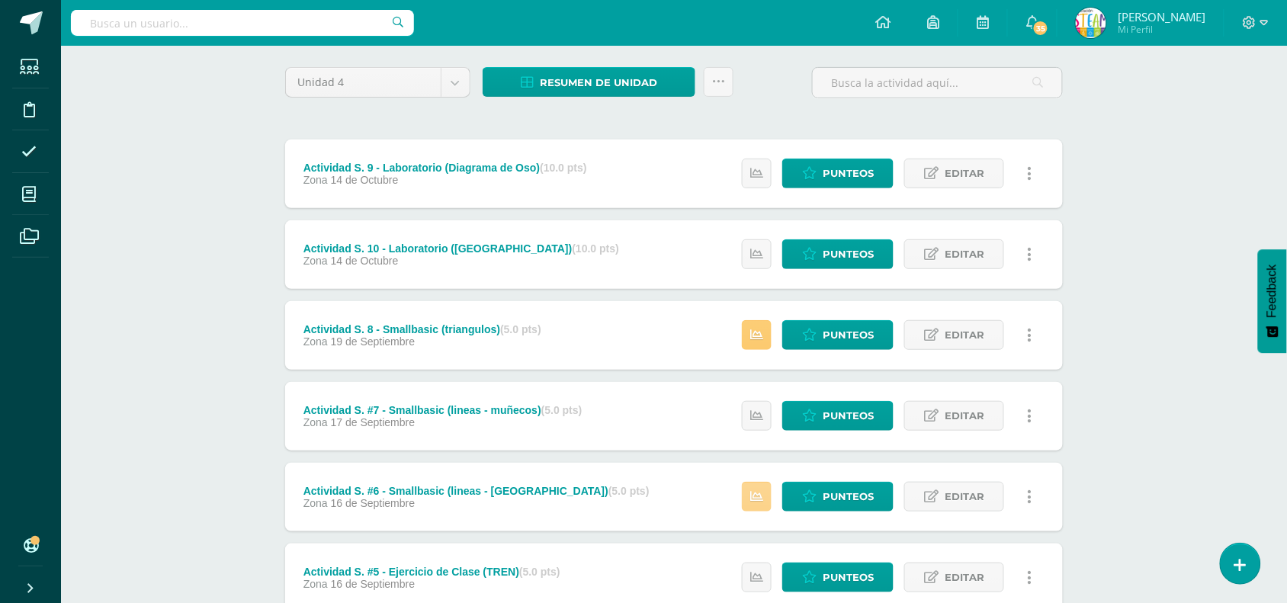
click at [760, 490] on icon at bounding box center [756, 496] width 13 height 13
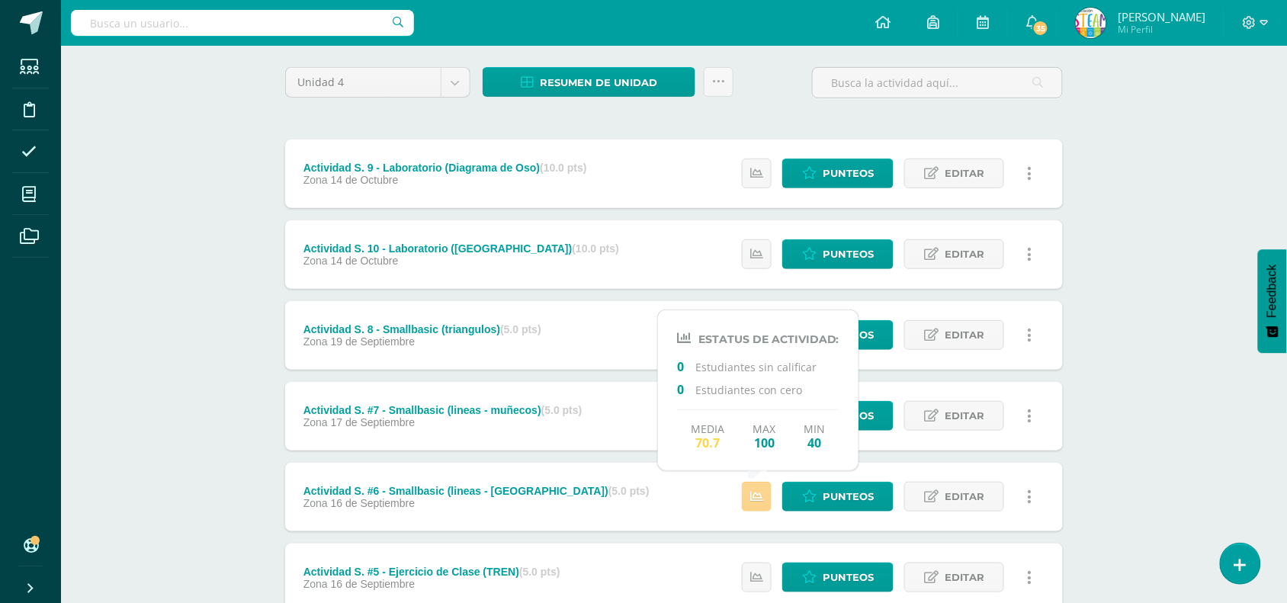
click at [760, 490] on icon at bounding box center [756, 496] width 13 height 13
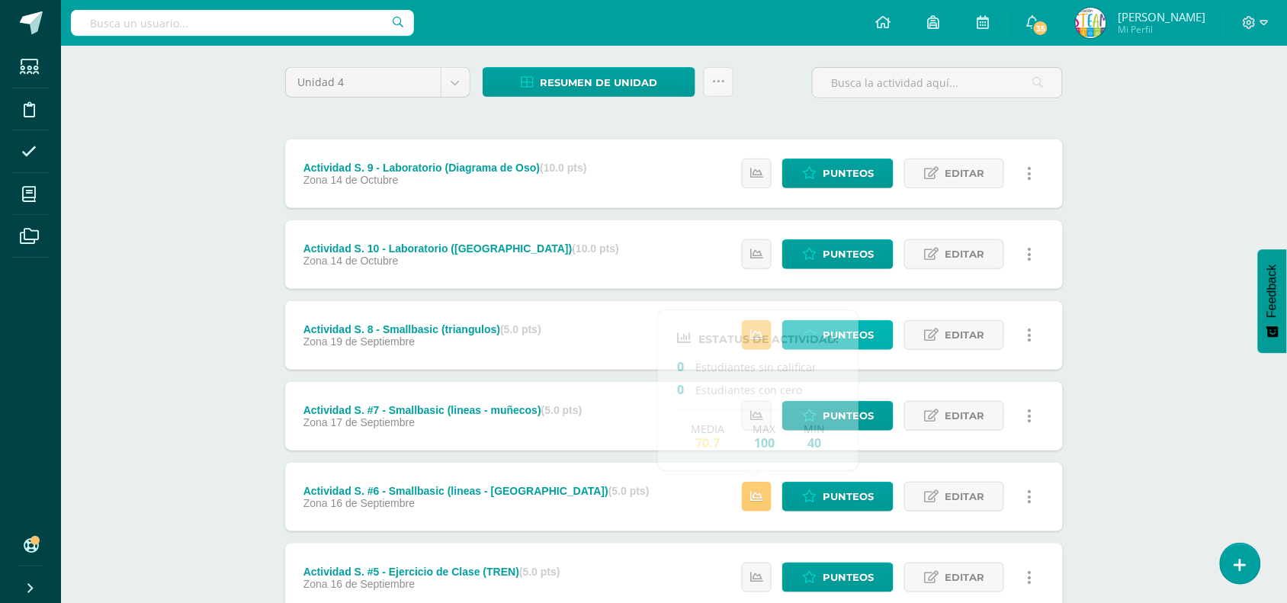
click at [888, 337] on link "Punteos" at bounding box center [837, 335] width 111 height 30
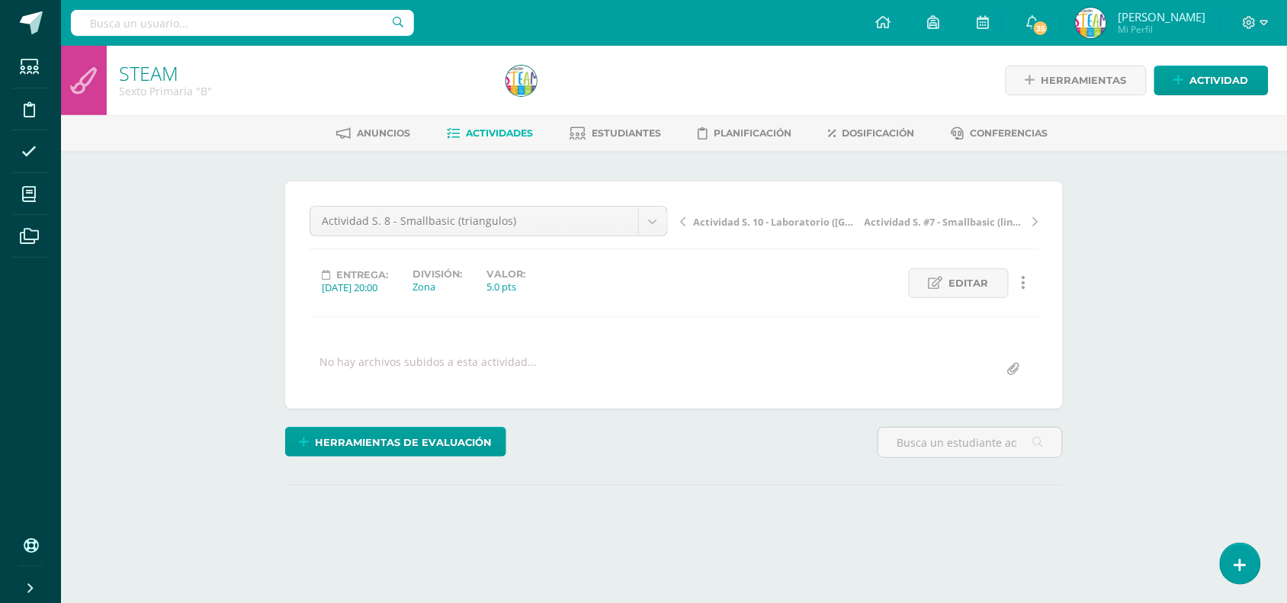
click at [1103, 332] on div "STEAM Sexto Primaria "B" Herramientas Detalle de asistencias Actividad Anuncios…" at bounding box center [674, 325] width 1226 height 558
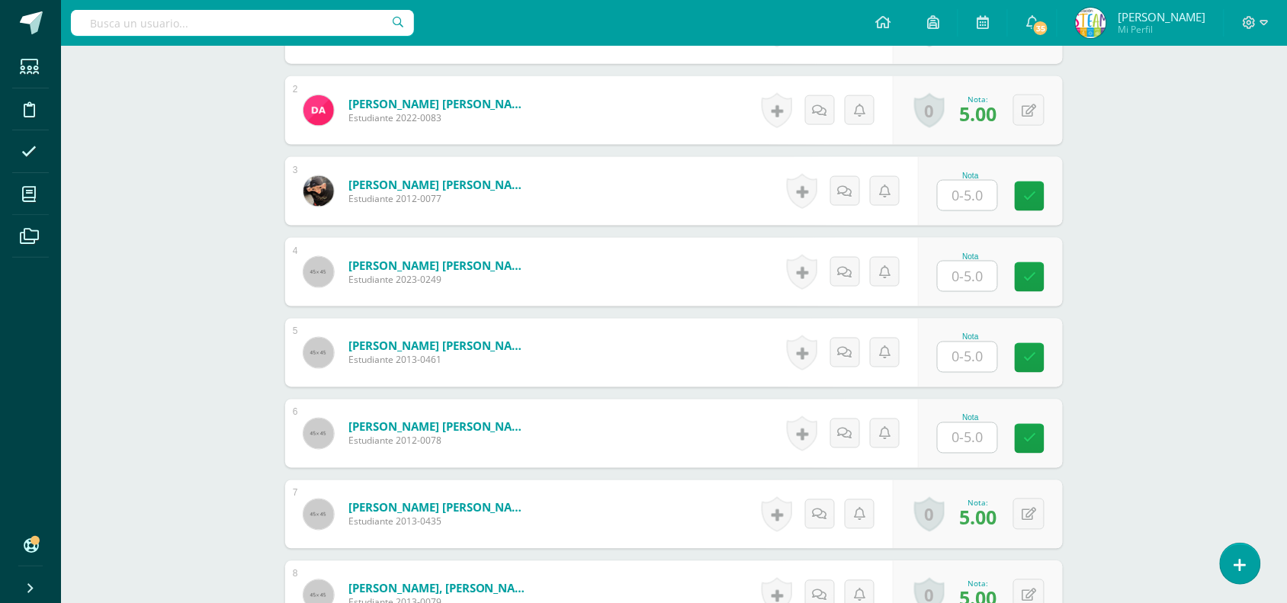
scroll to position [535, 0]
click at [955, 201] on input "text" at bounding box center [967, 195] width 59 height 30
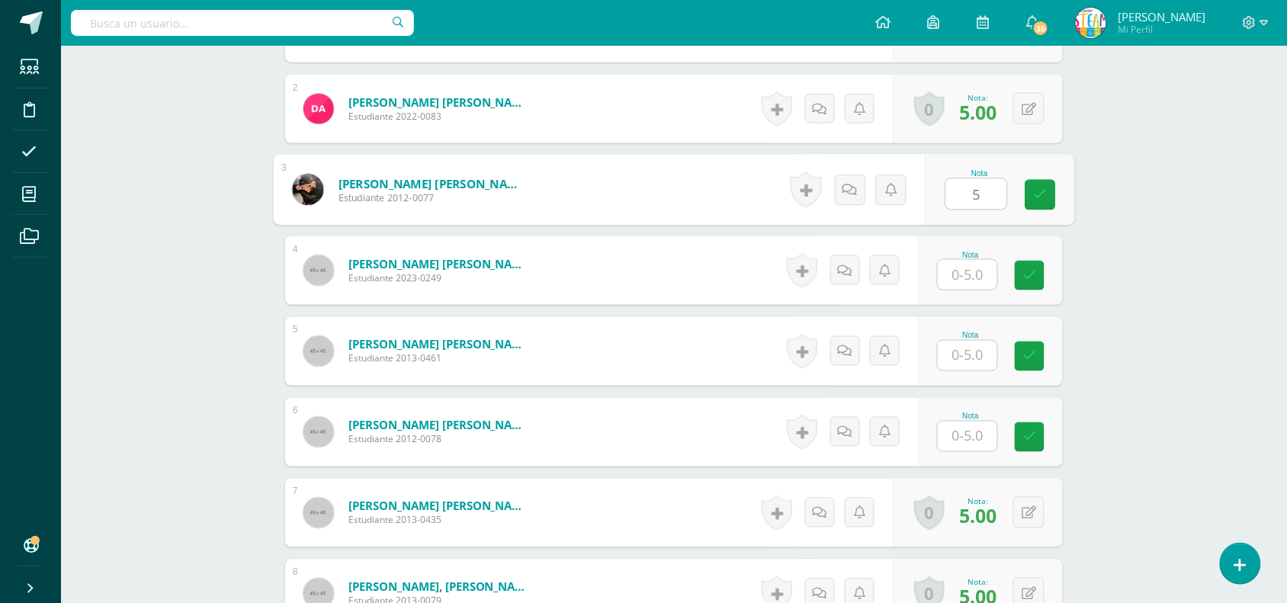
type input "5"
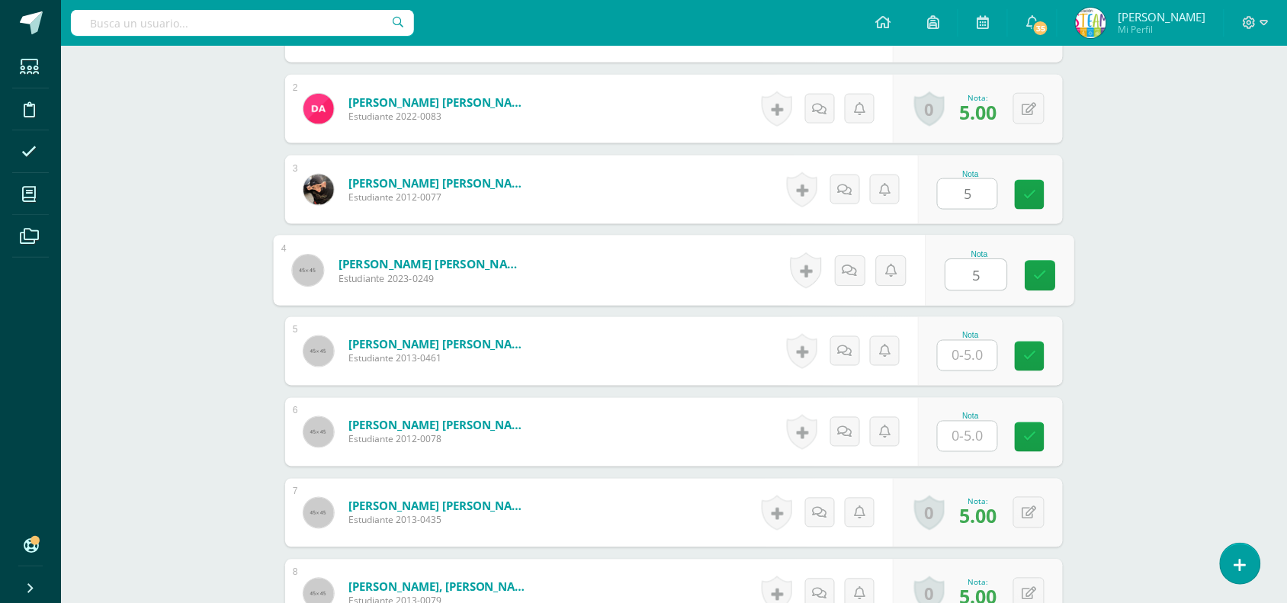
type input "5"
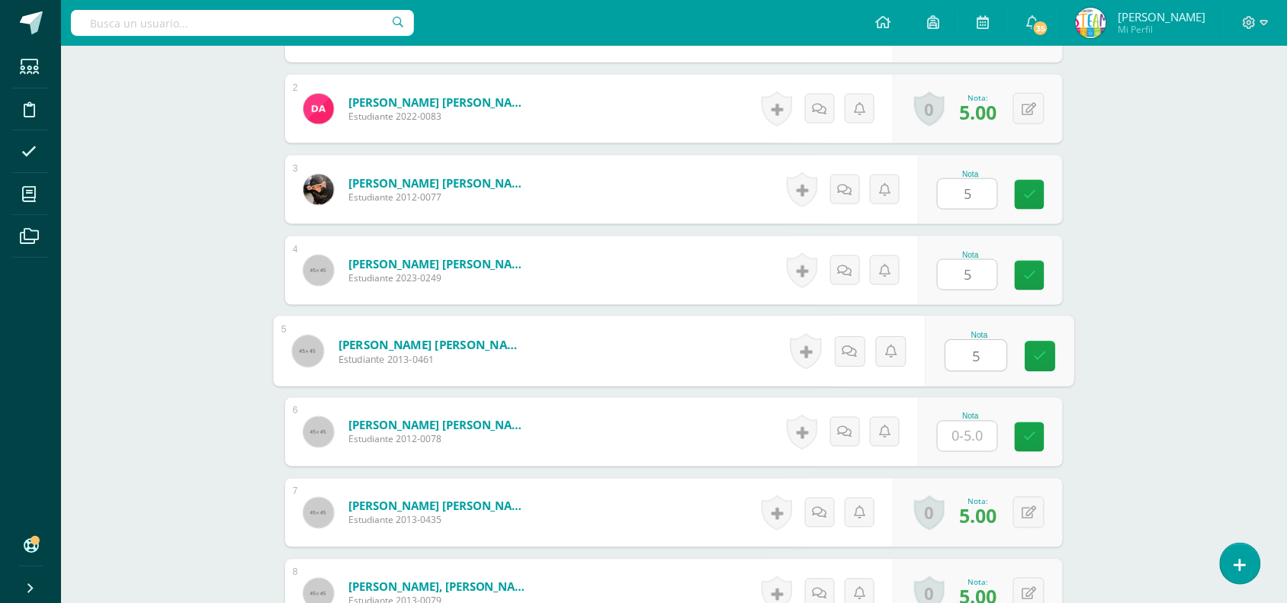
type input "5"
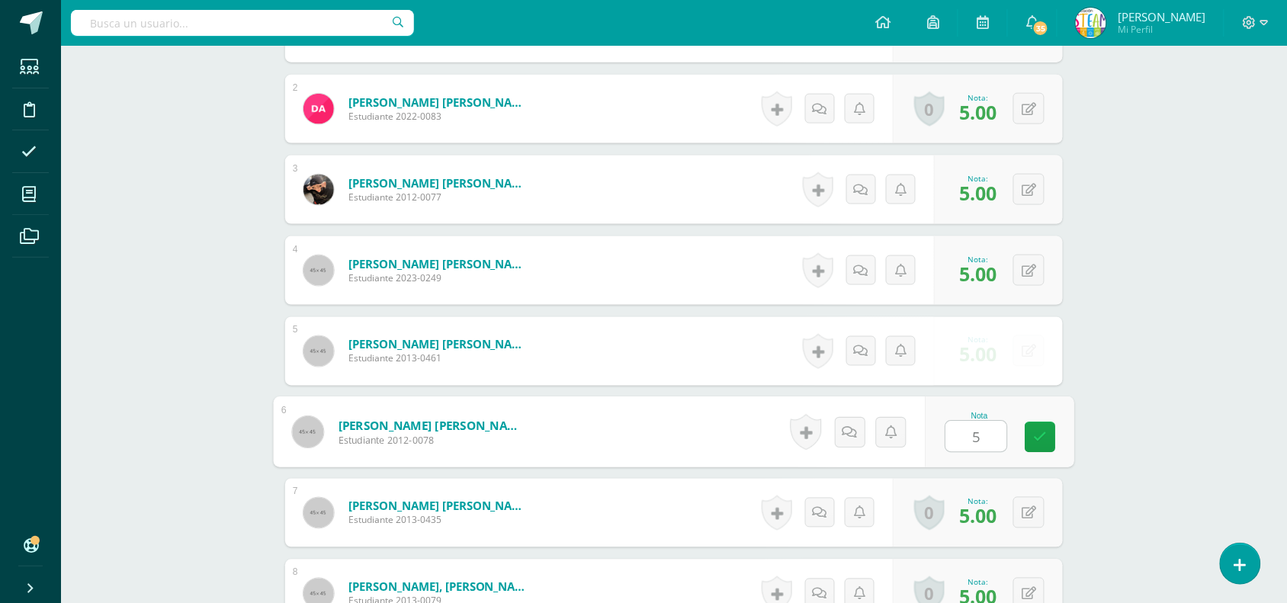
type input "5"
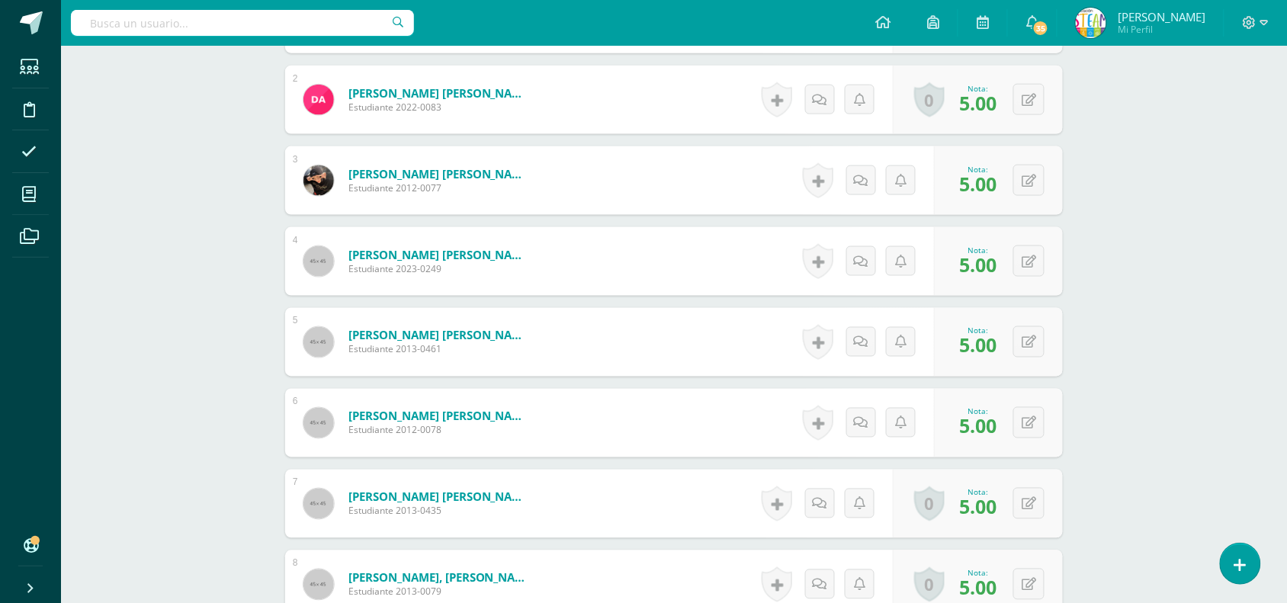
scroll to position [914, 0]
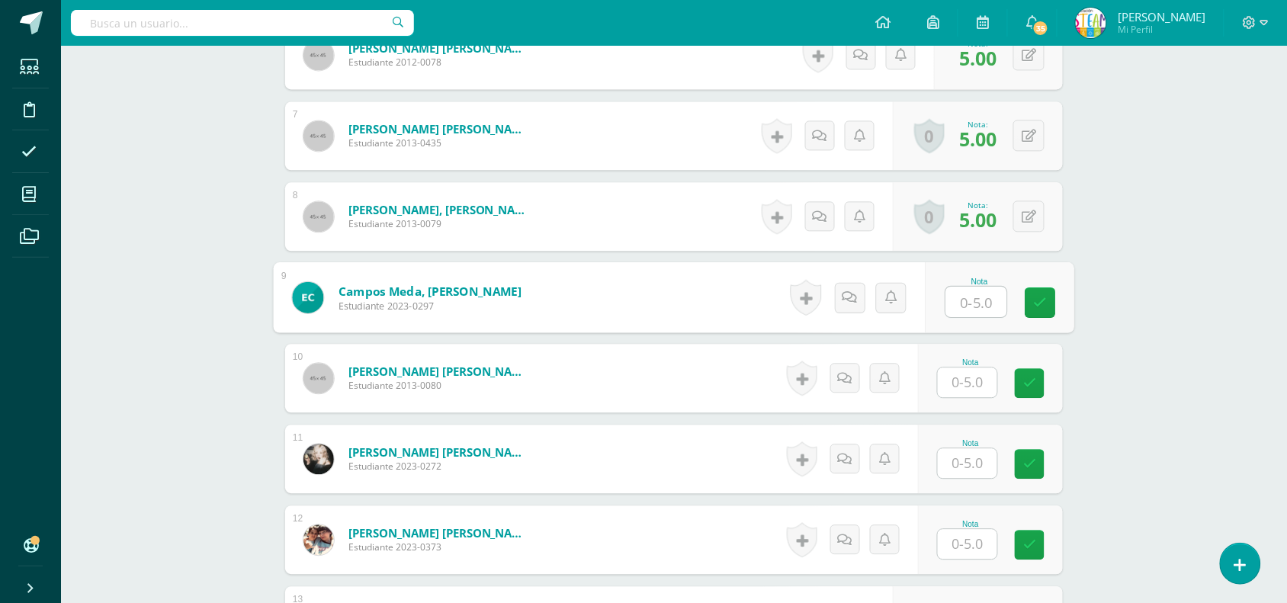
click at [968, 302] on input "text" at bounding box center [976, 302] width 61 height 31
type input "3"
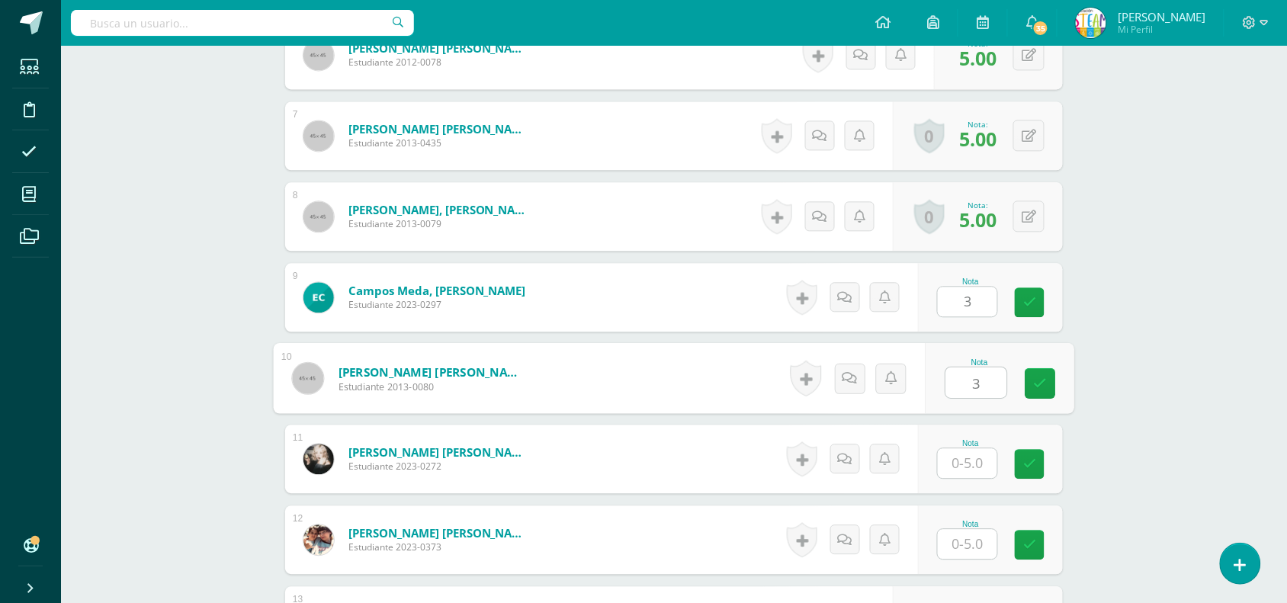
type input "3"
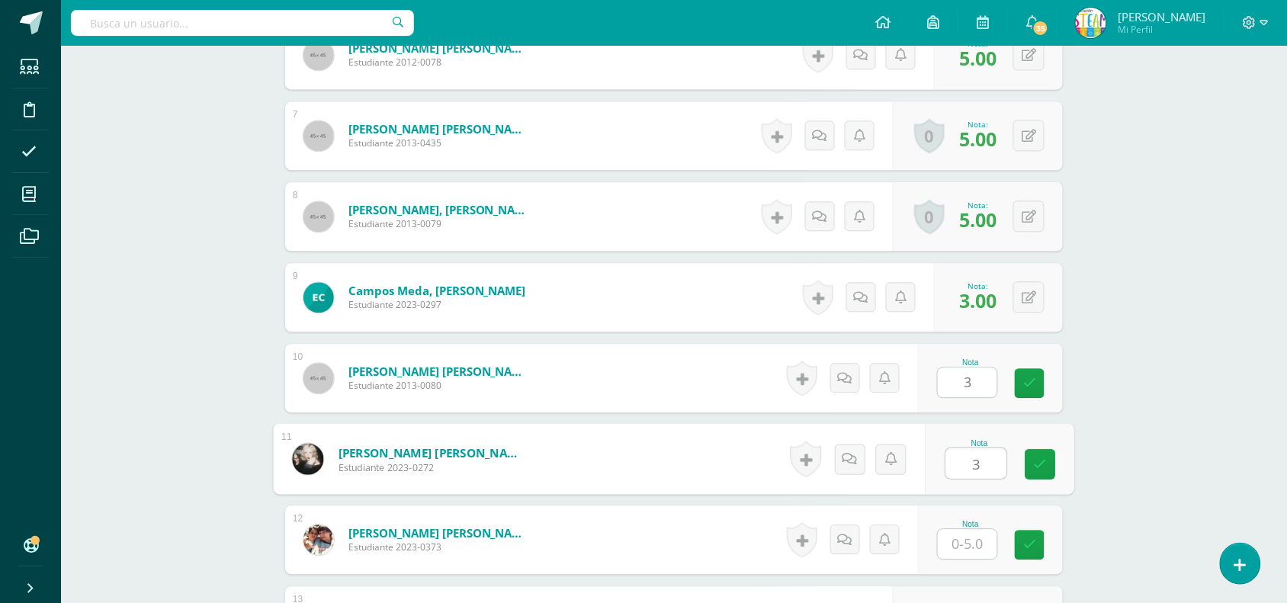
type input "3"
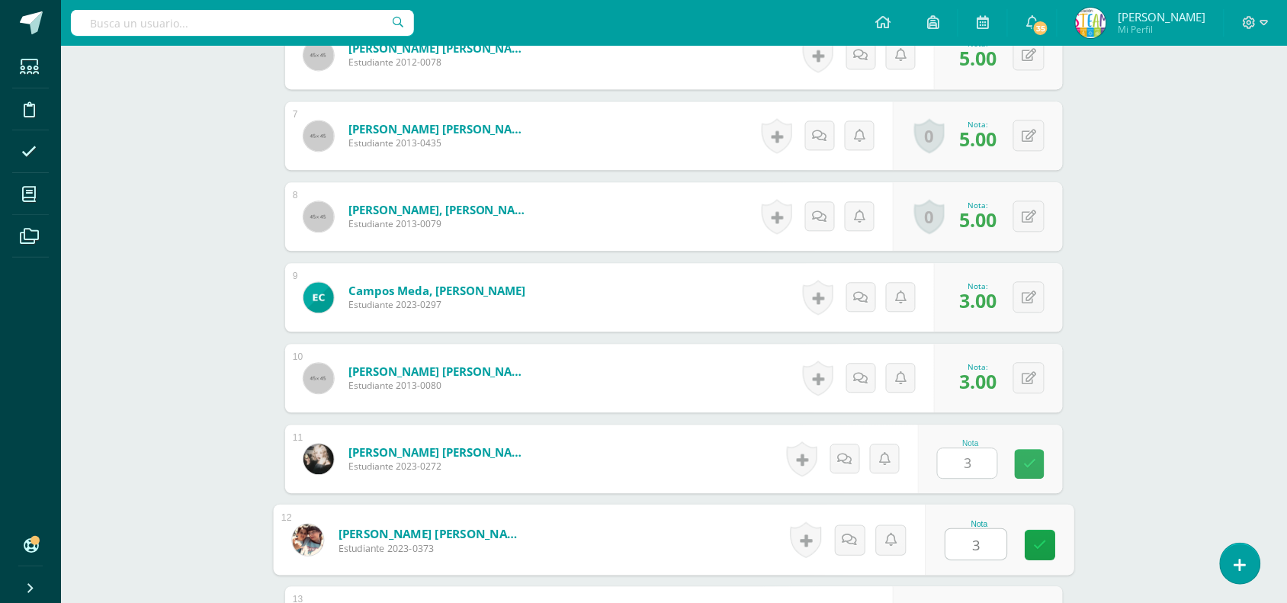
type input "3"
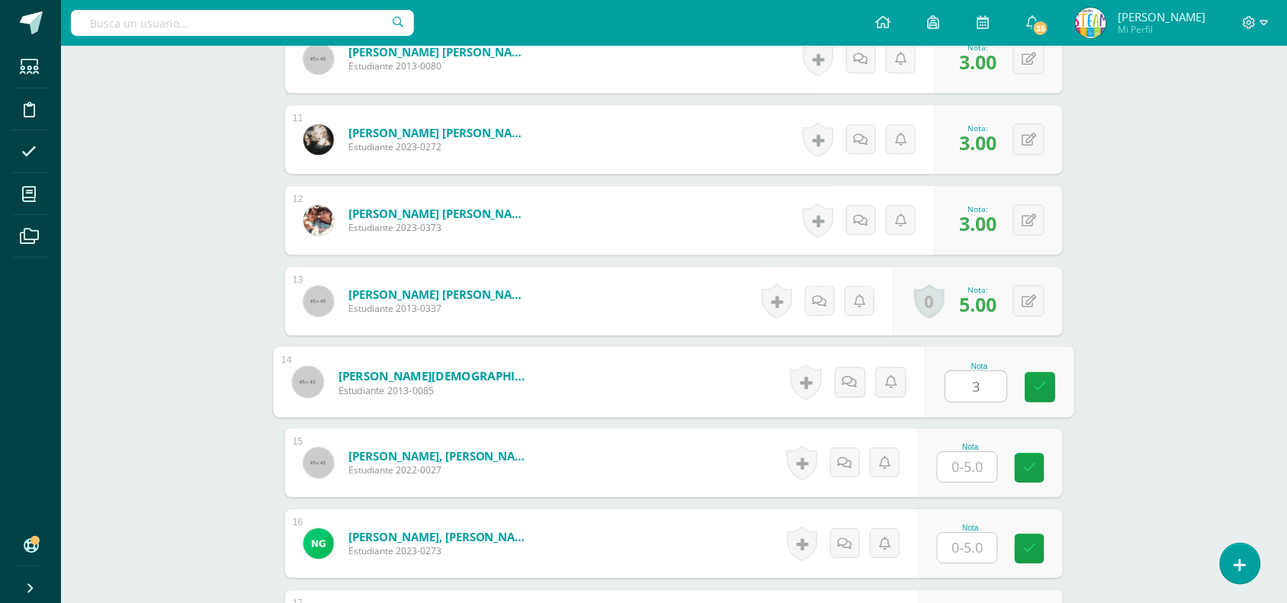
type input "3"
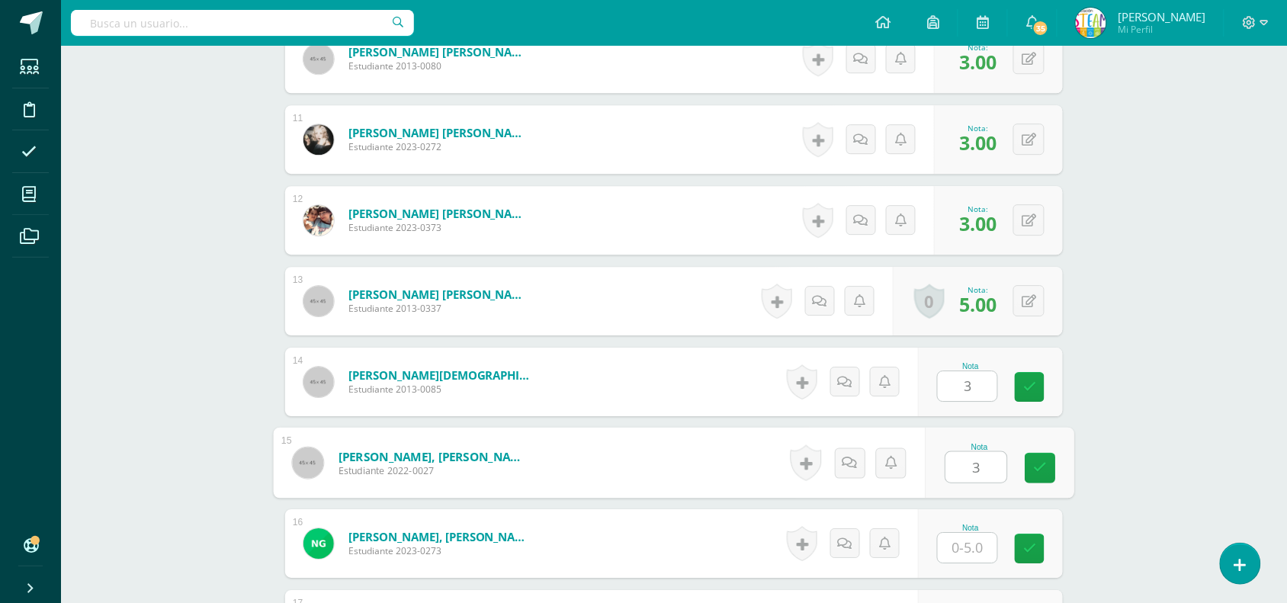
type input "3"
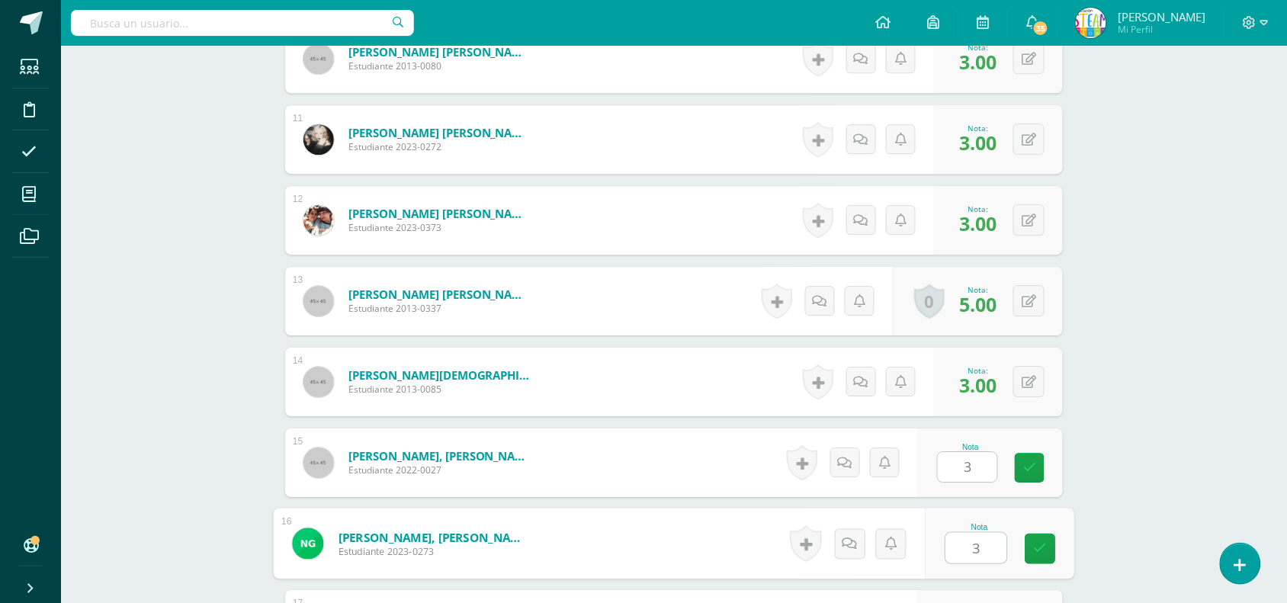
type input "3"
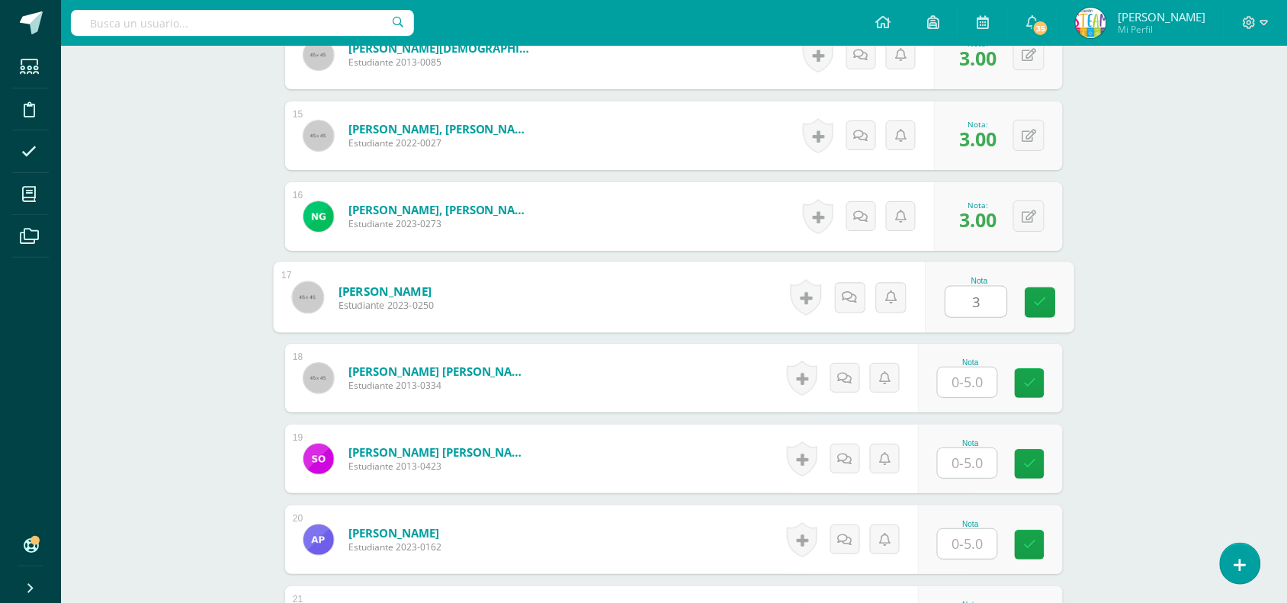
type input "3"
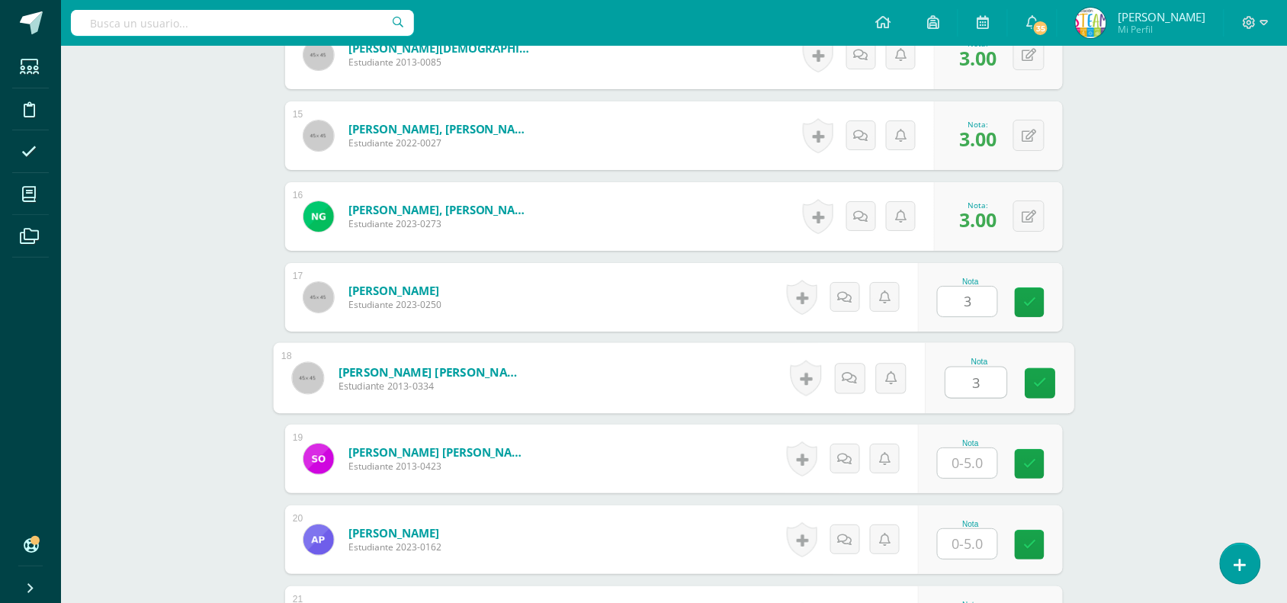
type input "3"
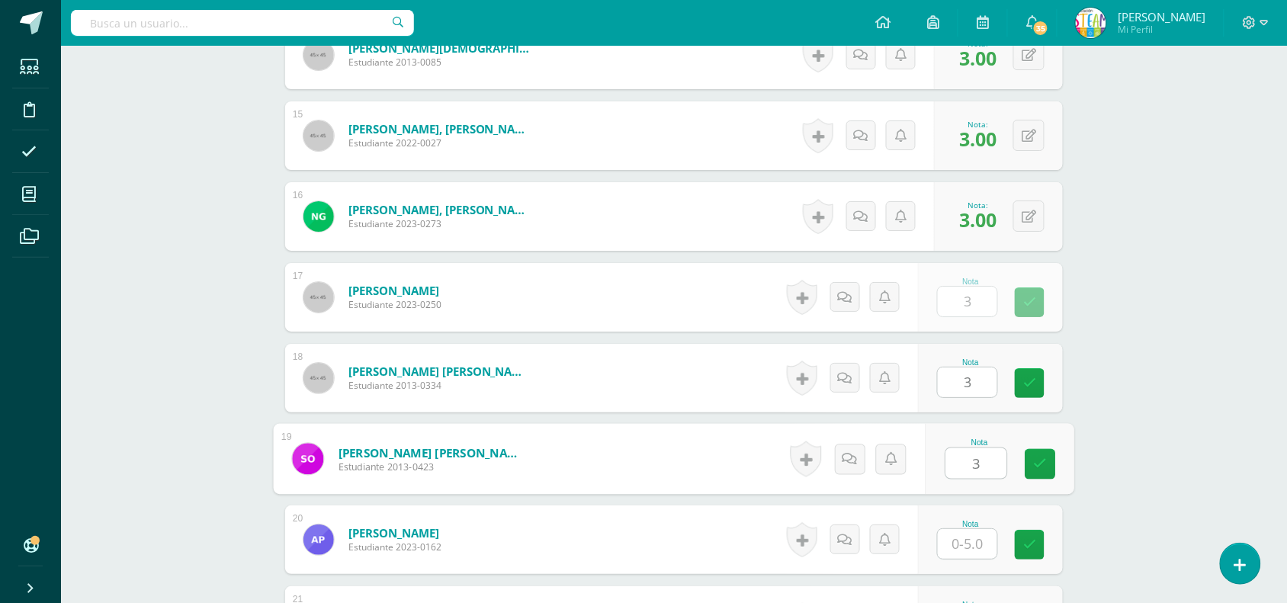
type input "3"
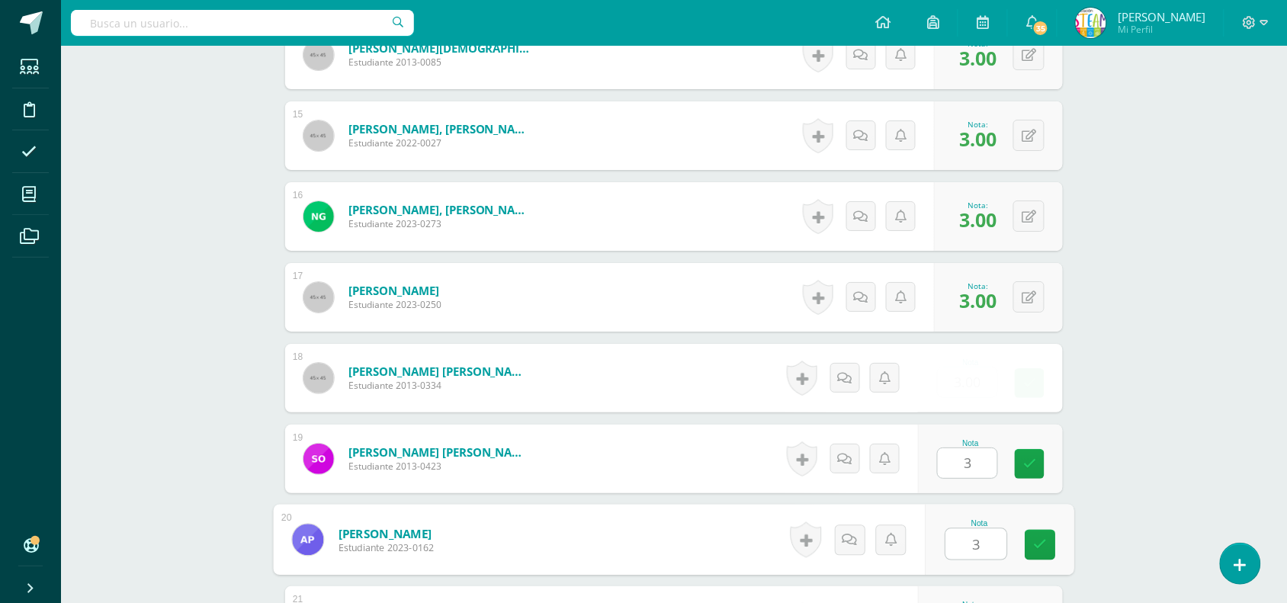
type input "3"
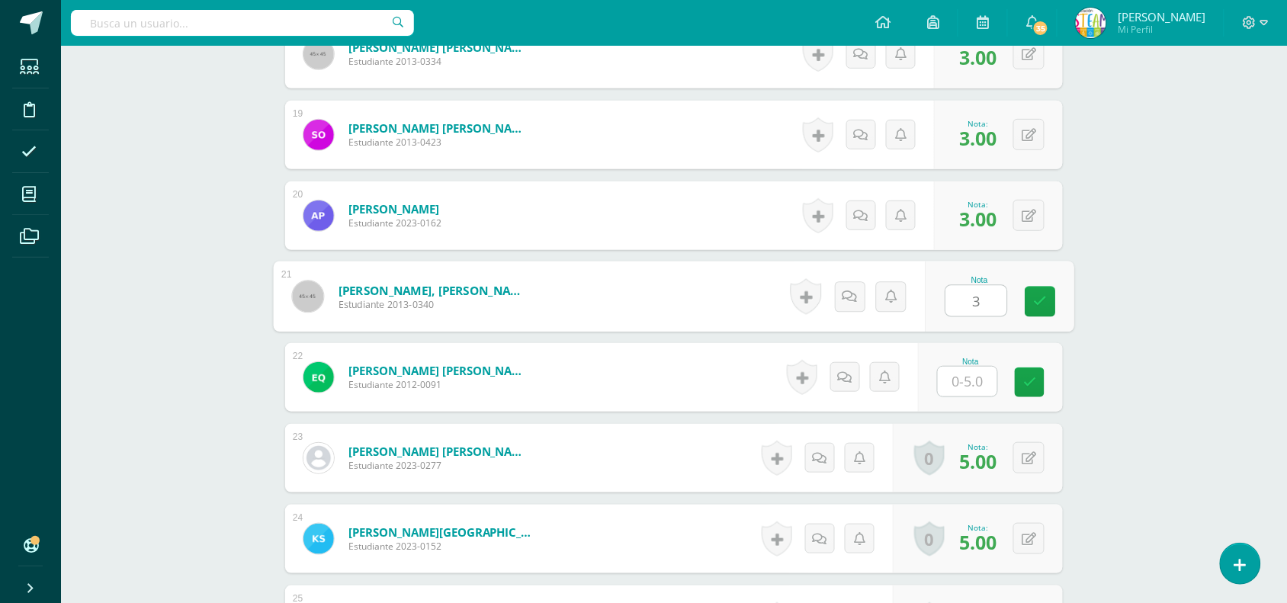
type input "3"
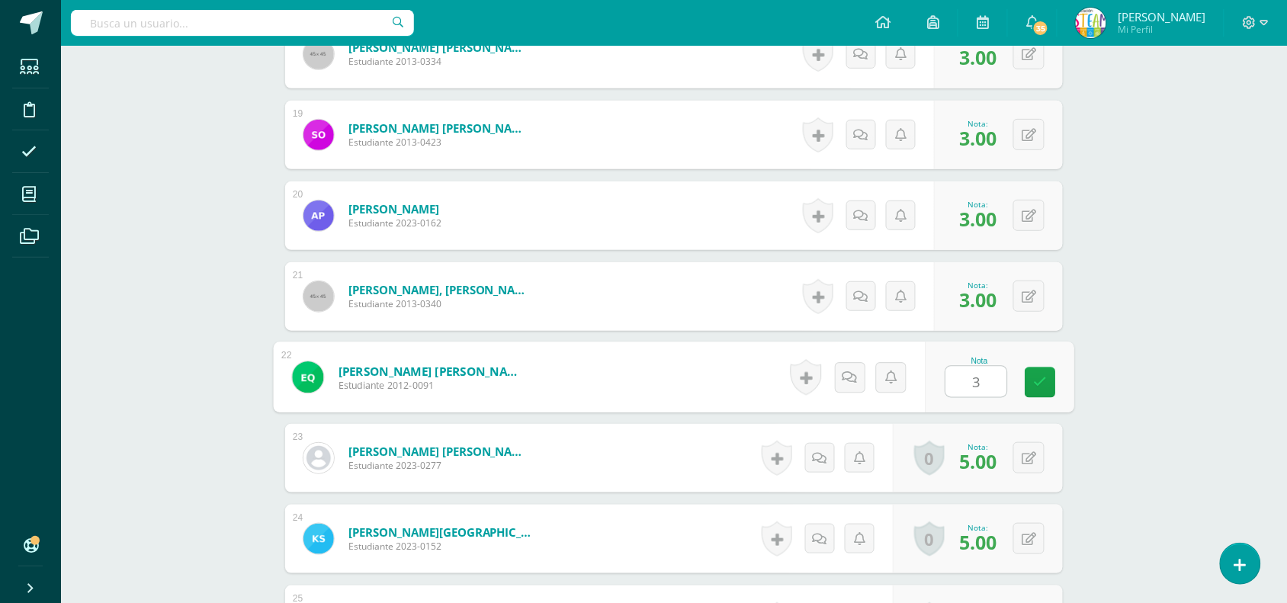
type input "3"
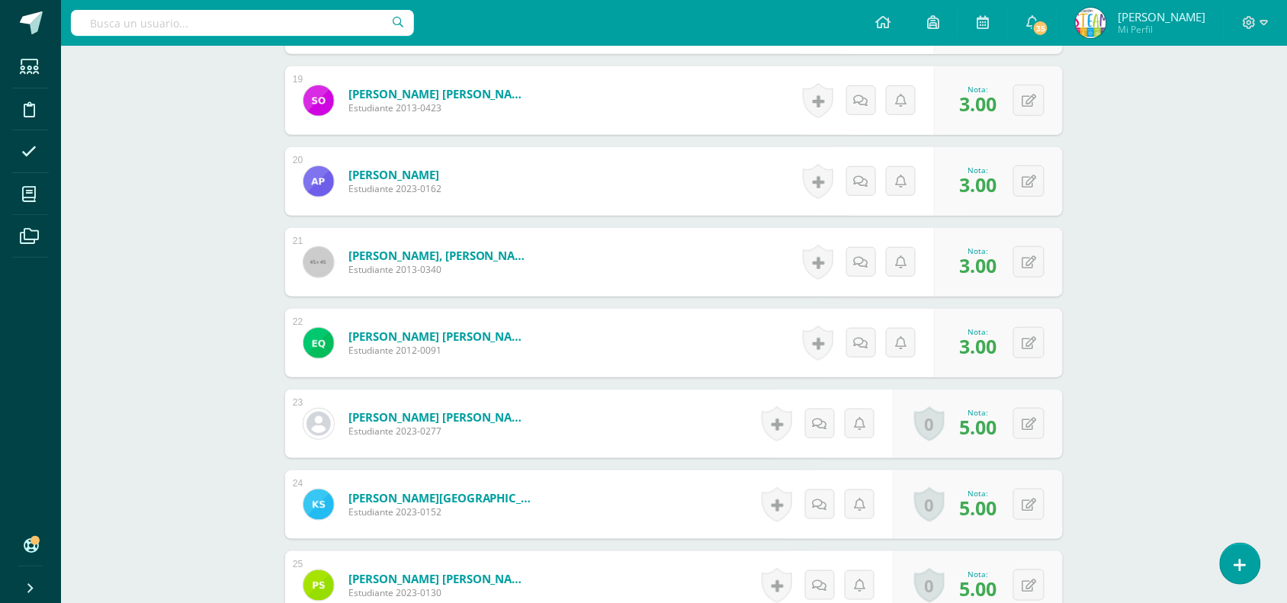
scroll to position [2284, 0]
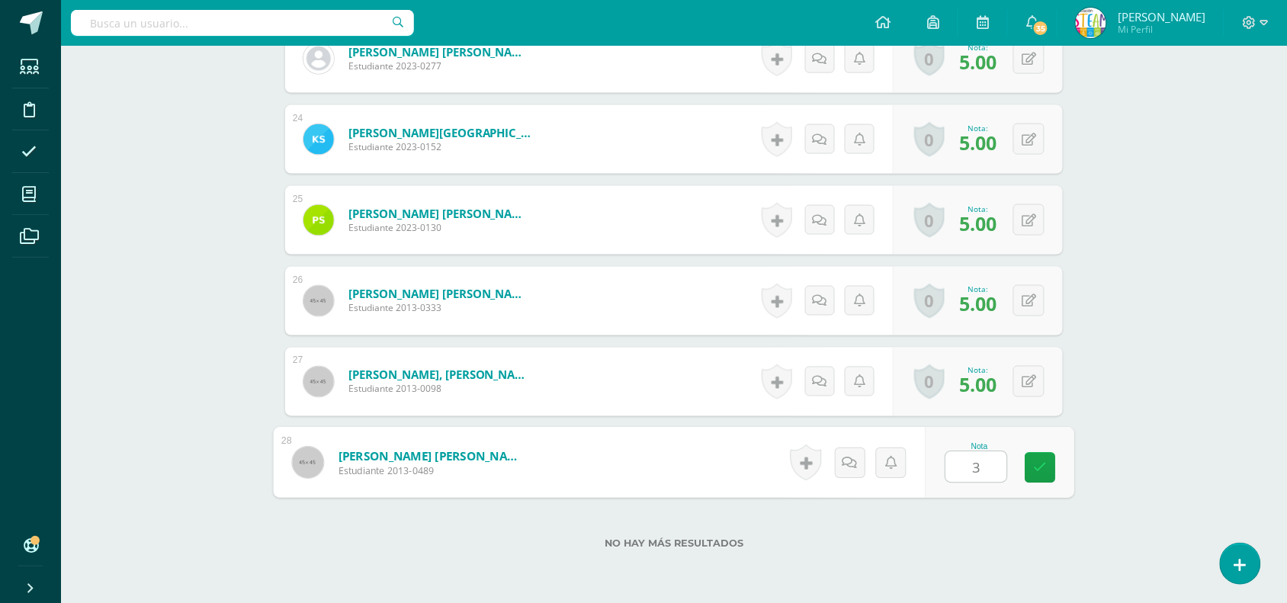
type input "3"
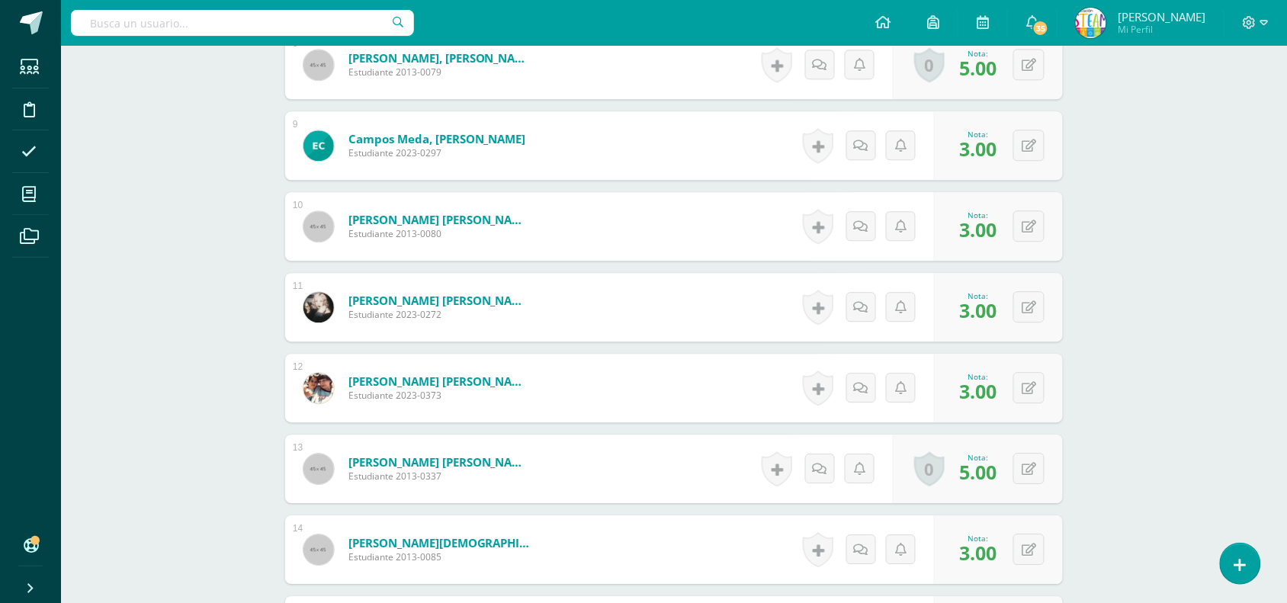
scroll to position [1070, 0]
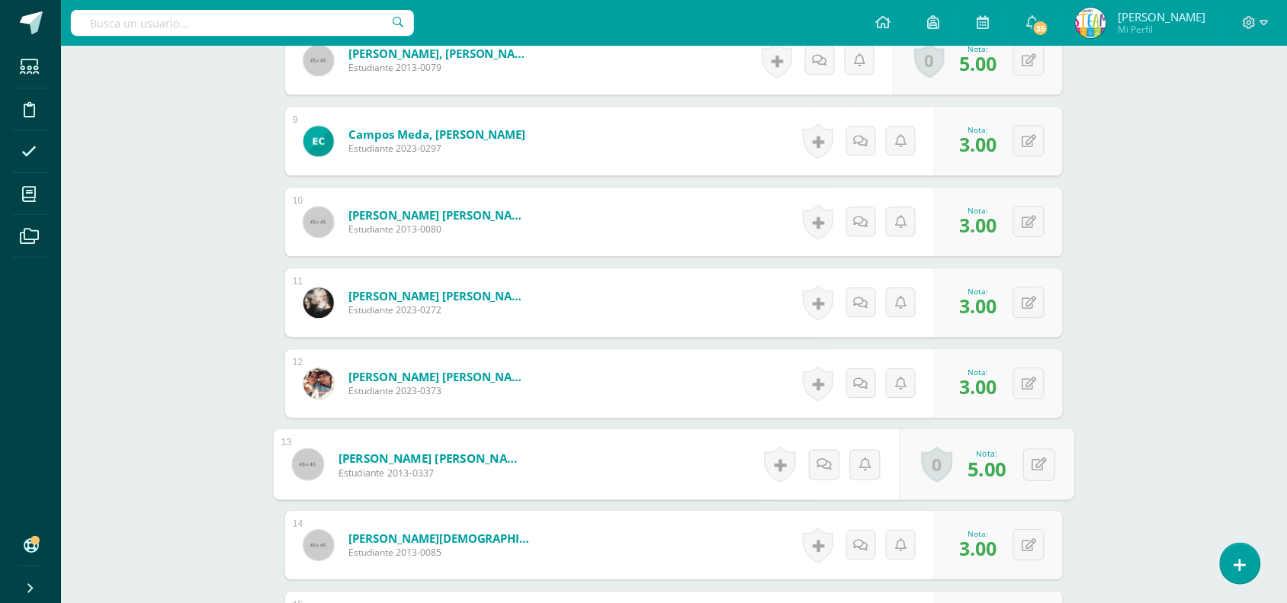
click at [932, 473] on link "0" at bounding box center [937, 465] width 31 height 36
click at [933, 471] on link "0" at bounding box center [937, 465] width 31 height 36
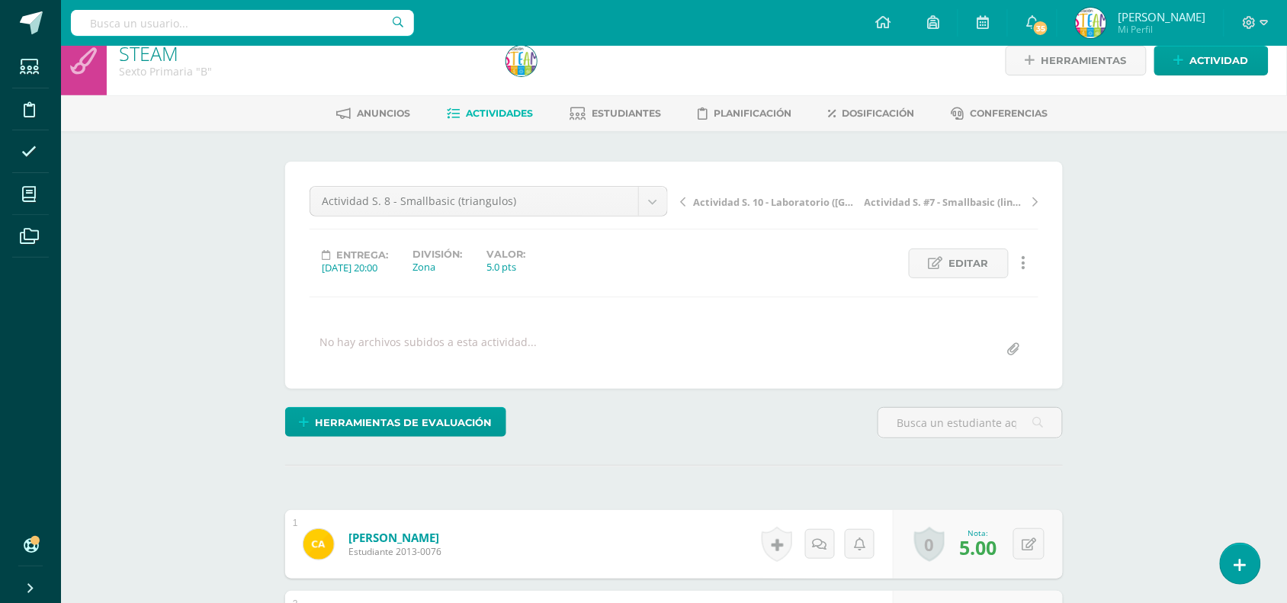
scroll to position [0, 0]
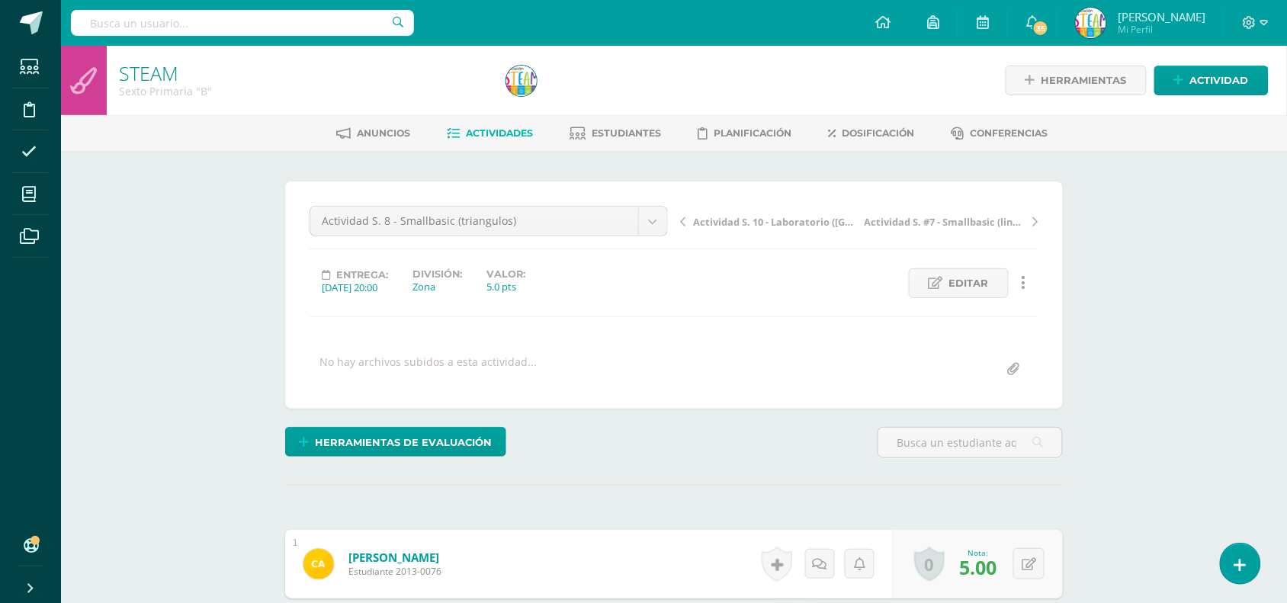
click at [513, 132] on span "Actividades" at bounding box center [500, 132] width 67 height 11
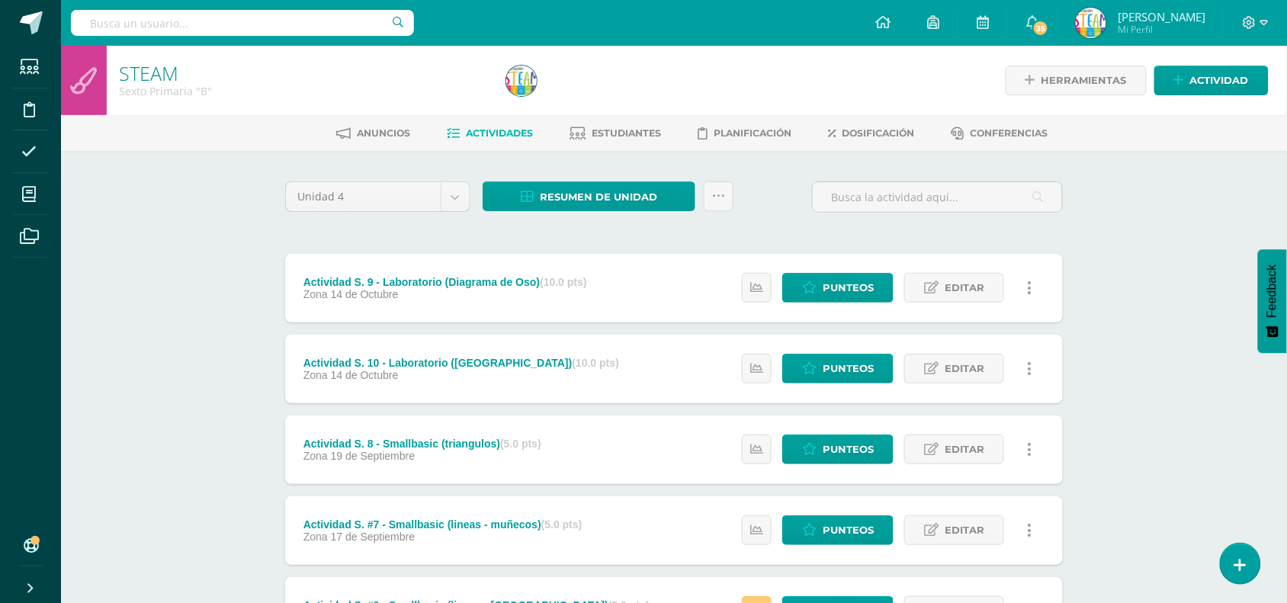
click at [217, 492] on div "STEAM Sexto Primaria "B" Herramientas Detalle de asistencias Actividad Anuncios…" at bounding box center [674, 596] width 1226 height 1100
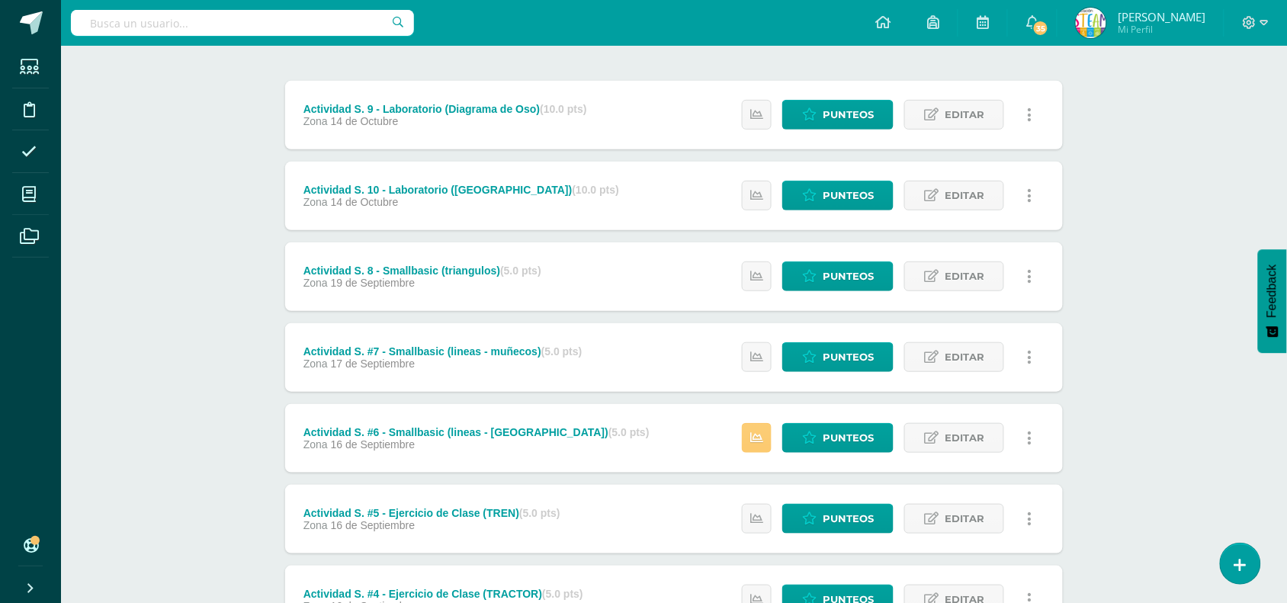
scroll to position [191, 0]
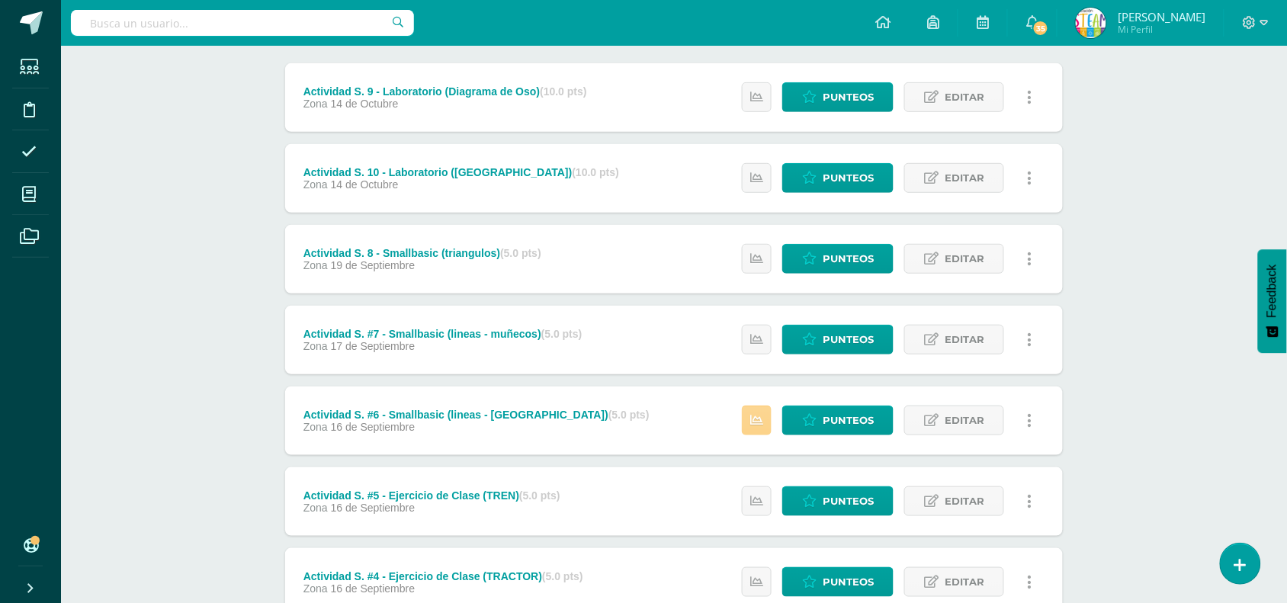
click at [760, 424] on icon at bounding box center [756, 420] width 13 height 13
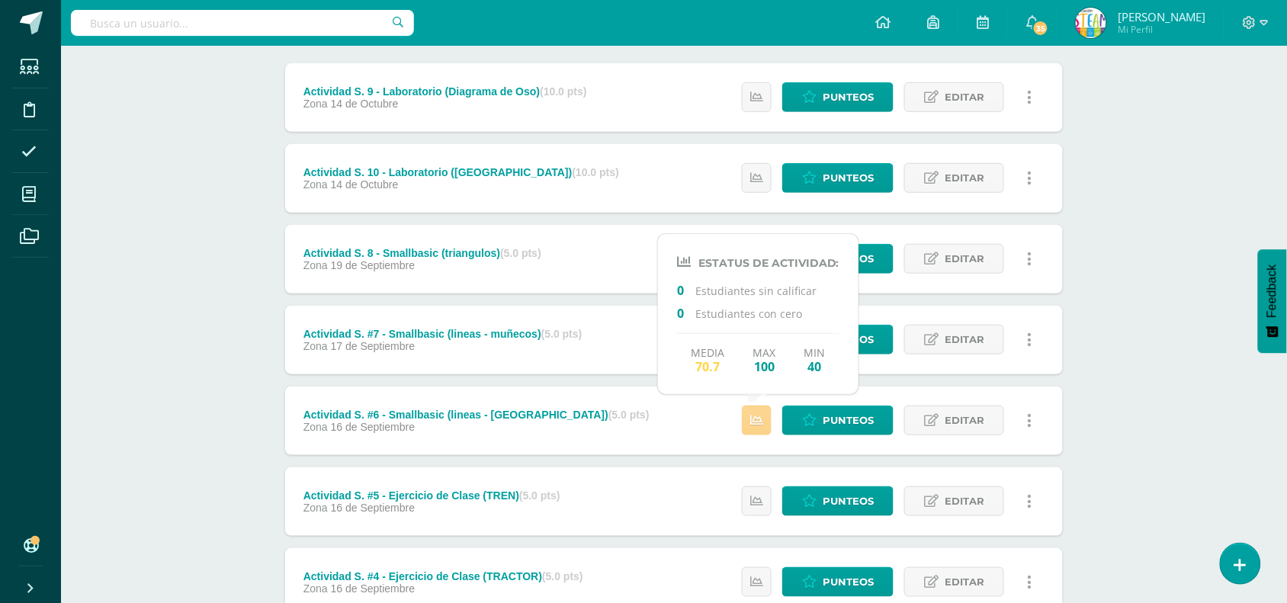
click at [760, 424] on icon at bounding box center [756, 420] width 13 height 13
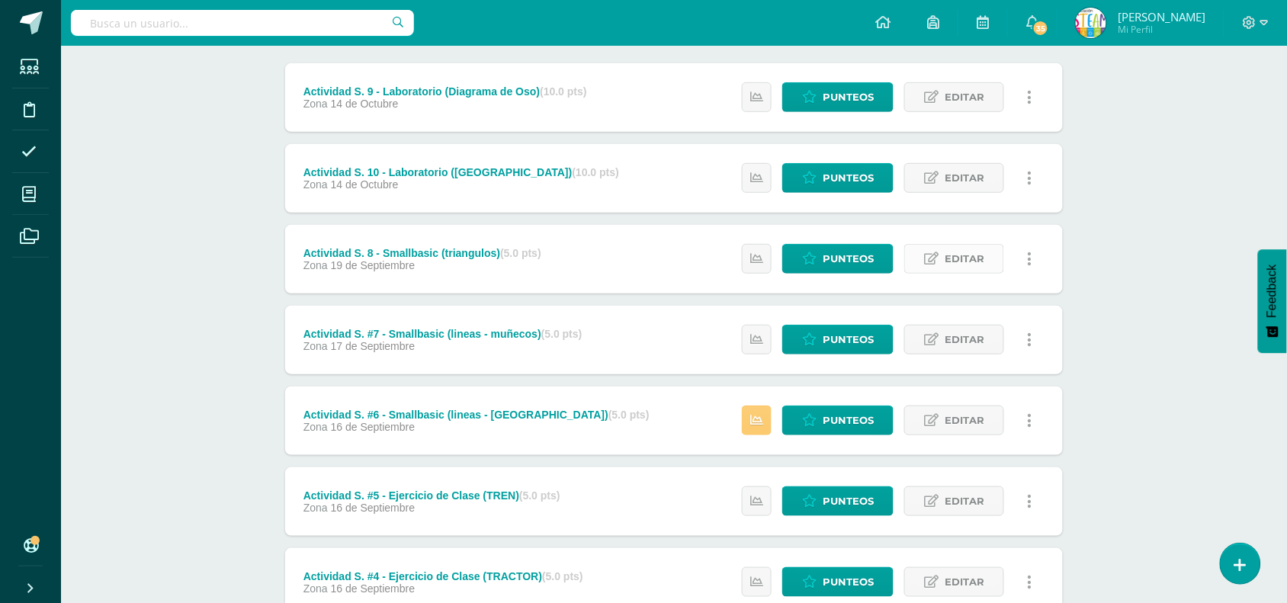
click at [963, 255] on span "Editar" at bounding box center [965, 259] width 40 height 28
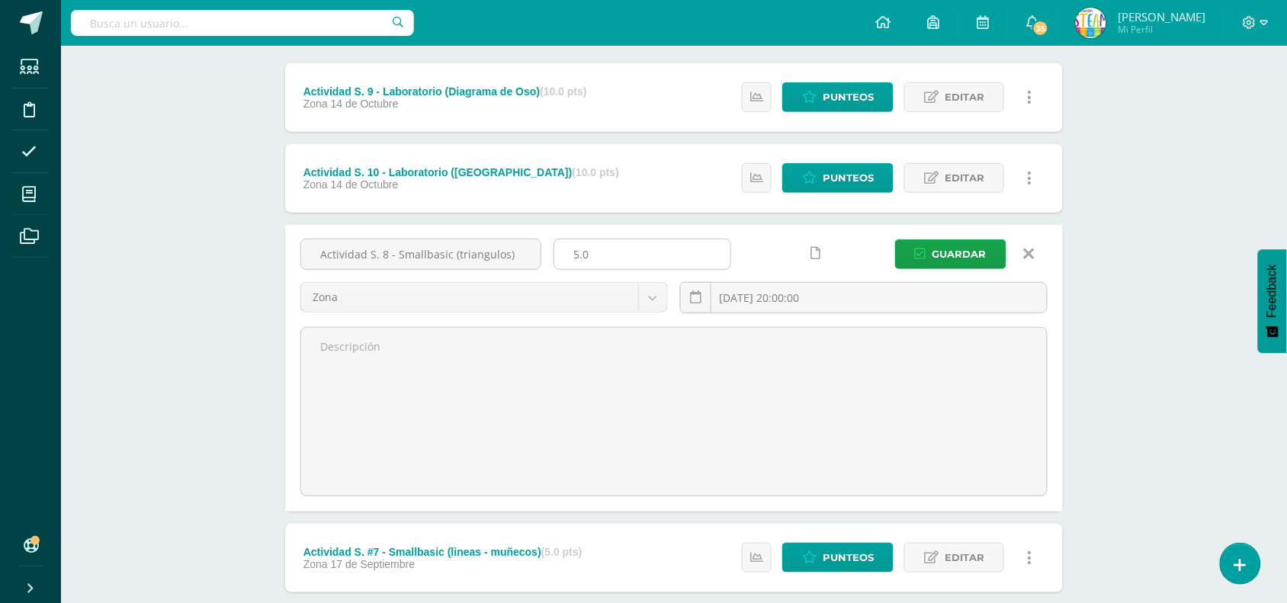
click at [604, 256] on input "5.0" at bounding box center [642, 254] width 176 height 30
type input "5"
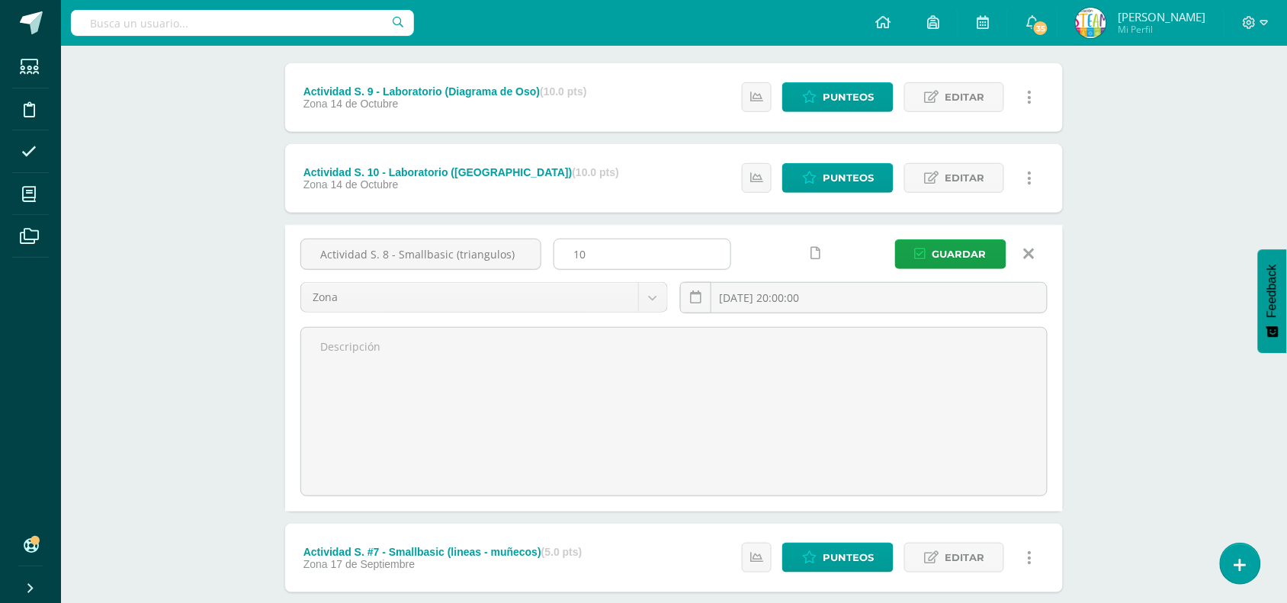
type input "10"
click at [895, 239] on button "Guardar" at bounding box center [950, 254] width 111 height 30
click at [921, 258] on icon "submit" at bounding box center [920, 254] width 11 height 13
click at [940, 258] on span "Guardar" at bounding box center [960, 254] width 54 height 28
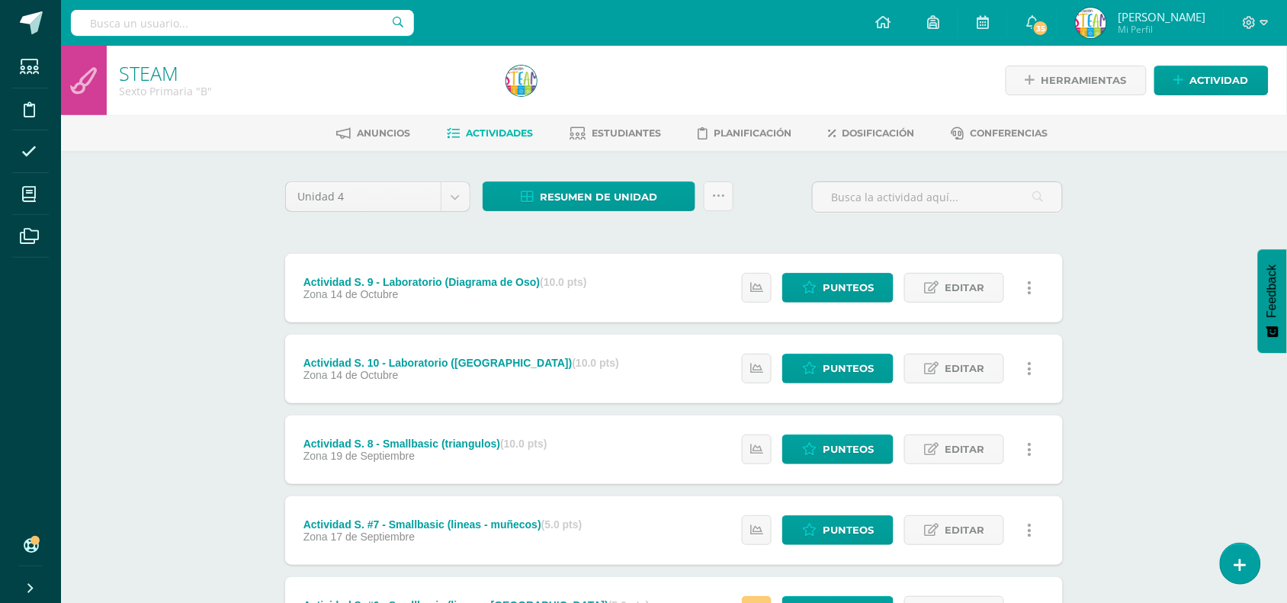
click at [1132, 345] on div "STEAM Sexto Primaria "B" Herramientas Detalle de asistencias Actividad Anuncios…" at bounding box center [674, 596] width 1226 height 1100
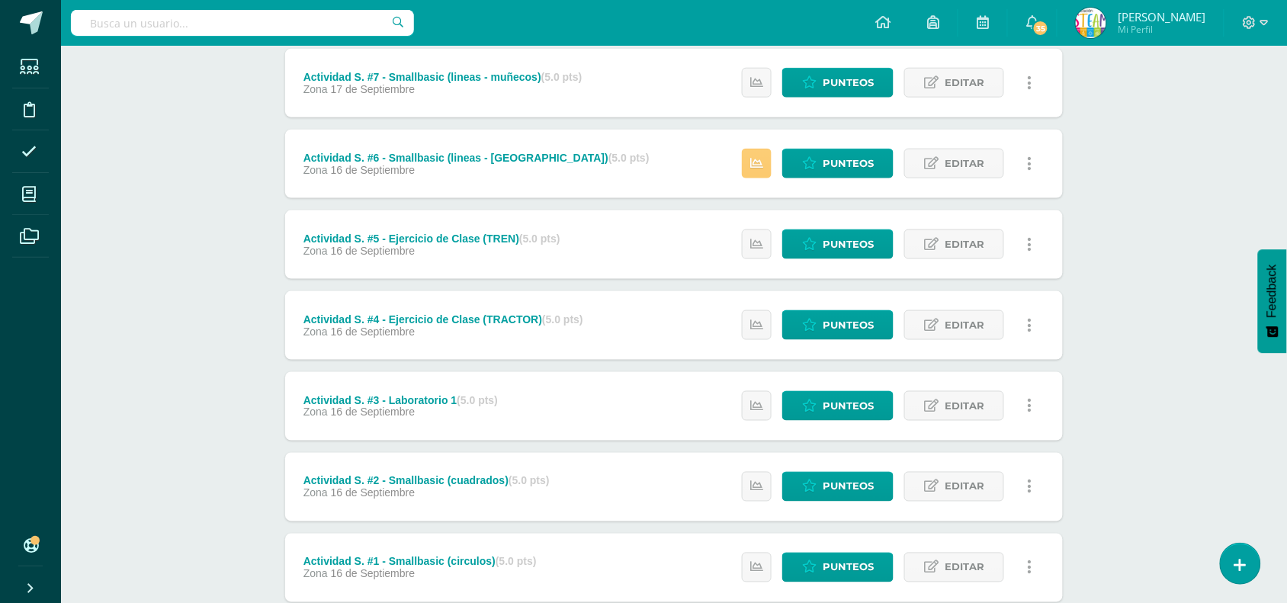
scroll to position [458, 0]
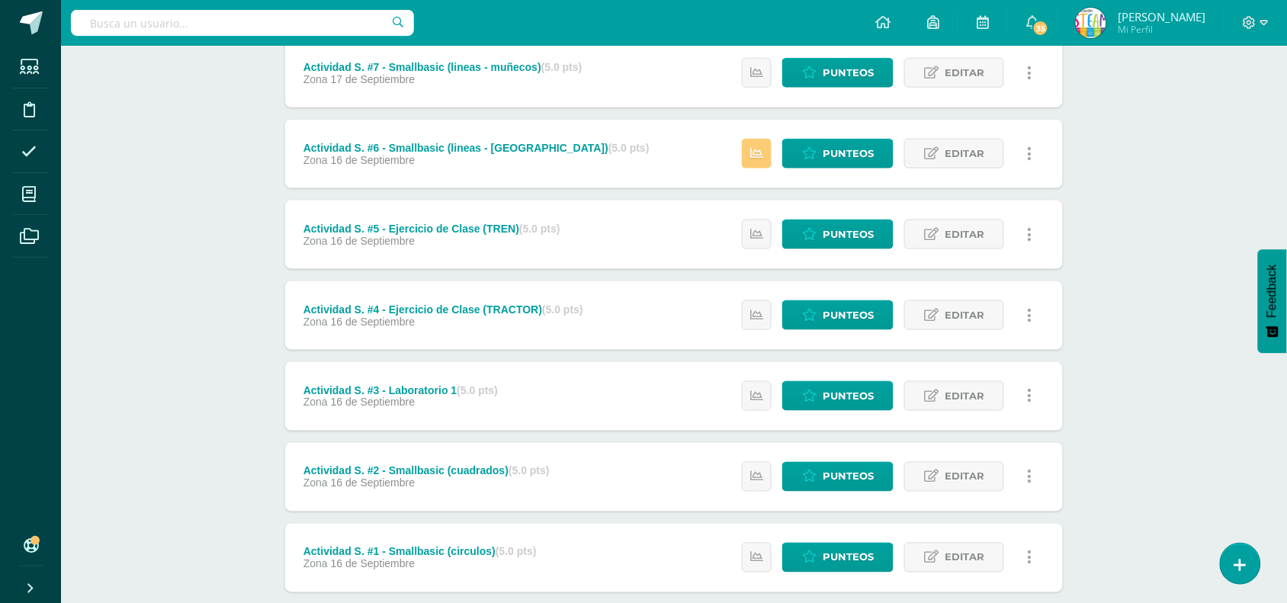
click at [1180, 226] on div "STEAM Sexto Primaria "B" Herramientas Detalle de asistencias Actividad Anuncios…" at bounding box center [674, 141] width 1226 height 1106
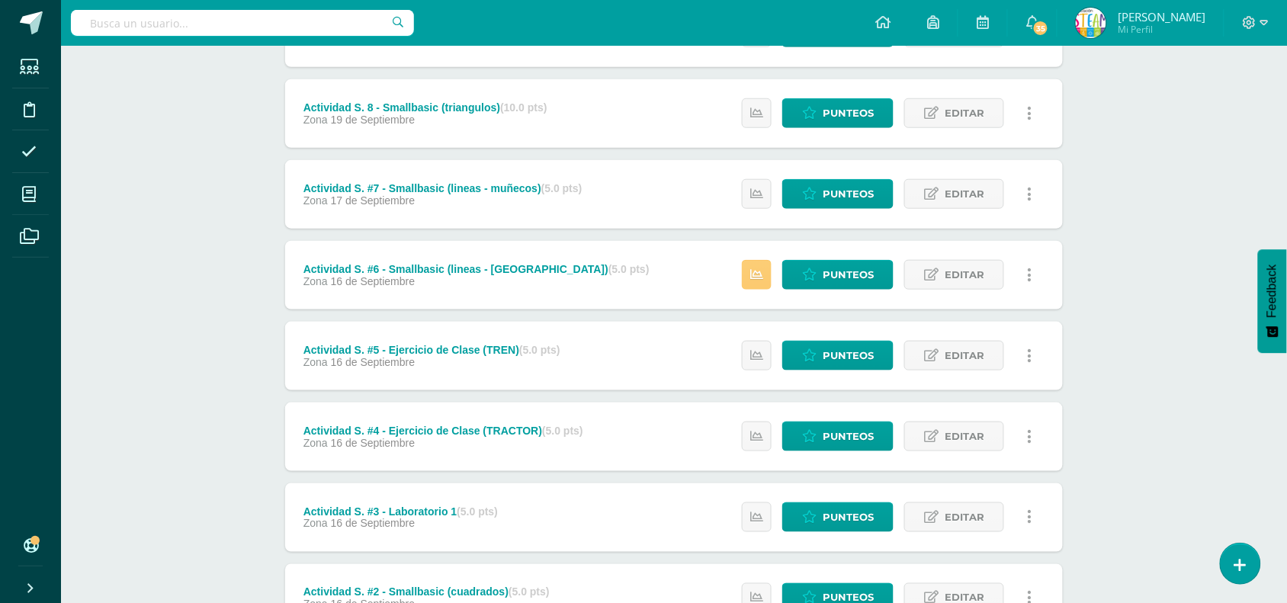
scroll to position [305, 0]
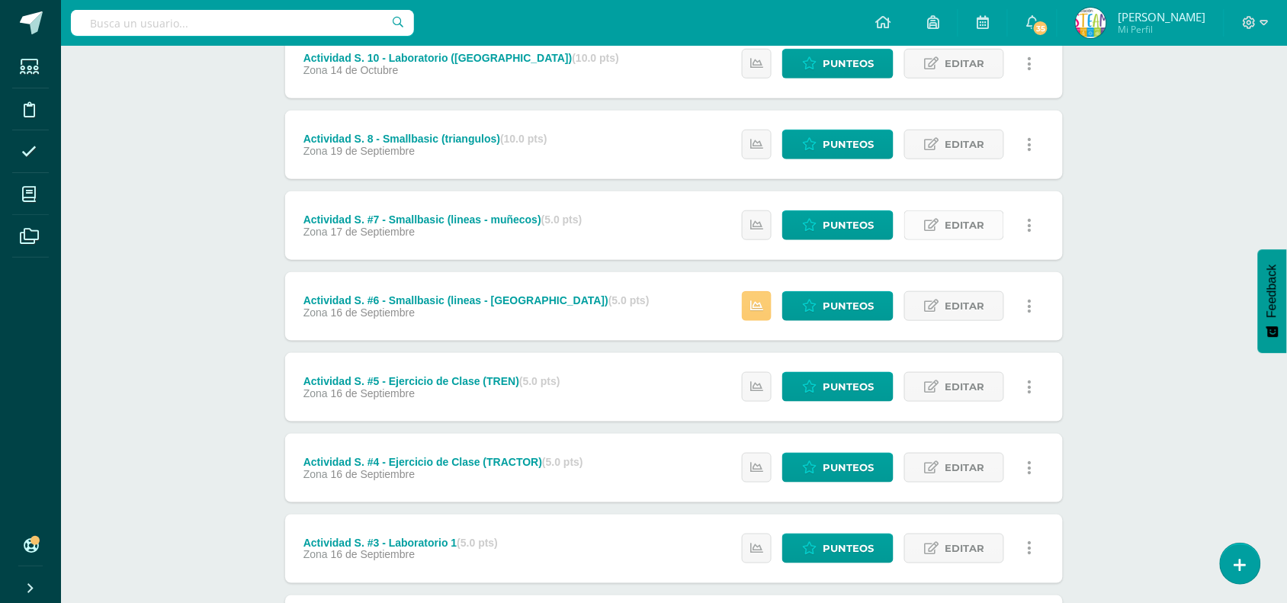
click at [947, 226] on span "Editar" at bounding box center [965, 225] width 40 height 28
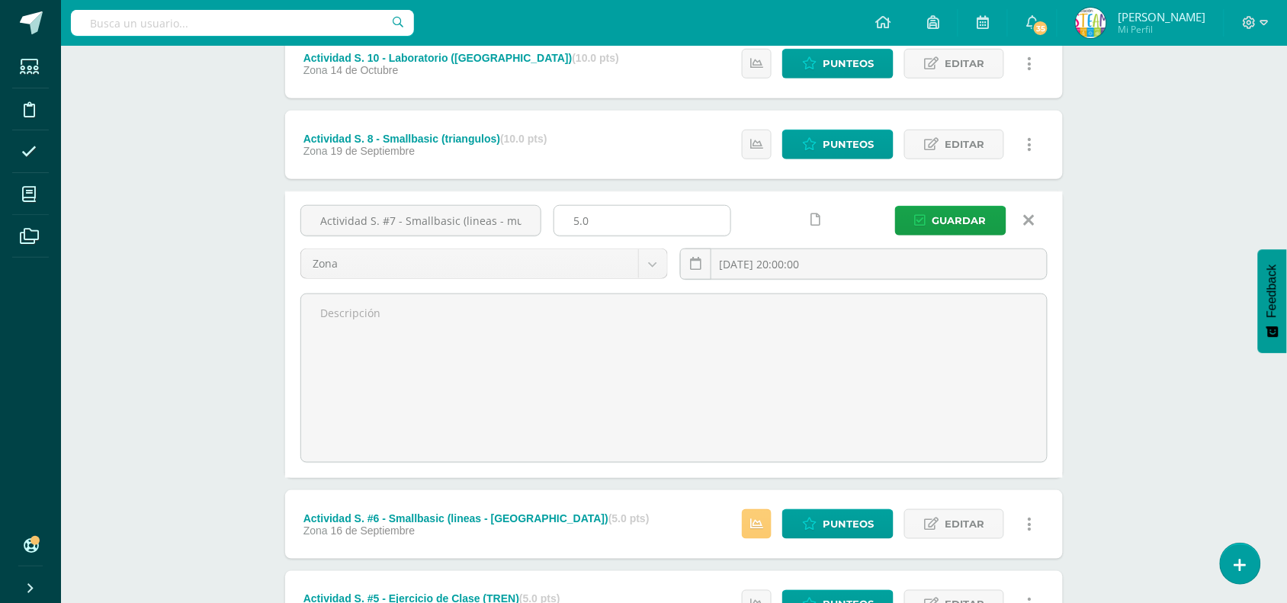
click at [589, 230] on input "5.0" at bounding box center [642, 221] width 176 height 30
click at [592, 226] on input "5.0" at bounding box center [642, 221] width 176 height 30
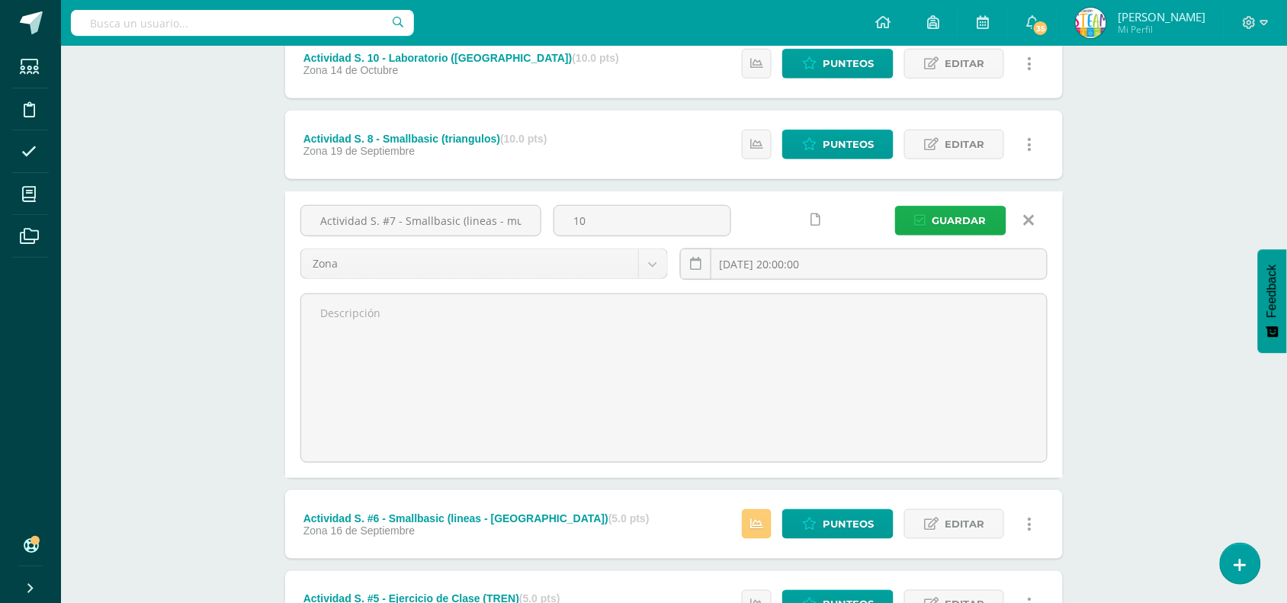
type input "10"
click at [980, 231] on span "Guardar" at bounding box center [960, 221] width 54 height 28
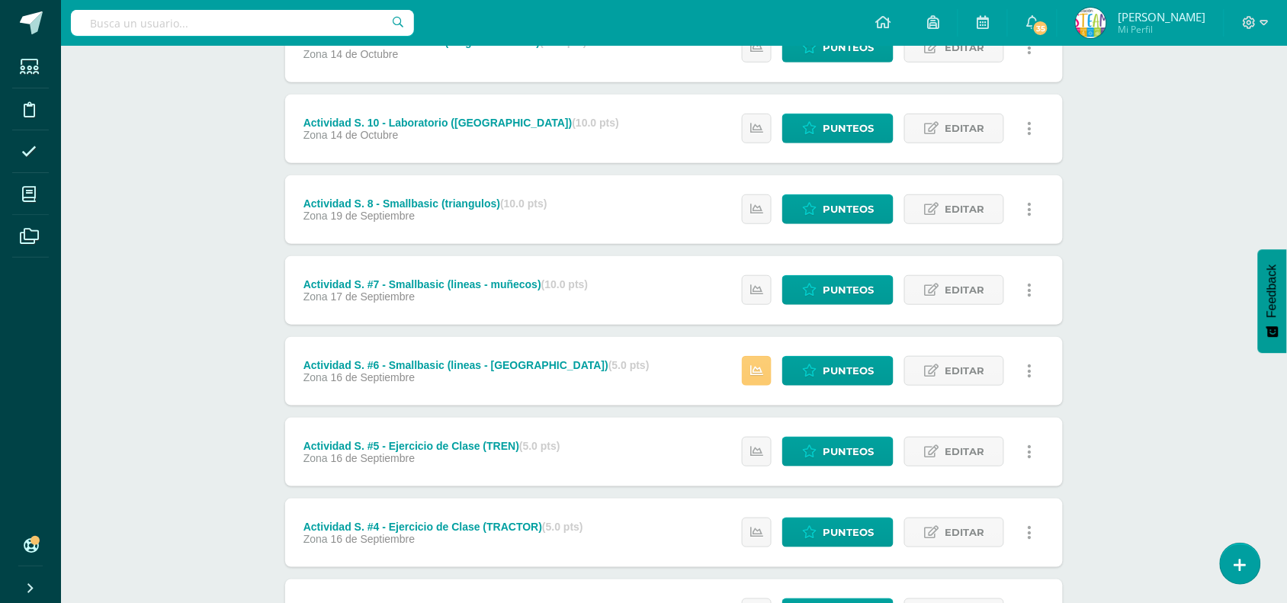
scroll to position [305, 0]
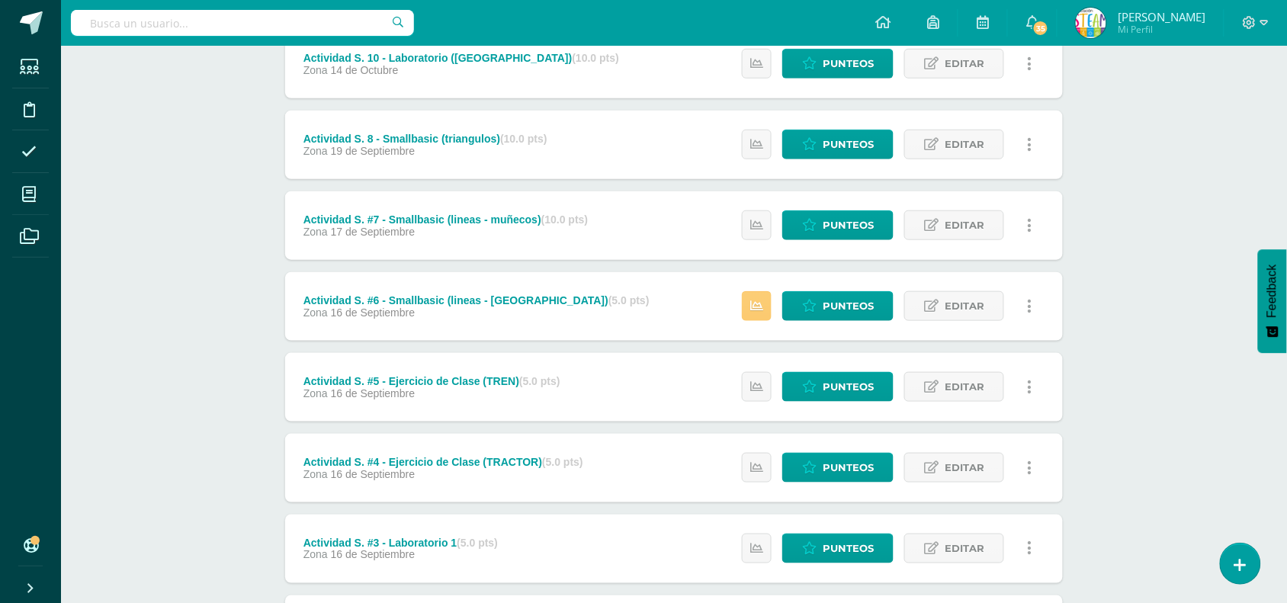
click at [113, 149] on div "STEAM Sexto Primaria "B" Herramientas Detalle de asistencias Actividad Anuncios…" at bounding box center [674, 294] width 1226 height 1106
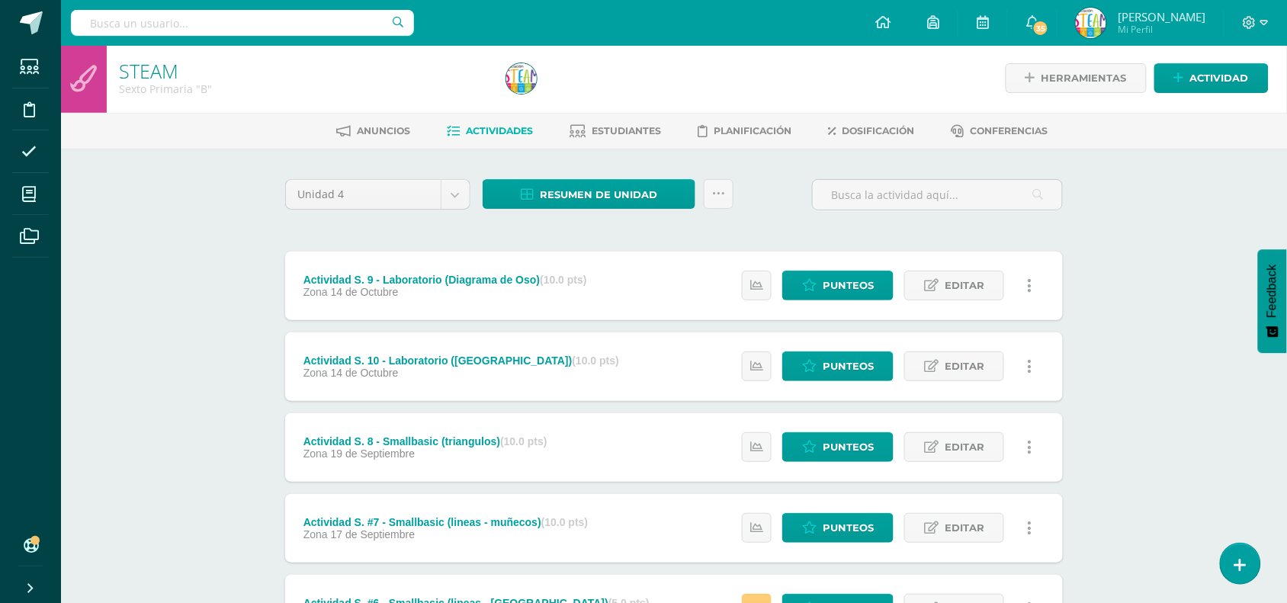
scroll to position [0, 0]
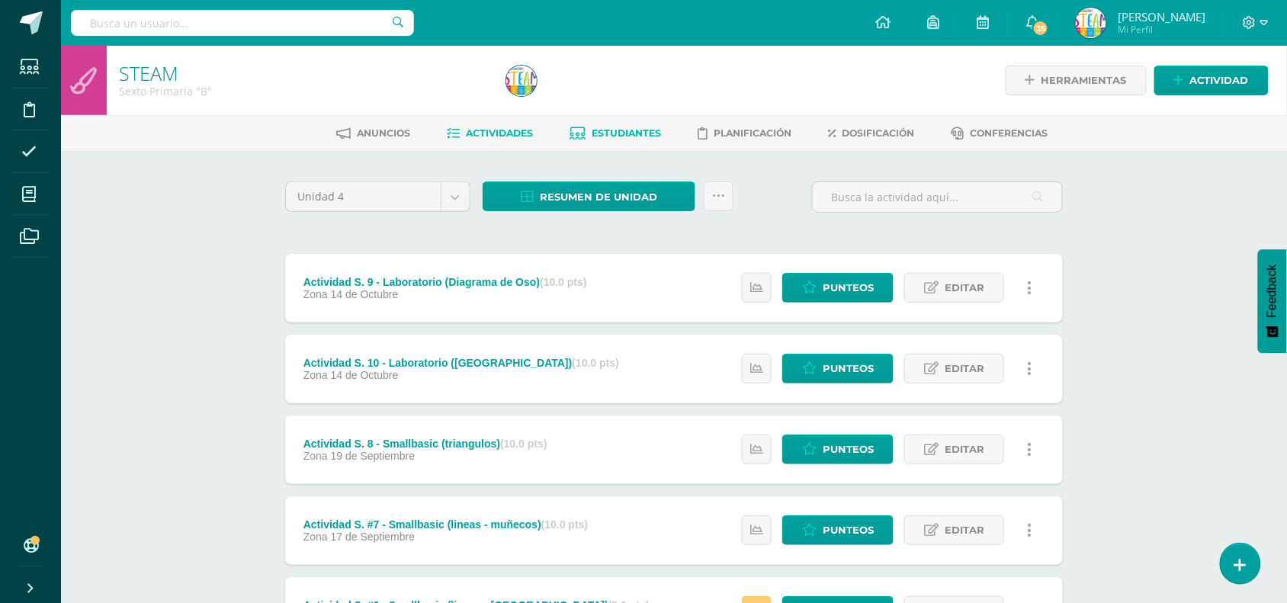
click at [599, 136] on span "Estudiantes" at bounding box center [627, 132] width 69 height 11
